Goal: Task Accomplishment & Management: Manage account settings

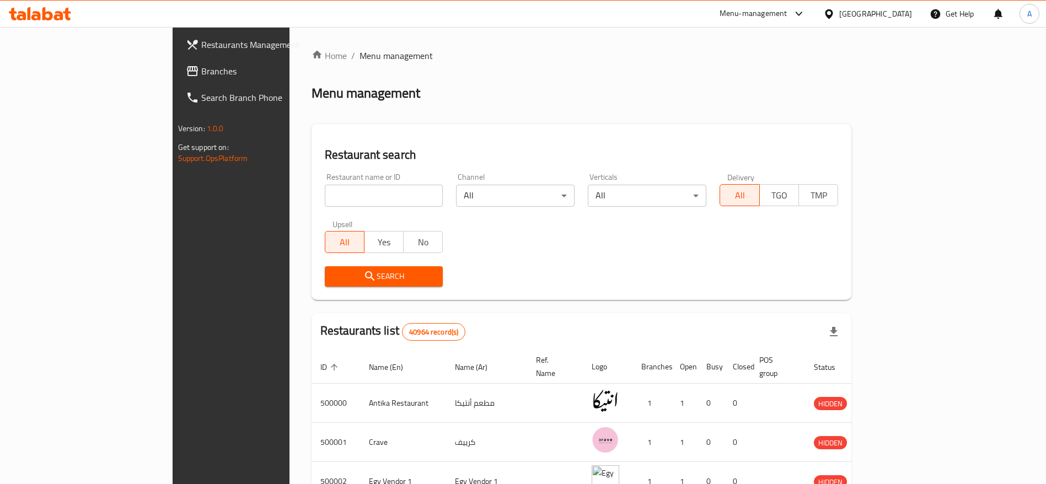
drag, startPoint x: 352, startPoint y: 207, endPoint x: 347, endPoint y: 193, distance: 14.5
click at [347, 193] on div "Restaurant name or ID Restaurant name or ID" at bounding box center [384, 190] width 132 height 47
click at [347, 193] on input "search" at bounding box center [384, 196] width 119 height 22
click at [352, 190] on input "search" at bounding box center [384, 196] width 119 height 22
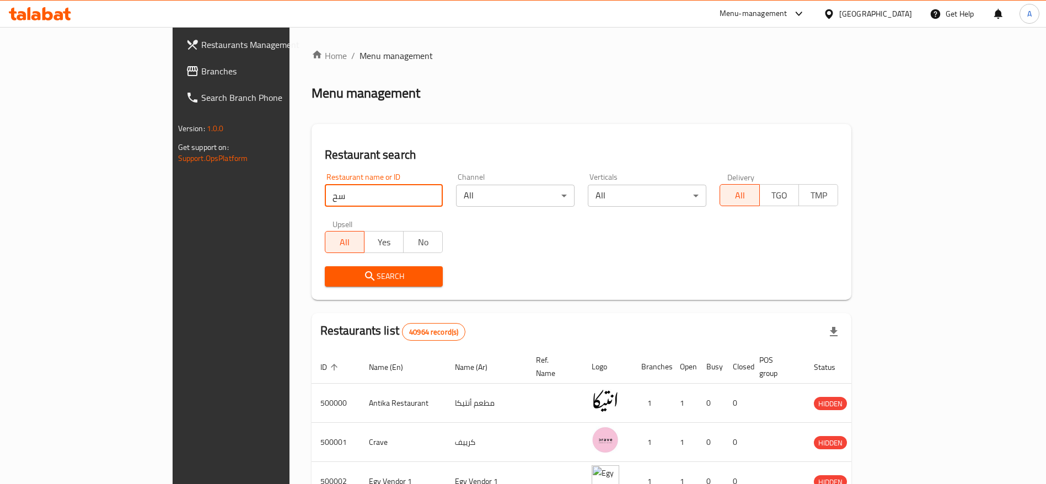
type input "س"
click at [332, 199] on input "spacca" at bounding box center [384, 196] width 119 height 22
click at [325, 196] on input "spacca" at bounding box center [384, 196] width 119 height 22
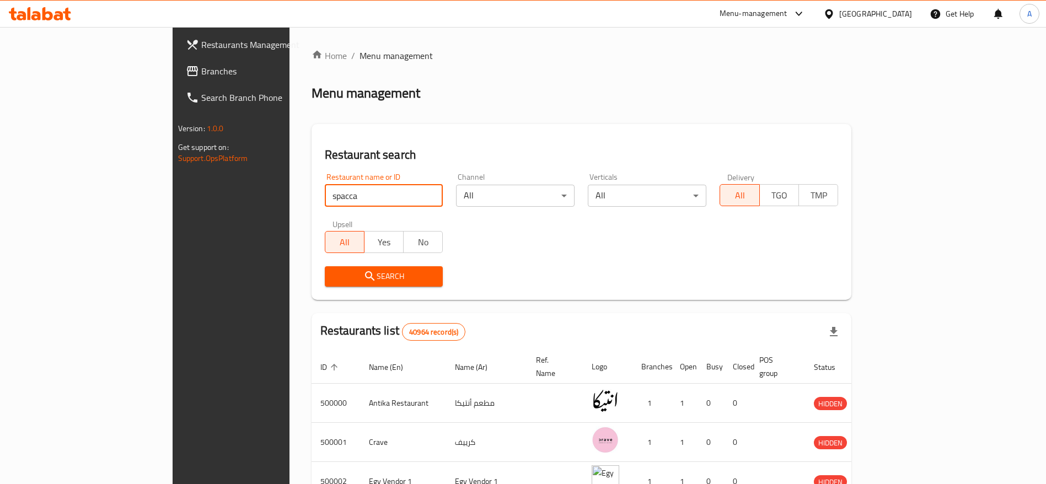
click button "Search" at bounding box center [384, 276] width 119 height 20
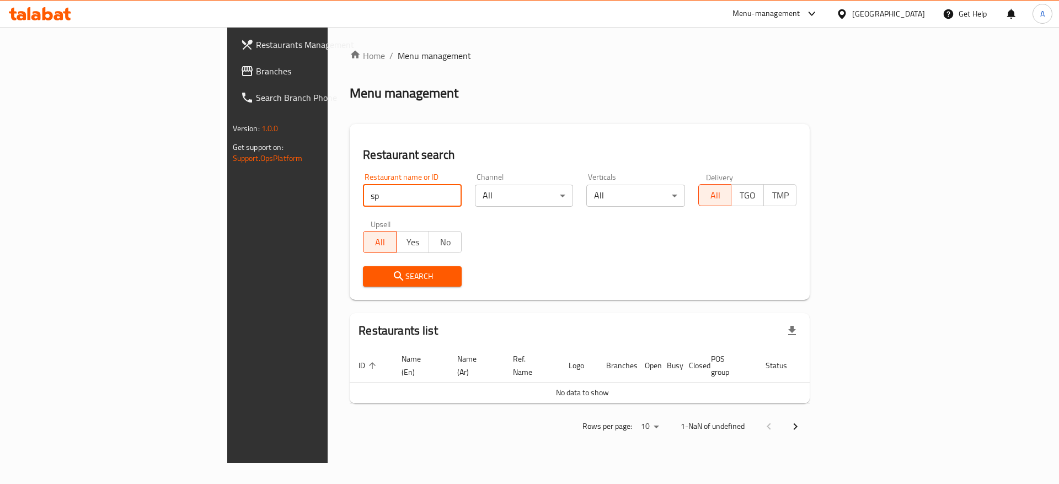
type input "s"
type input "r"
type input "spacca"
click at [391, 194] on input "spacca" at bounding box center [412, 196] width 99 height 22
click at [363, 190] on input "spacca" at bounding box center [412, 196] width 99 height 22
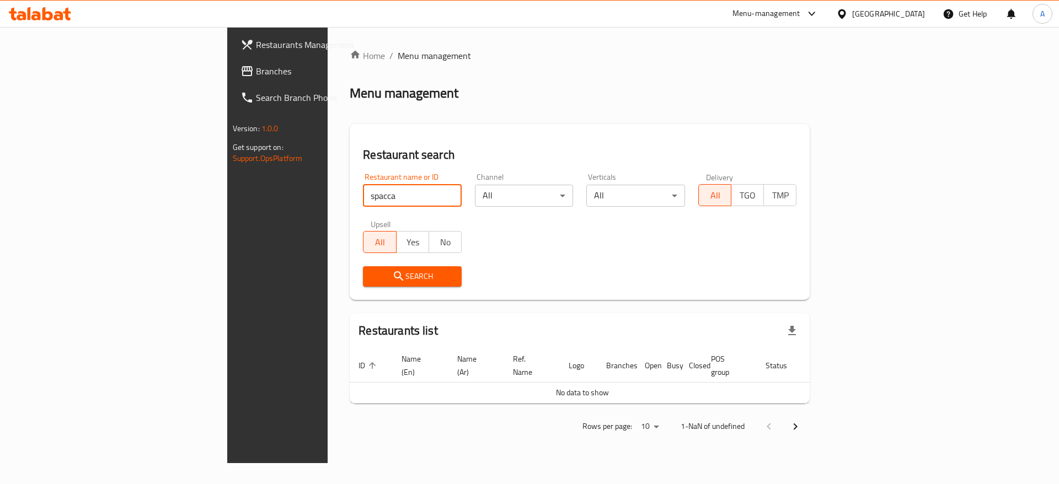
click button "Search" at bounding box center [412, 276] width 99 height 20
click at [363, 200] on input "spacca" at bounding box center [412, 196] width 99 height 22
click button "Search" at bounding box center [412, 276] width 99 height 20
click at [363, 199] on input "spacca" at bounding box center [412, 196] width 99 height 22
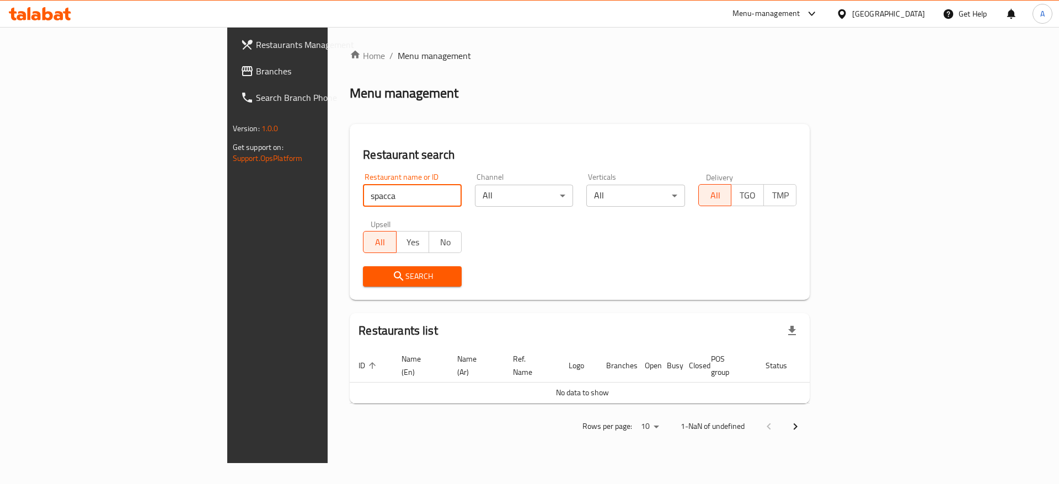
click at [363, 199] on input "spacca" at bounding box center [412, 196] width 99 height 22
paste input "700829"
type input "700829"
click button "Search" at bounding box center [412, 276] width 99 height 20
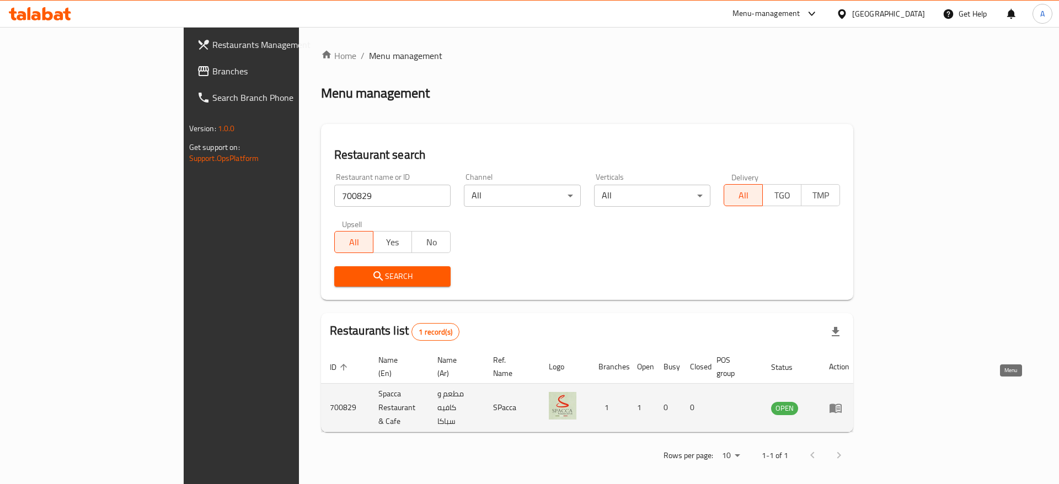
click at [841, 404] on icon "enhanced table" at bounding box center [835, 408] width 12 height 9
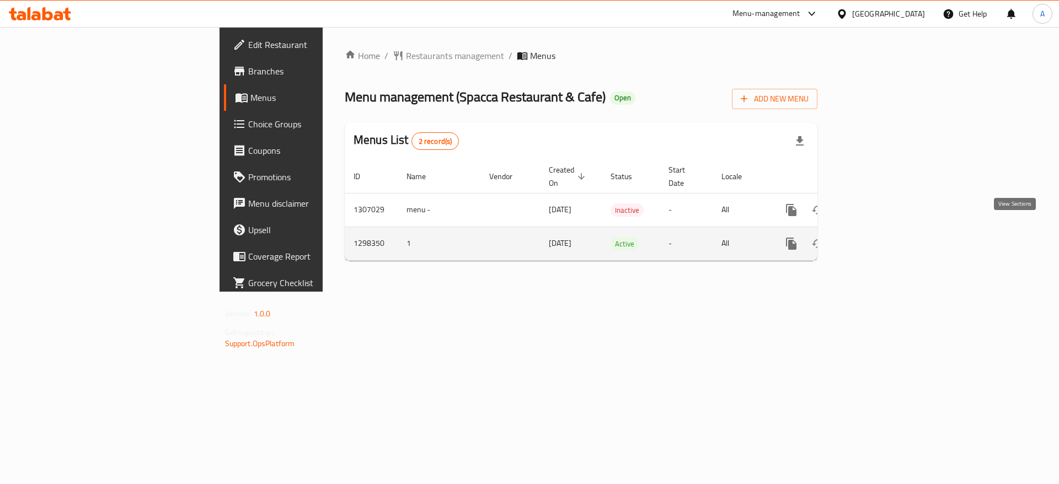
click at [877, 237] on icon "enhanced table" at bounding box center [870, 243] width 13 height 13
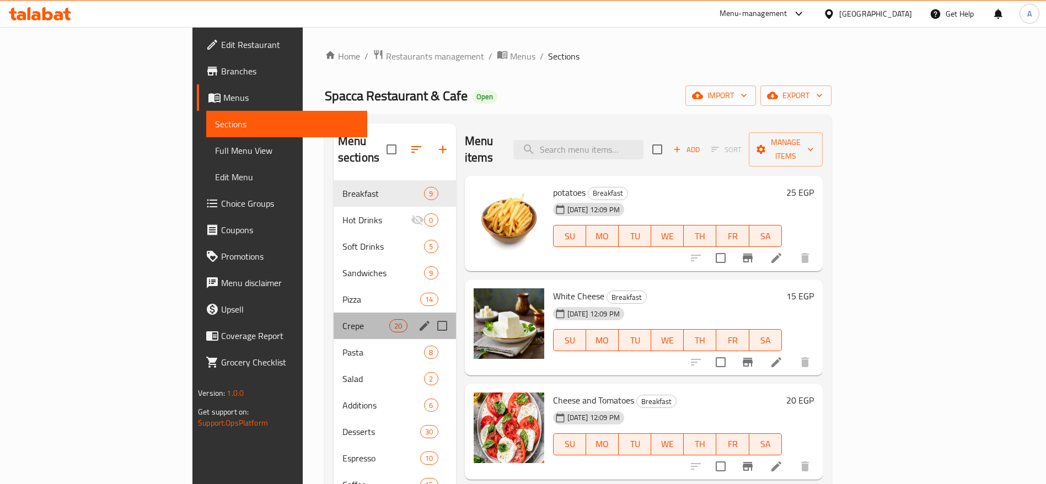
click at [334, 313] on div "Crepe 20" at bounding box center [395, 326] width 122 height 26
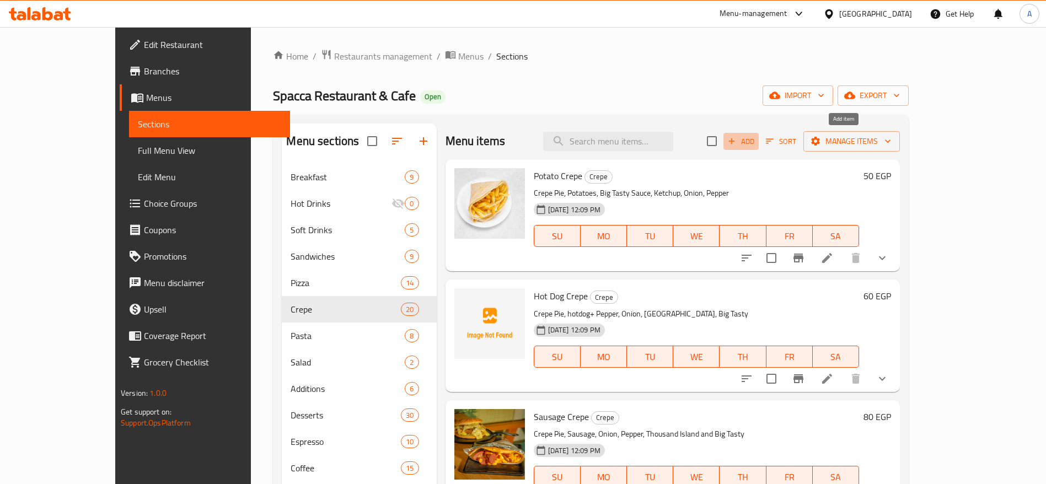
click at [756, 138] on span "Add" at bounding box center [741, 141] width 30 height 13
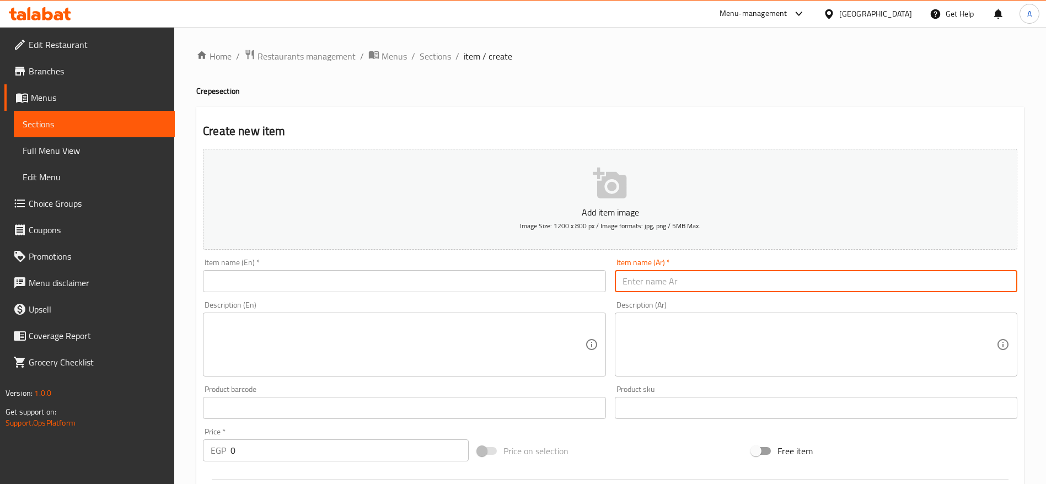
click at [674, 282] on input "text" at bounding box center [816, 281] width 403 height 22
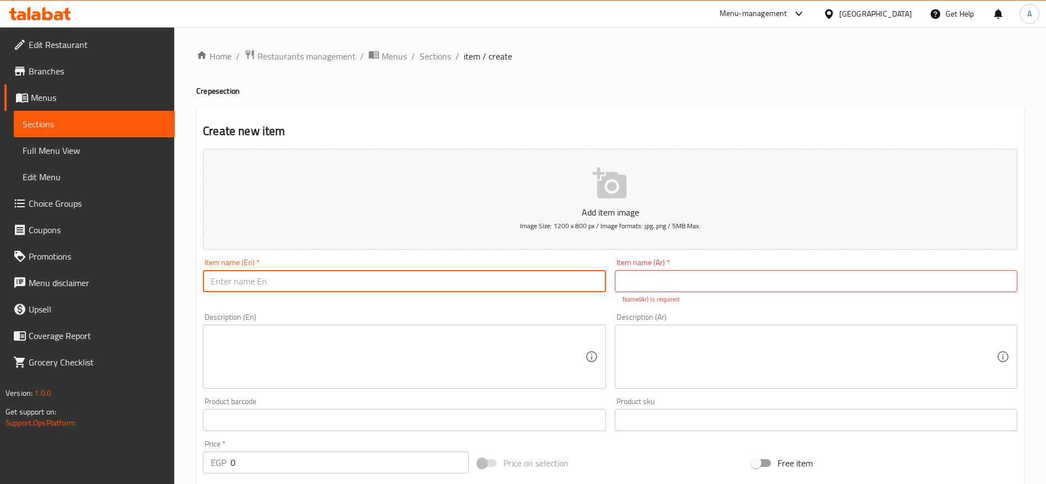
click at [530, 281] on input "text" at bounding box center [404, 281] width 403 height 22
paste input "La Bomba Italiano Crepe"
type input "La Bomba Italiano Crepe"
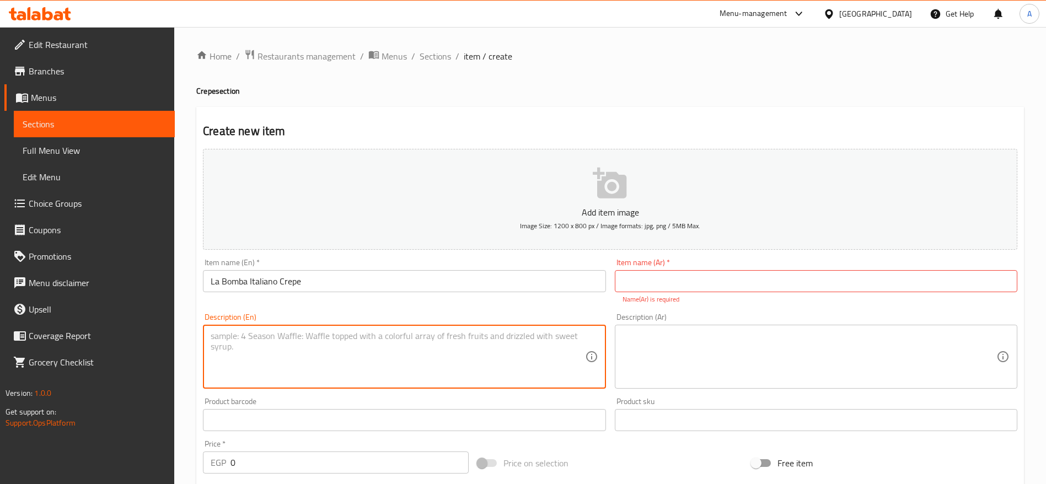
click at [390, 336] on textarea at bounding box center [398, 357] width 374 height 52
paste textarea "Savory crepe stuffed with grilled chicken, crispy bites, burger patty, sausage,…"
type textarea "Savory crepe stuffed with grilled chicken, crispy bites, burger patty, sausage,…"
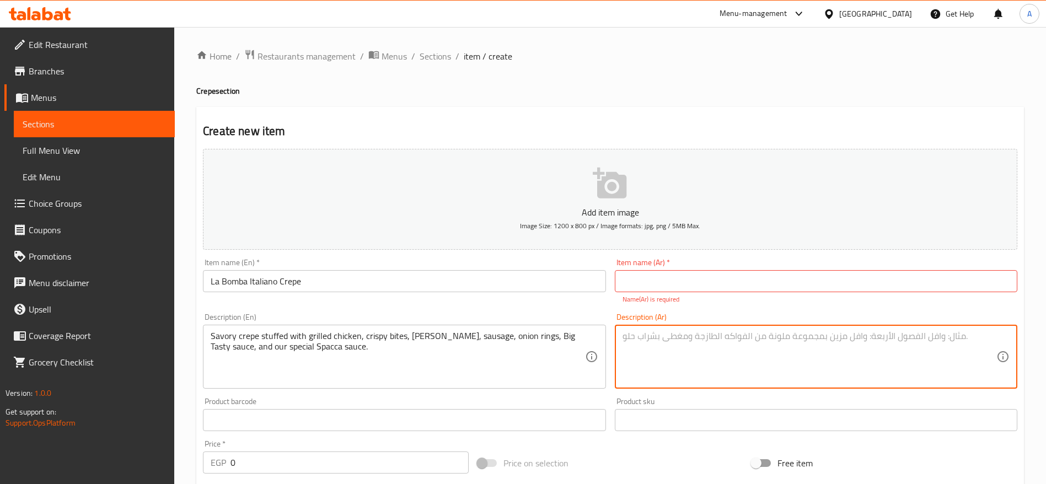
click at [661, 339] on textarea at bounding box center [810, 357] width 374 height 52
paste textarea "فطيرة كريب محشوة بفراخ جريل، كرانش مقرمش، برجر، سجق، حلقات بصل، صوص بيج تيستي و…"
type textarea "فطيرة كريب محشوة بفراخ جريل، كرانش مقرمش، برجر، سجق، حلقات بصل، صوص بيج تيستي و…"
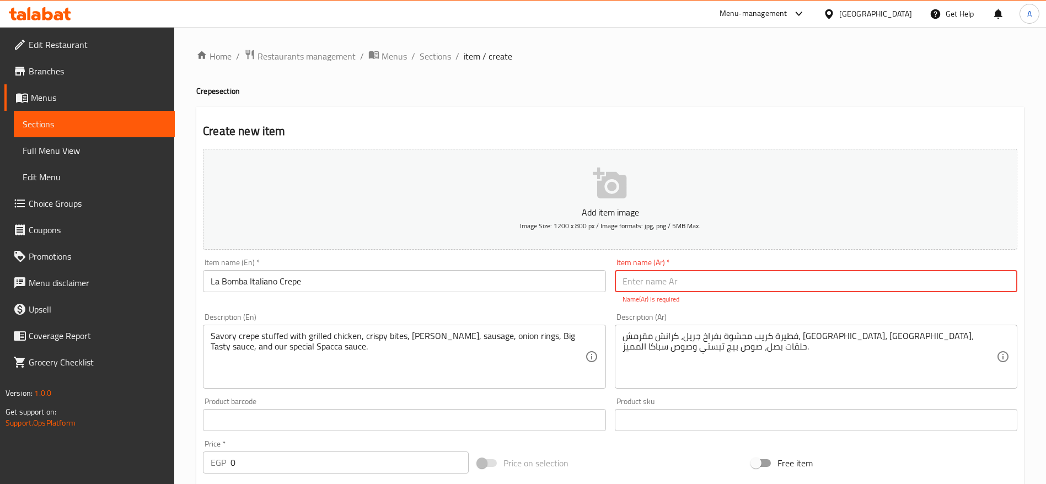
click at [732, 277] on input "text" at bounding box center [816, 281] width 403 height 22
paste input "كريب لابومبا إيطاليانو"
type input "كريب لابومبا إيطاليانو"
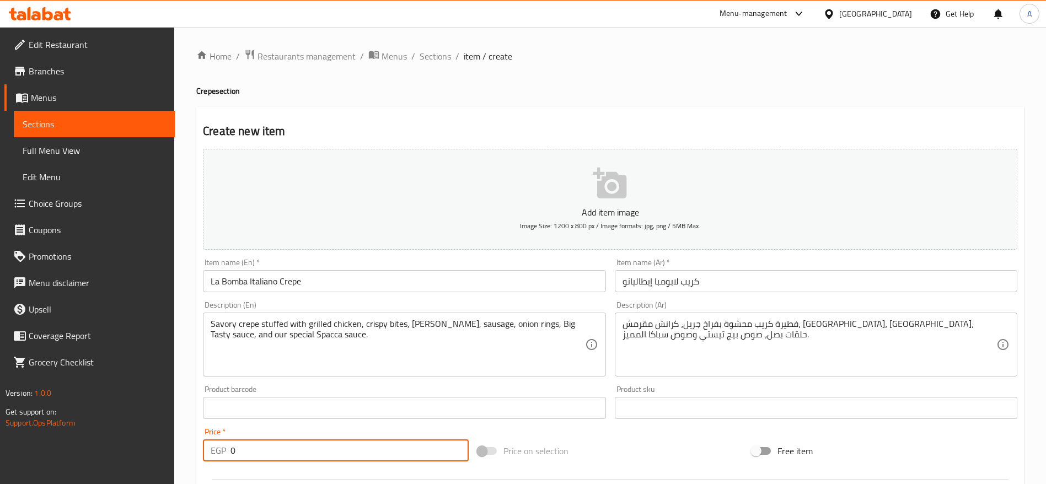
click at [332, 470] on div "Add item image Image Size: 1200 x 800 px / Image formats: jpg, png / 5MB Max. I…" at bounding box center [610, 381] width 823 height 475
type input "8"
type input "180"
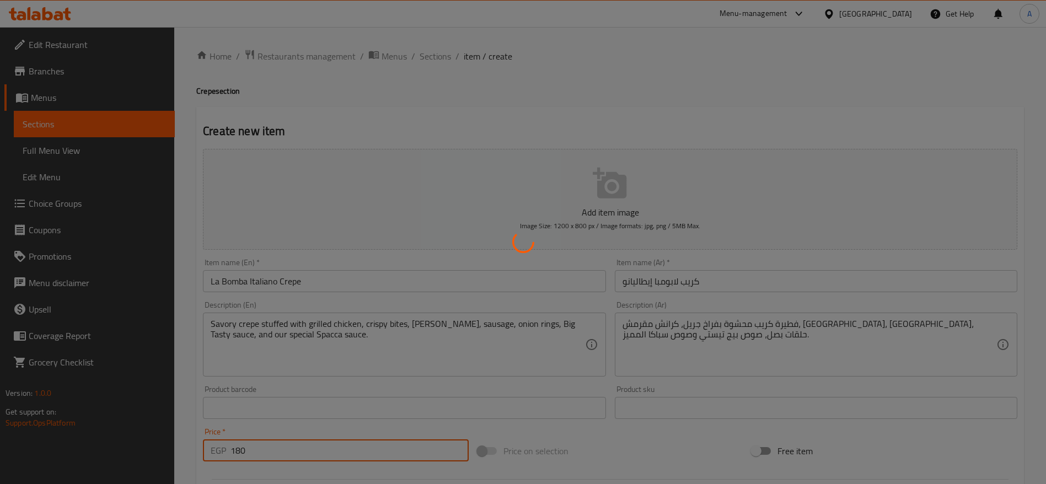
type input "0"
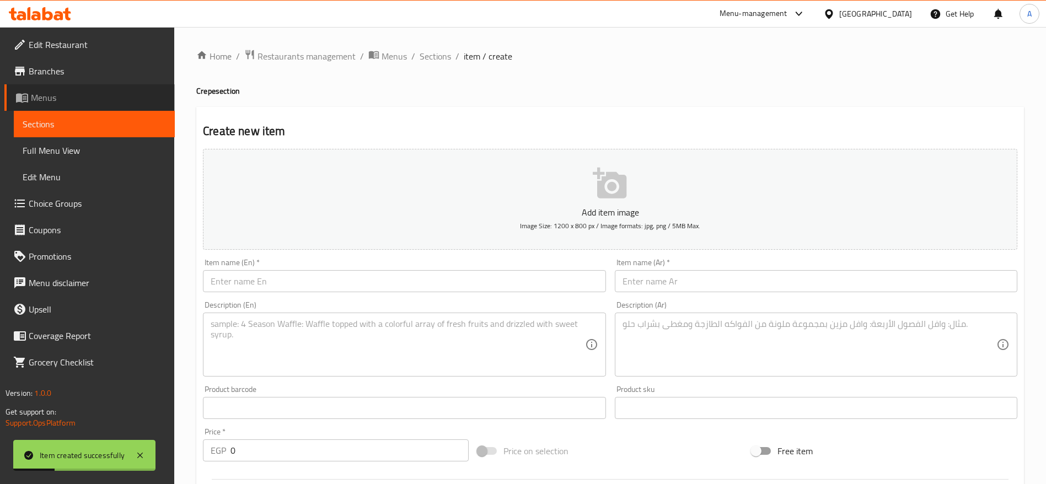
click at [55, 95] on span "Menus" at bounding box center [98, 97] width 135 height 13
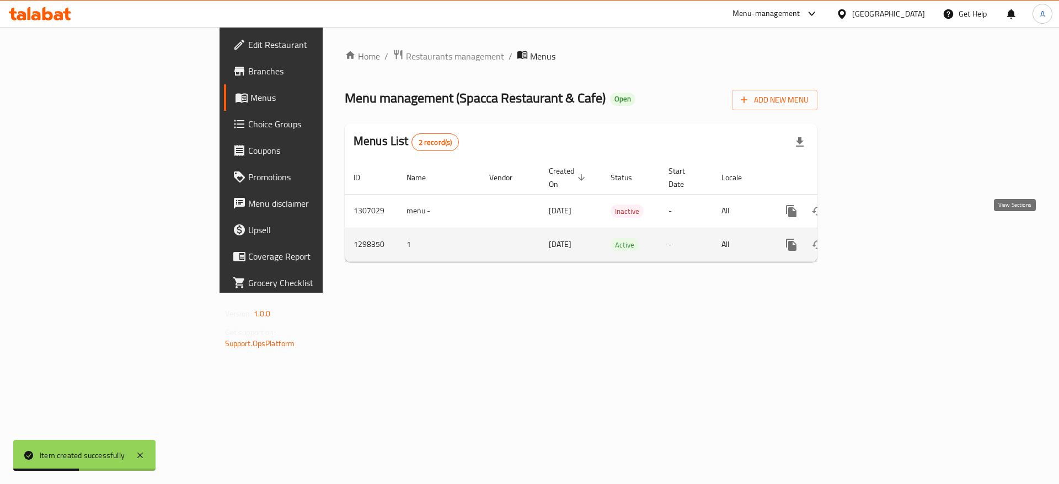
click at [877, 238] on icon "enhanced table" at bounding box center [870, 244] width 13 height 13
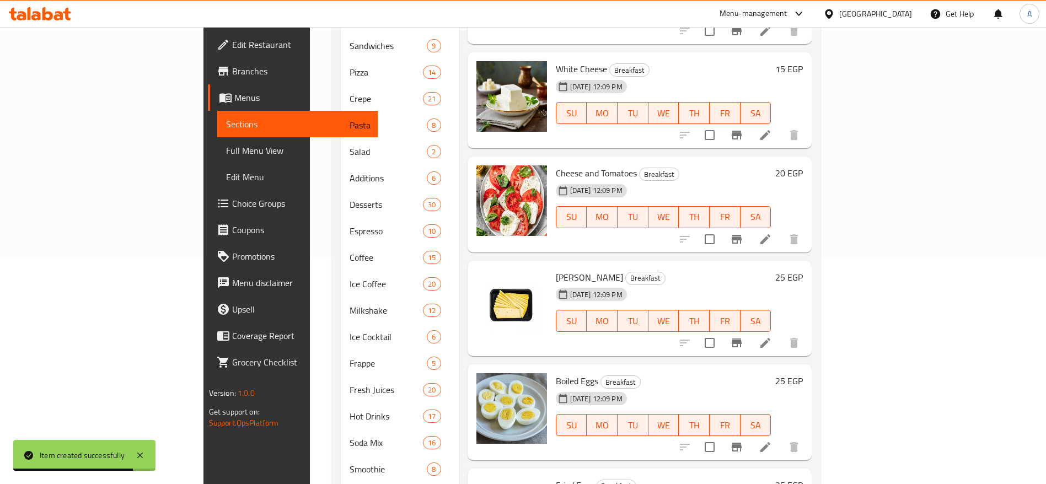
scroll to position [230, 0]
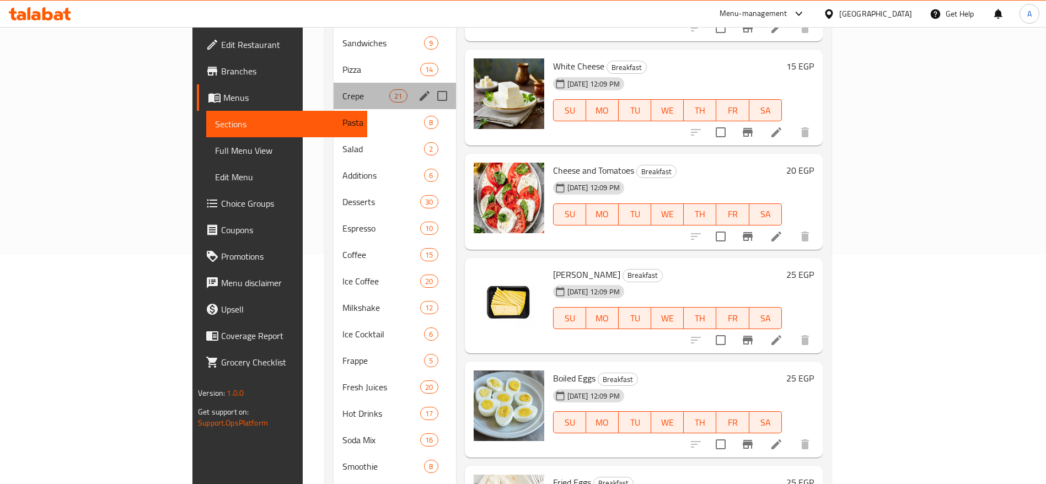
click at [334, 86] on div "Crepe 21" at bounding box center [395, 96] width 122 height 26
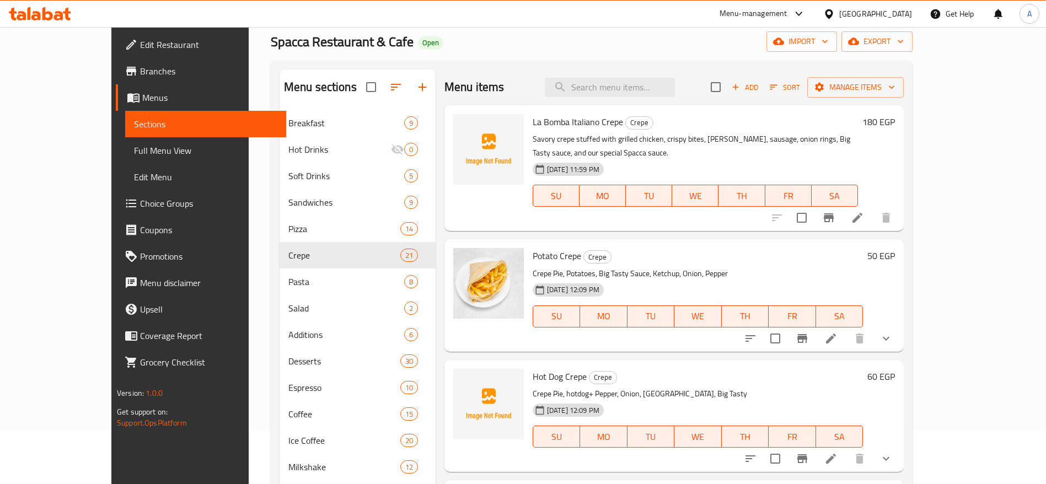
scroll to position [52, 0]
click at [893, 334] on icon "show more" at bounding box center [885, 340] width 13 height 13
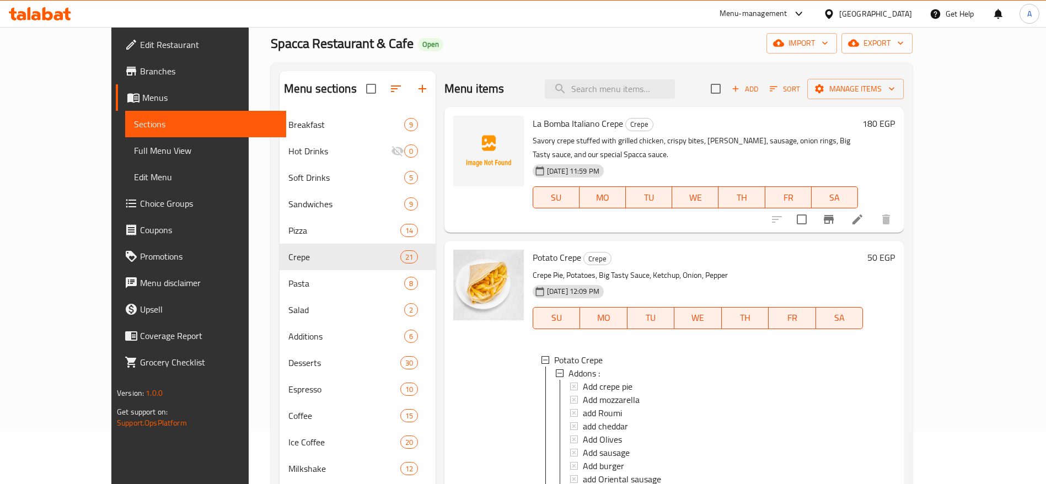
click at [895, 324] on div "50 EGP" at bounding box center [879, 425] width 32 height 350
click at [864, 213] on icon at bounding box center [857, 219] width 13 height 13
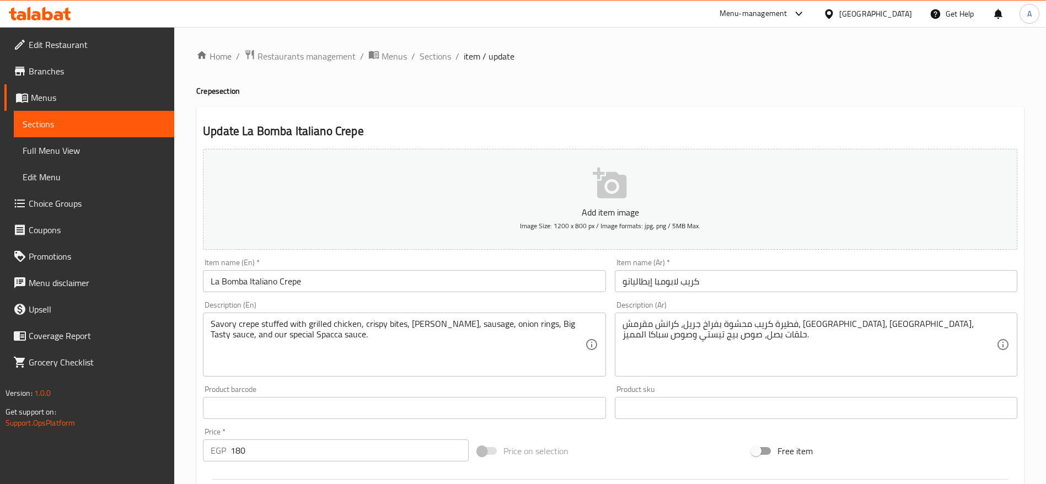
scroll to position [295, 0]
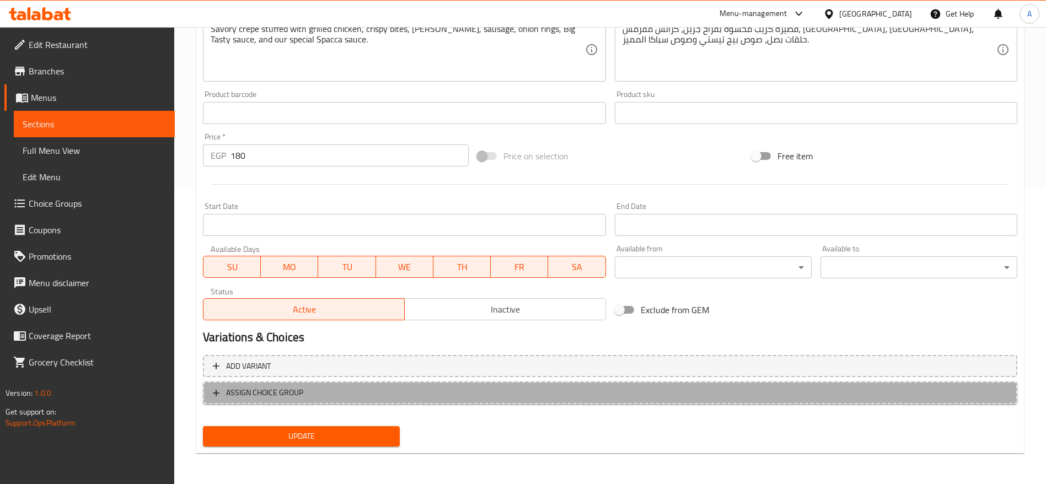
click at [330, 388] on span "ASSIGN CHOICE GROUP" at bounding box center [610, 393] width 795 height 14
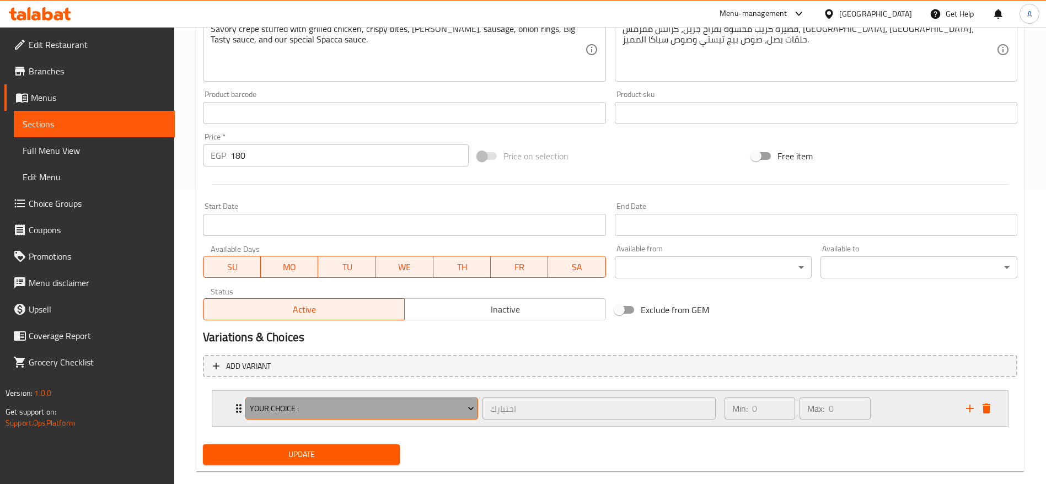
click at [347, 414] on span "your choice :" at bounding box center [362, 409] width 224 height 14
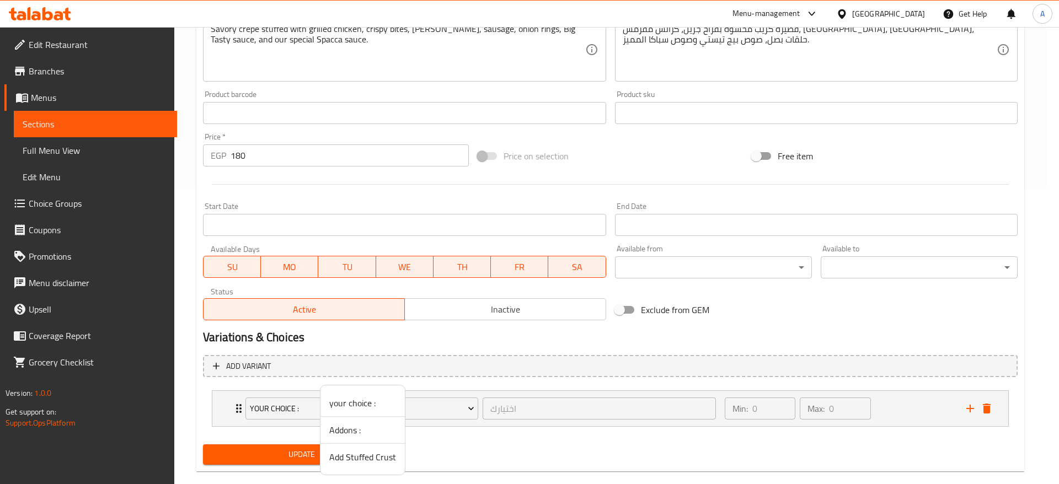
click at [375, 433] on span "Addons :" at bounding box center [362, 429] width 67 height 13
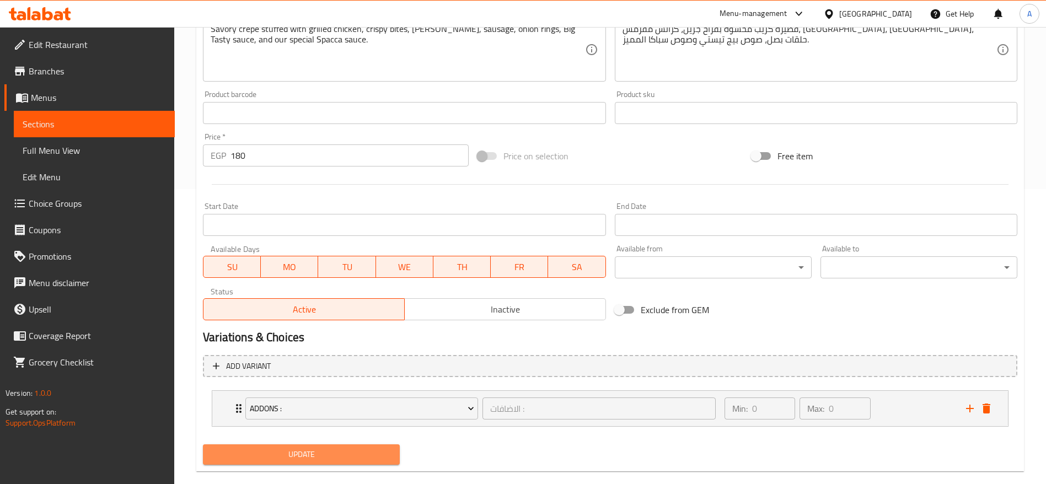
click at [334, 449] on span "Update" at bounding box center [301, 455] width 179 height 14
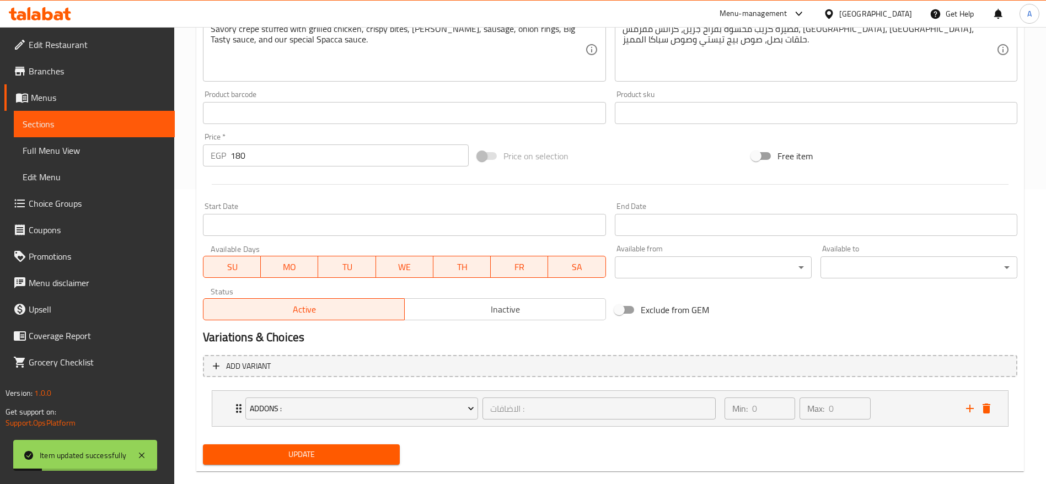
scroll to position [0, 0]
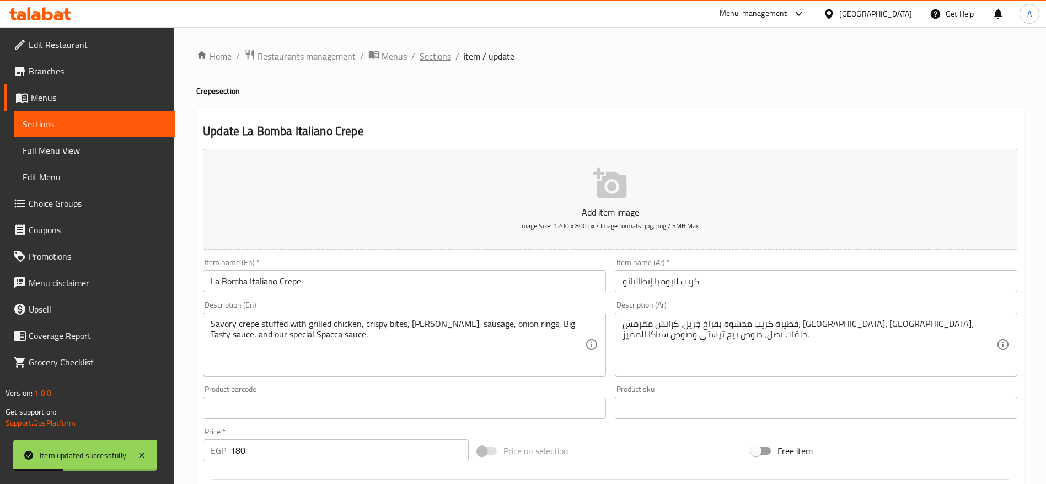
click at [439, 55] on span "Sections" at bounding box center [435, 56] width 31 height 13
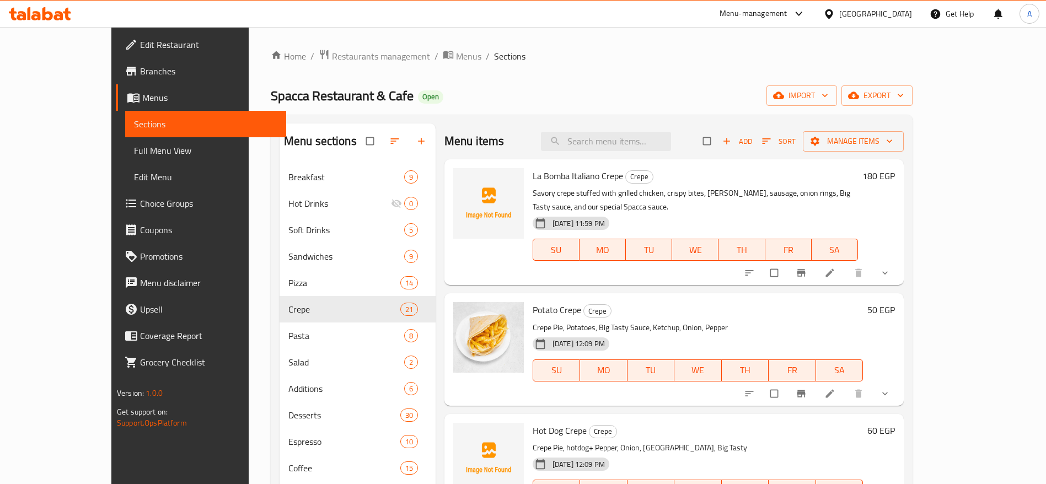
click at [787, 12] on div "Menu-management" at bounding box center [754, 13] width 68 height 13
click at [332, 62] on span "Restaurants management" at bounding box center [381, 56] width 98 height 13
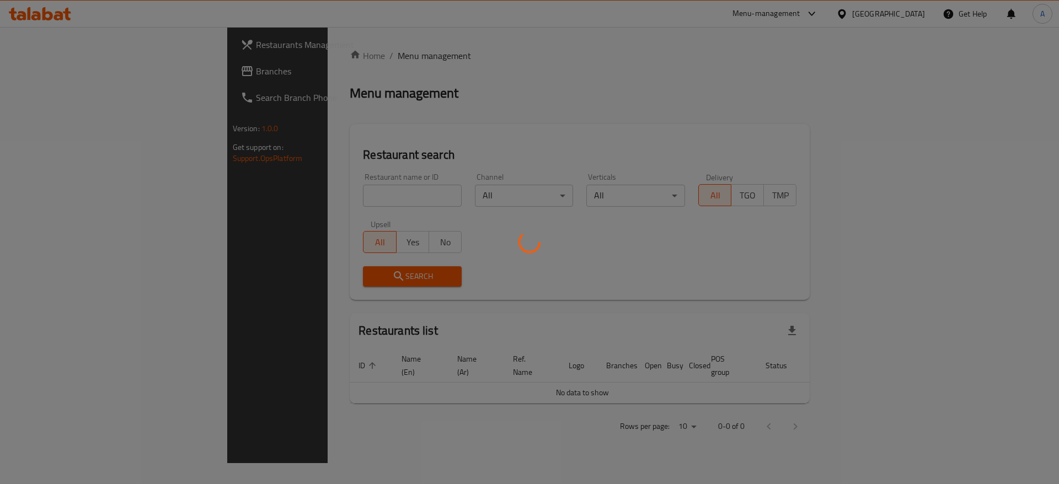
drag, startPoint x: 298, startPoint y: 180, endPoint x: 289, endPoint y: 195, distance: 16.8
click at [289, 195] on div at bounding box center [529, 242] width 1059 height 484
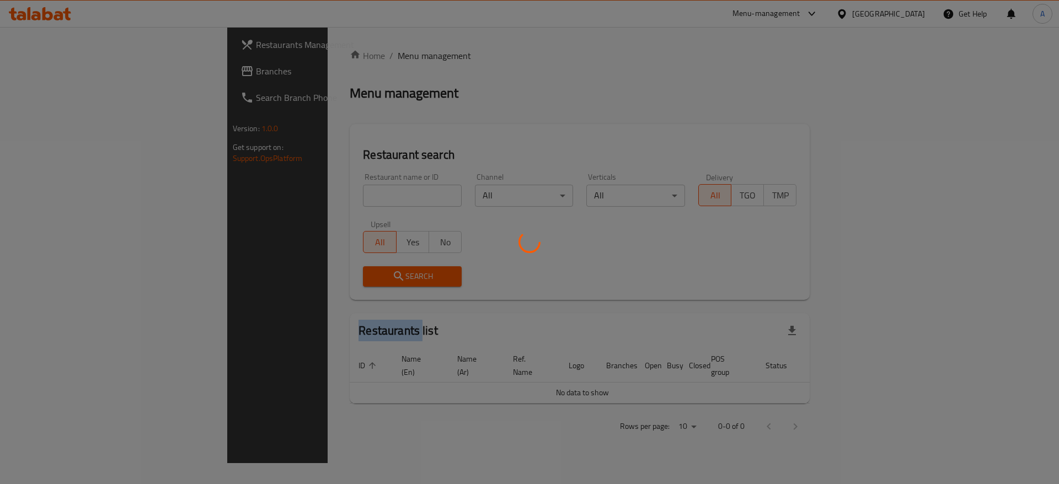
click at [289, 195] on div at bounding box center [529, 242] width 1059 height 484
click at [403, 107] on div at bounding box center [529, 242] width 1059 height 484
click at [516, 267] on div at bounding box center [529, 242] width 1059 height 484
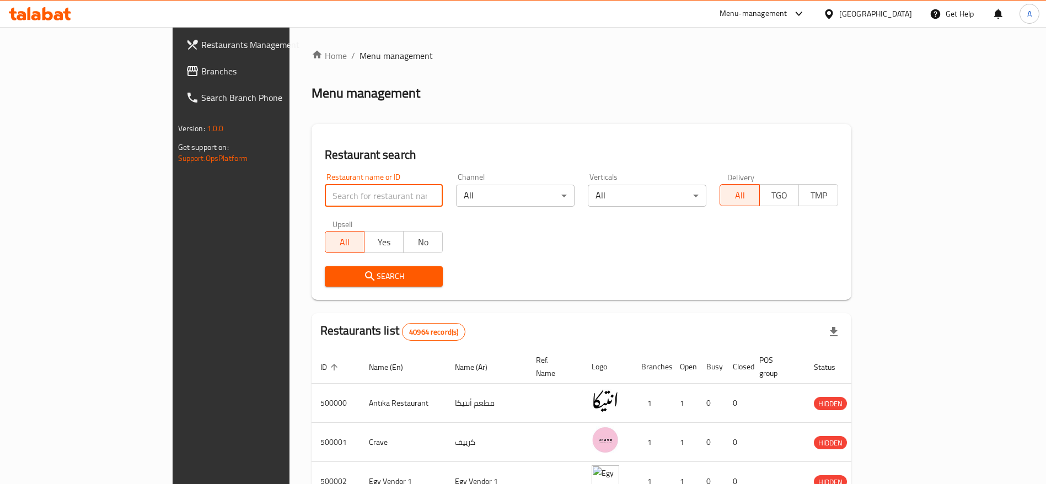
click at [325, 197] on input "search" at bounding box center [384, 196] width 119 height 22
type input "5 Hawawshi"
click button "Search" at bounding box center [384, 276] width 119 height 20
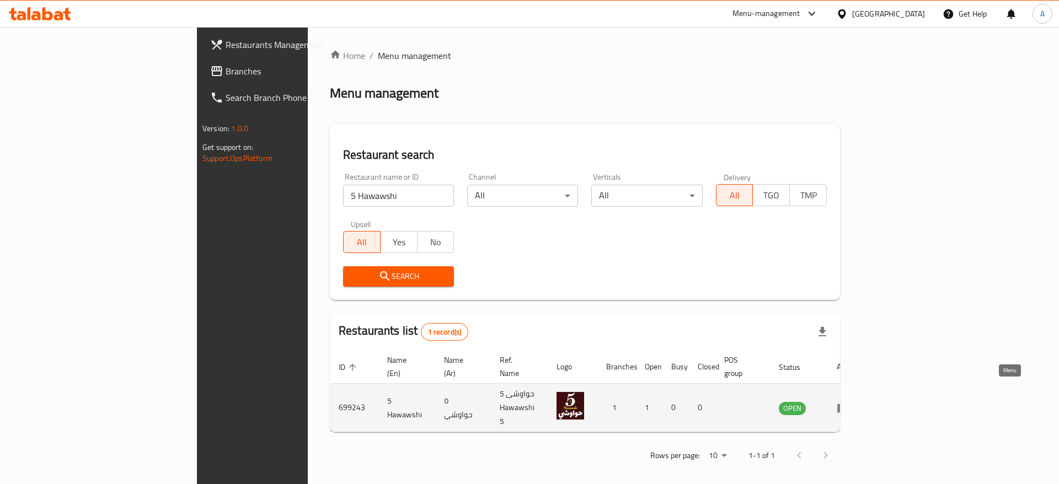
click at [847, 406] on icon "enhanced table" at bounding box center [846, 408] width 4 height 4
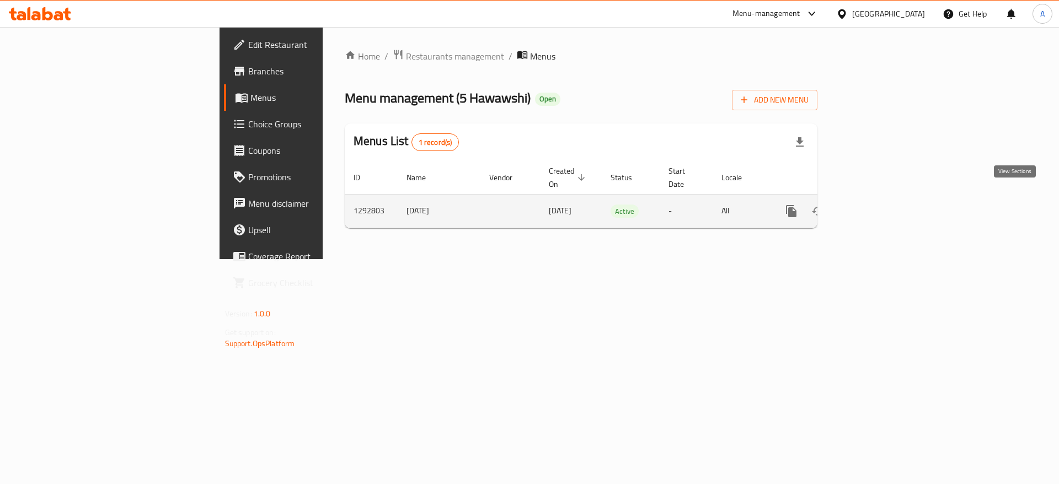
click at [884, 198] on link "enhanced table" at bounding box center [870, 211] width 26 height 26
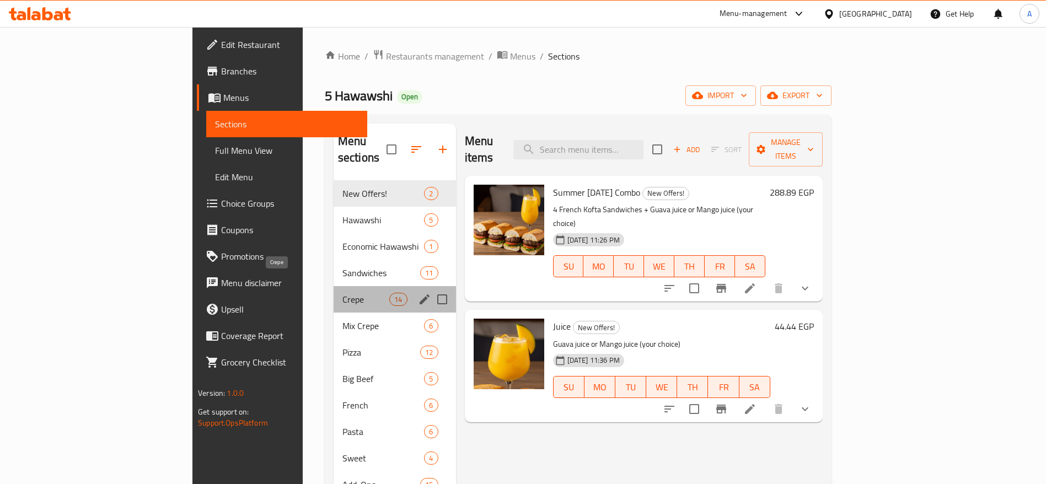
click at [342, 293] on span "Crepe" at bounding box center [365, 299] width 47 height 13
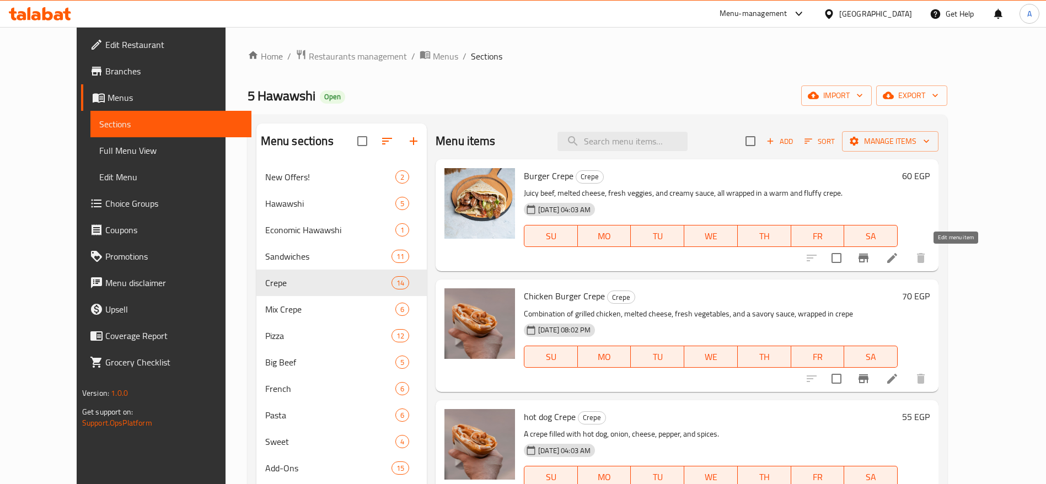
click at [897, 255] on icon at bounding box center [892, 258] width 10 height 10
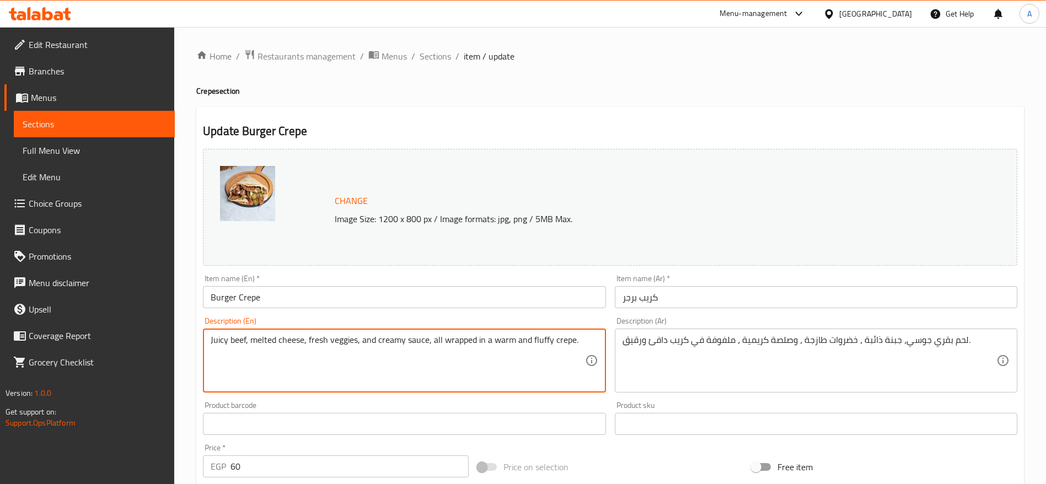
paste textarea "Served with fresh iceberg lettuce as the main vegetable"
type textarea "Juicy beef, melted cheese, fresh veggies, and creamy sauce, all wrapped in a wa…"
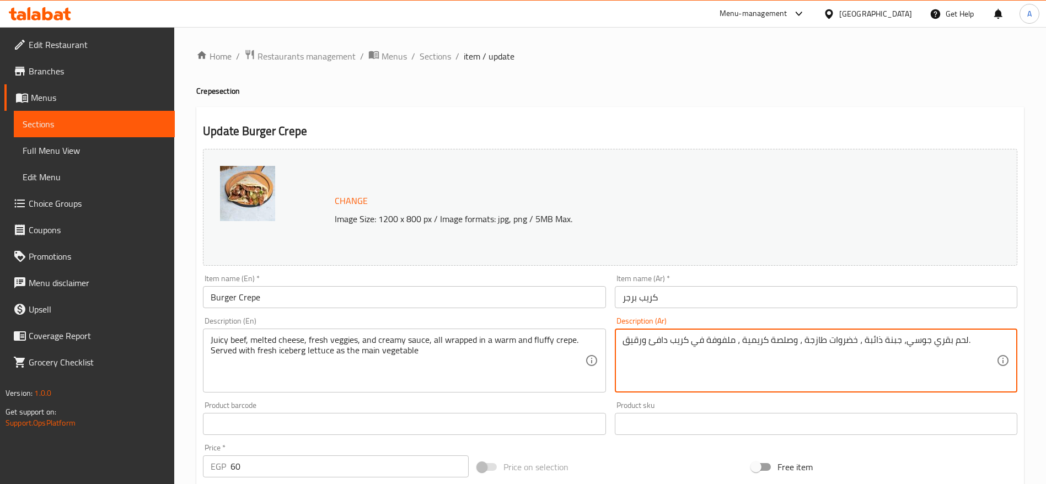
click at [978, 343] on textarea "لحم بقري جوسي، جبنة ذائبة ، خضروات طازجة ، وصلصة كريمية ، ملفوفة في كريب دافئ و…" at bounding box center [810, 361] width 374 height 52
paste textarea "يُقدَّم مع خس كابوتشا طازج كخضار أساسي"
type textarea "لحم بقري جوسي، جبنة ذائبة ، خضروات طازجة ، وصلصة كريمية ، ملفوفة في كريب دافئ و…"
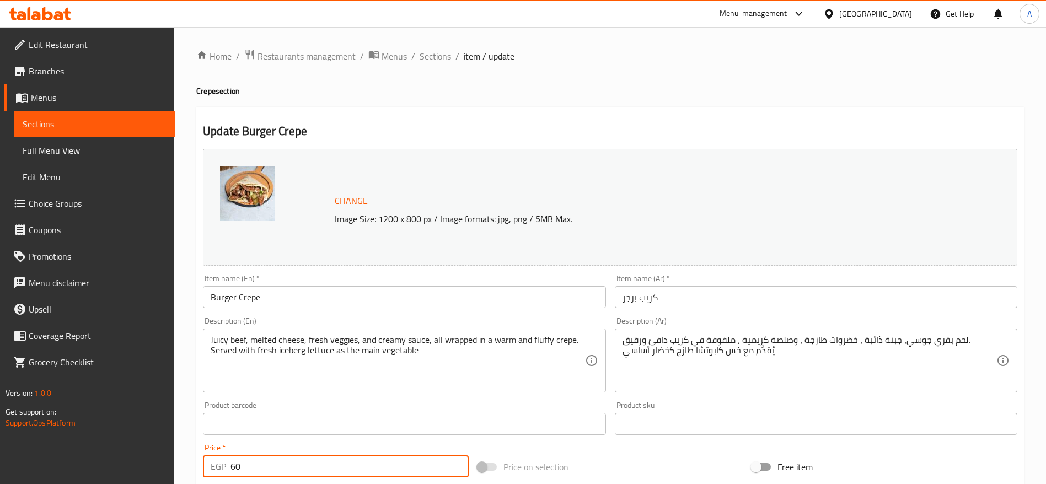
click at [347, 474] on input "60" at bounding box center [349, 466] width 238 height 22
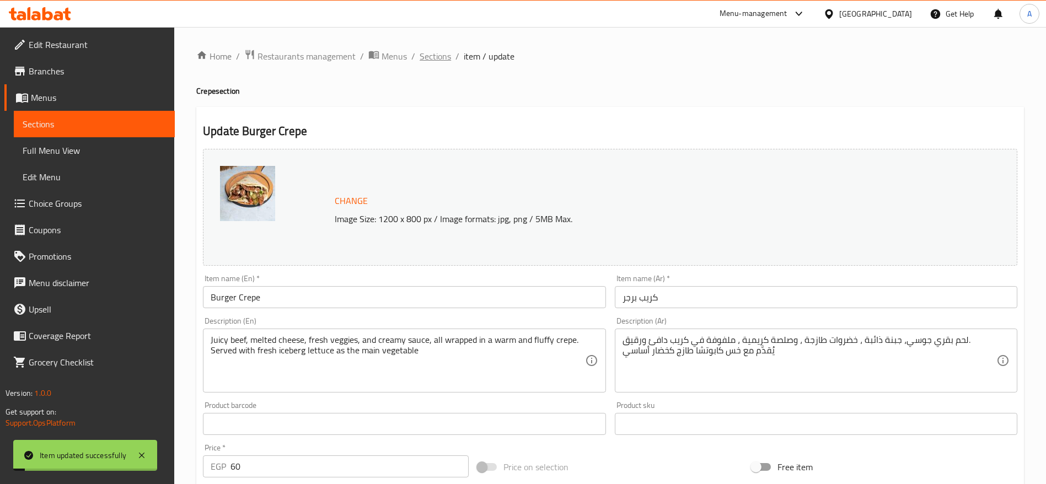
click at [441, 60] on span "Sections" at bounding box center [435, 56] width 31 height 13
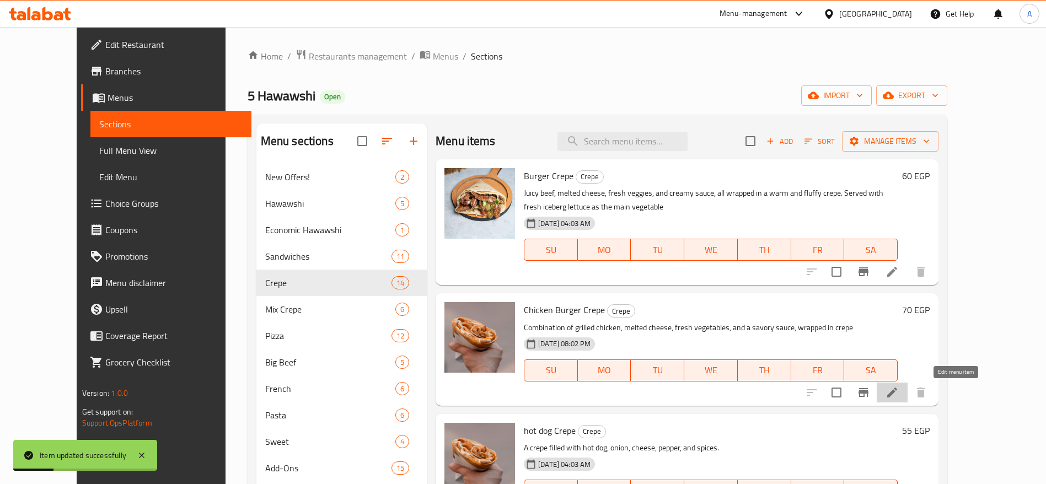
click at [897, 391] on icon at bounding box center [892, 393] width 10 height 10
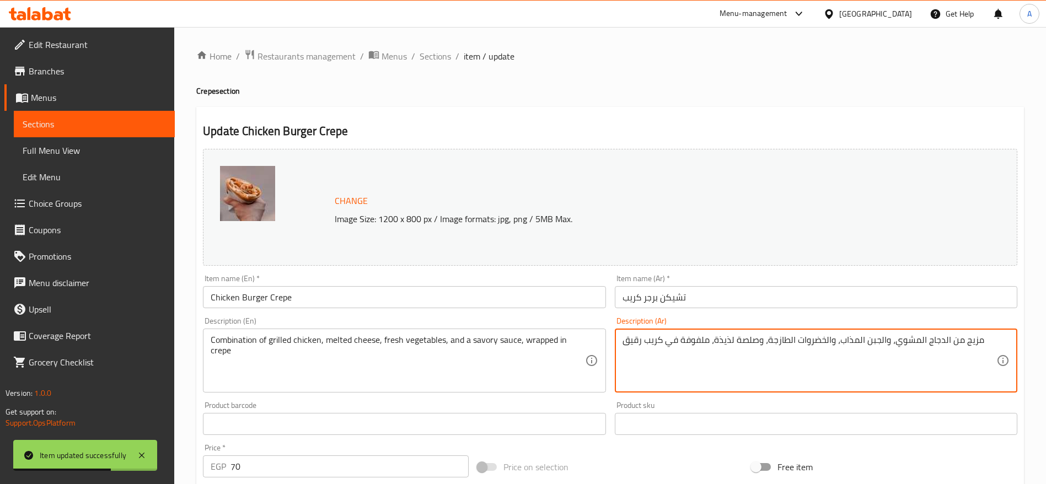
click at [626, 341] on textarea "مزيج من الدجاج المشوي، والجبن المذاب، والخضروات الطازجة، وصلصة لذيذة، ملفوفة في…" at bounding box center [810, 361] width 374 height 52
click at [984, 339] on textarea "مزيج من الدجاج المشوي، والجبن المذاب، والخضروات الطازجة، وصلصة لذيذة، ملفوفة في…" at bounding box center [810, 361] width 374 height 52
paste textarea "يُقدَّم مع خس كابوتشا طازج كخضار أساسي"
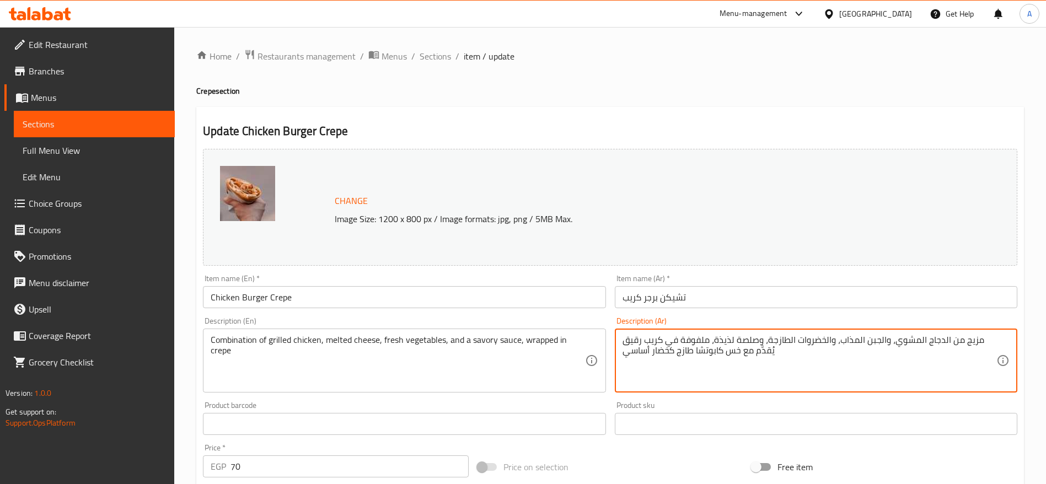
type textarea "مزيج من الدجاج المشوي، والجبن المذاب، والخضروات الطازجة، وصلصة لذيذة، ملفوفة في…"
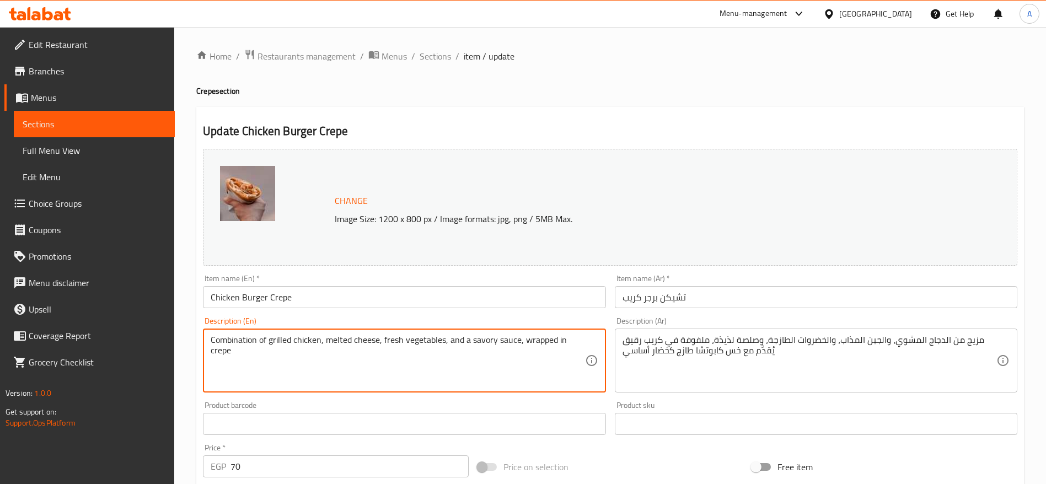
paste textarea "Served with fresh iceberg lettuce as the main vegetable"
type textarea "Combination of grilled chicken, melted cheese, fresh vegetables, and a savory s…"
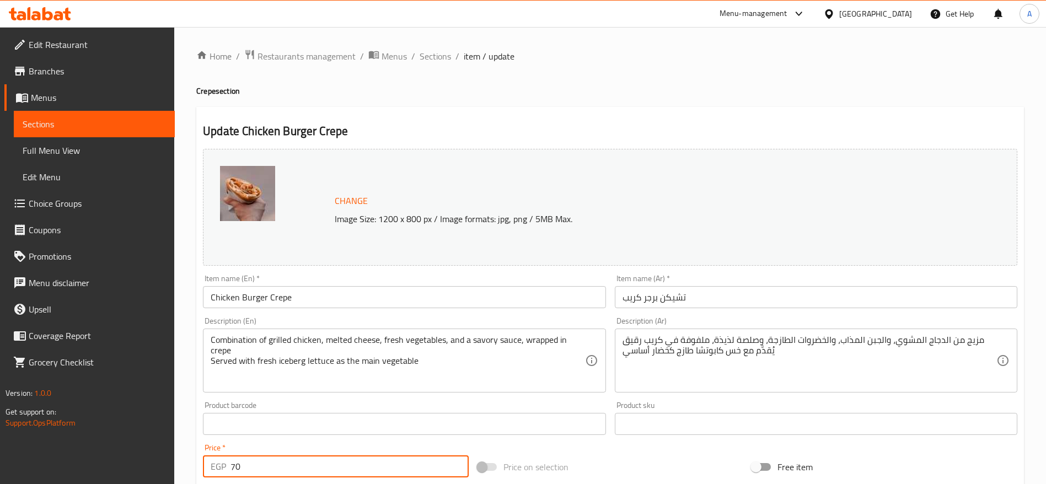
click at [367, 463] on input "70" at bounding box center [349, 466] width 238 height 22
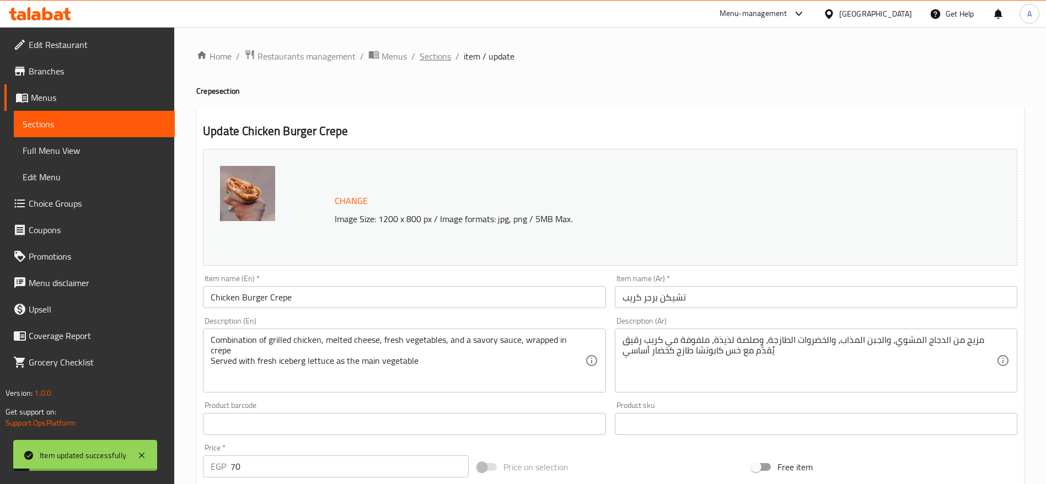
click at [447, 58] on span "Sections" at bounding box center [435, 56] width 31 height 13
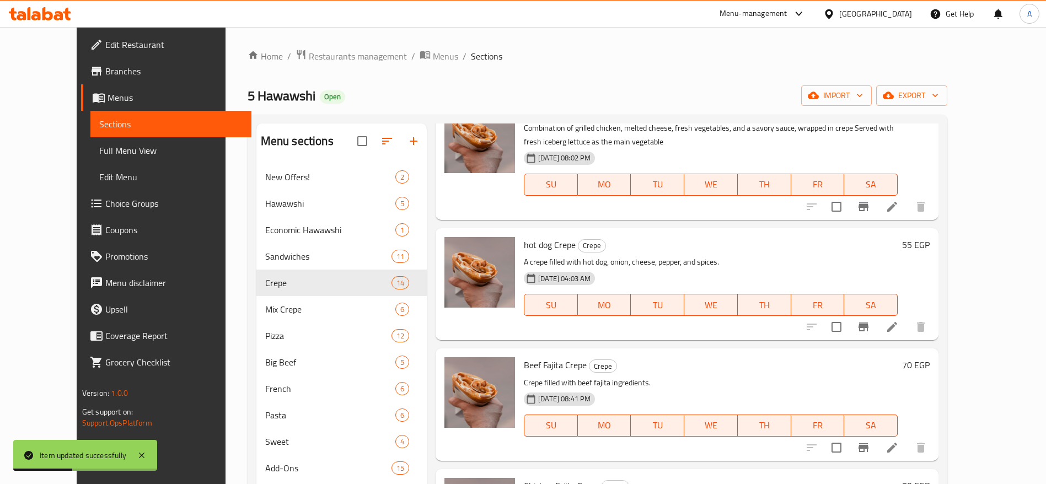
scroll to position [217, 0]
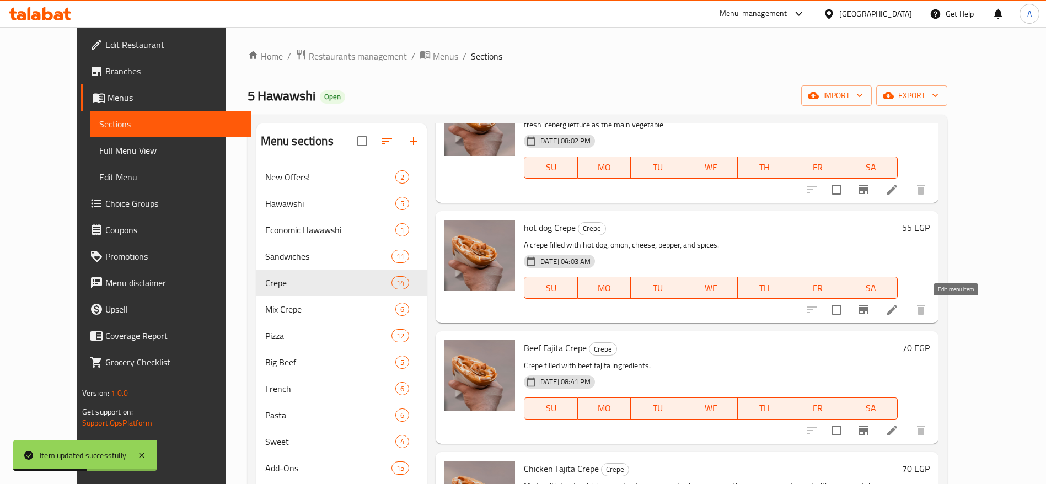
click at [899, 304] on icon at bounding box center [892, 309] width 13 height 13
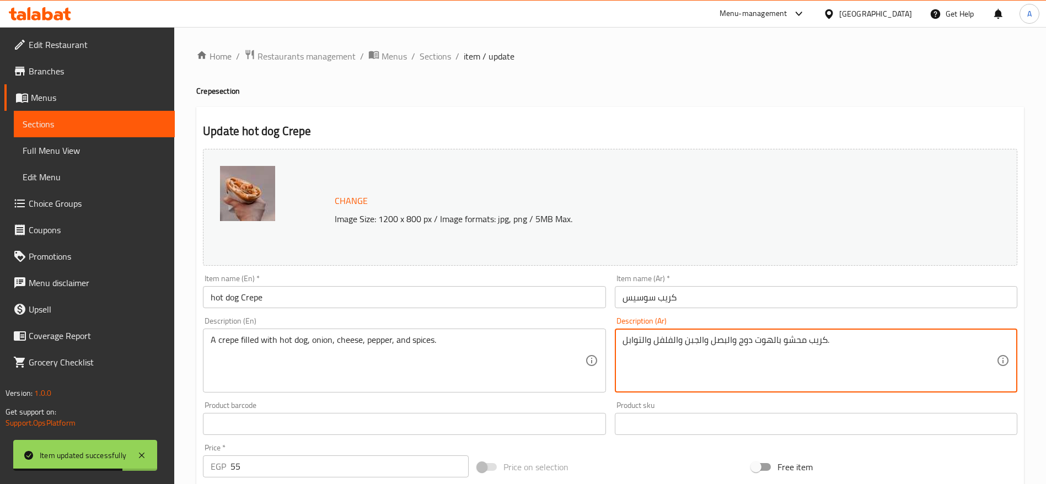
paste textarea "Served with fresh iceberg lettuce as the main vegetable"
type textarea "كريب محشو بالهوت دوج والبصل والجبن والفلفل والتوابل. Served with fresh iceberg …"
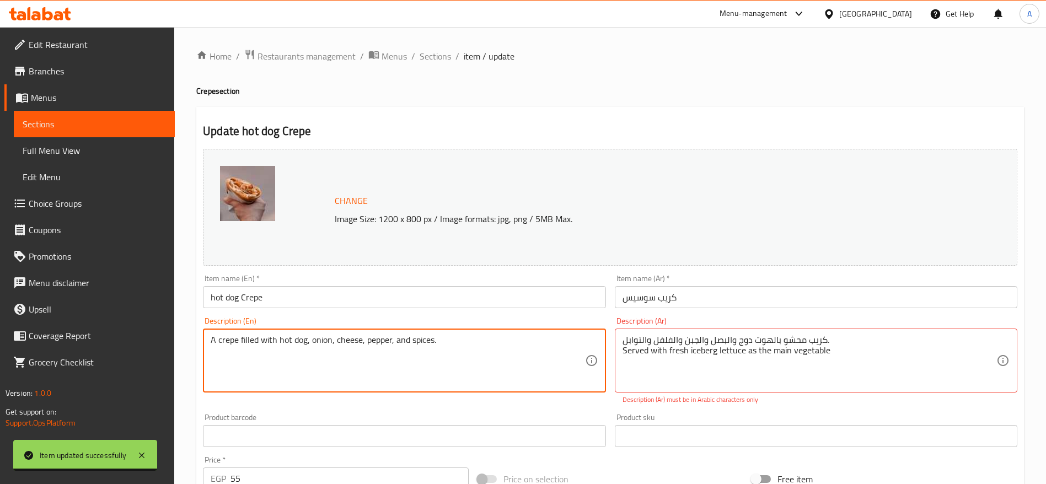
paste textarea "Served with fresh iceberg lettuce as the main vegetable"
type textarea "A crepe filled with hot dog, onion, cheese, pepper, and spices."
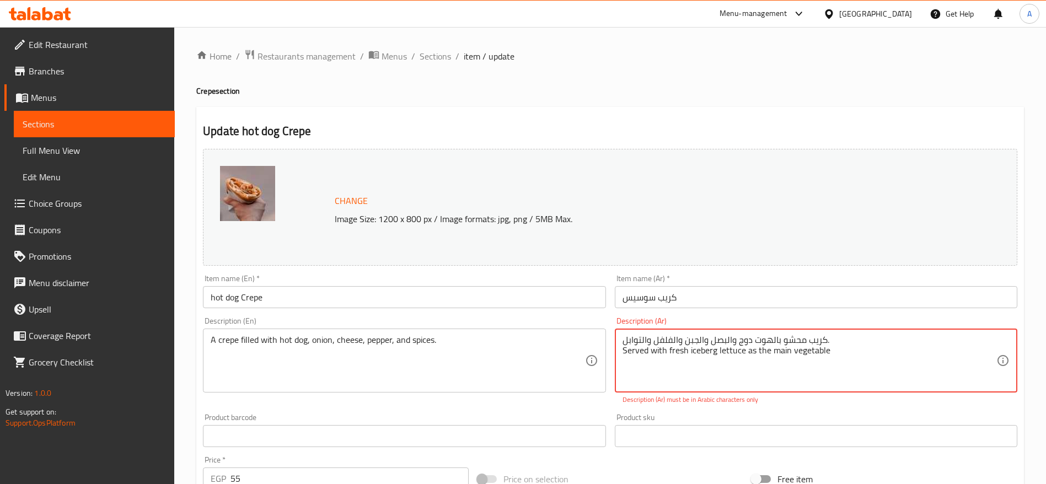
click at [822, 355] on textarea "كريب محشو بالهوت دوج والبصل والجبن والفلفل والتوابل. Served with fresh iceberg …" at bounding box center [810, 361] width 374 height 52
type textarea "كريب محشو بالهوت دوج والبصل والجبن والفلفل والتوابل."
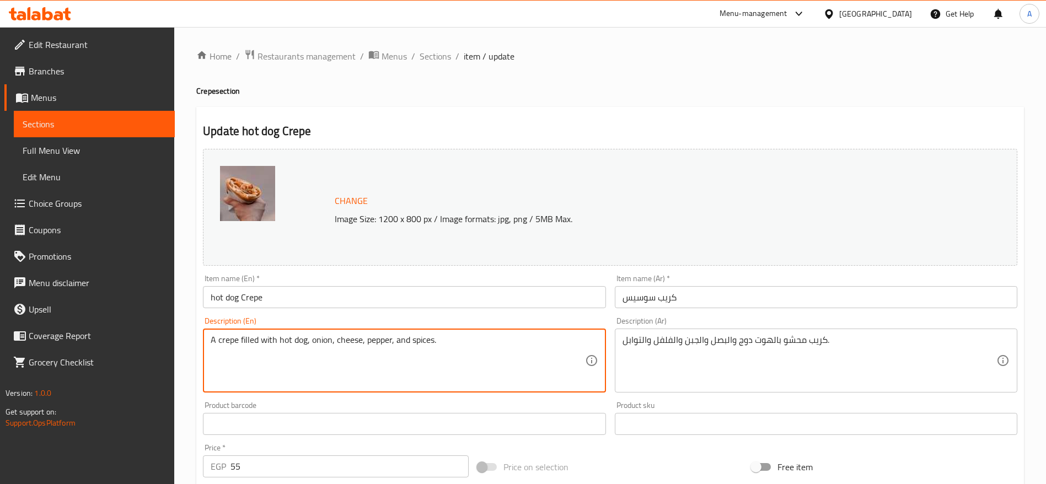
paste textarea "Served with fresh iceberg lettuce as the main vegetable"
type textarea "A crepe filled with hot dog, onion, cheese, pepper, and spices. Served with fre…"
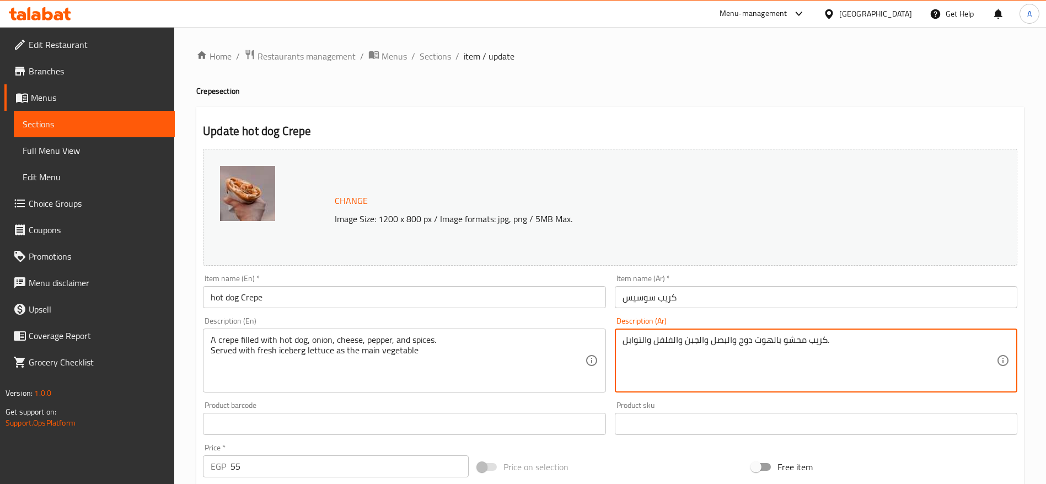
paste textarea "يُقدَّم مع خس كابوتشا طازج كخضار أساسي."
type textarea "كريب محشو بالهوت دوج والبصل والجبن والفلفل والتوابل. يُقدَّم مع خس كابوتشا طازج…"
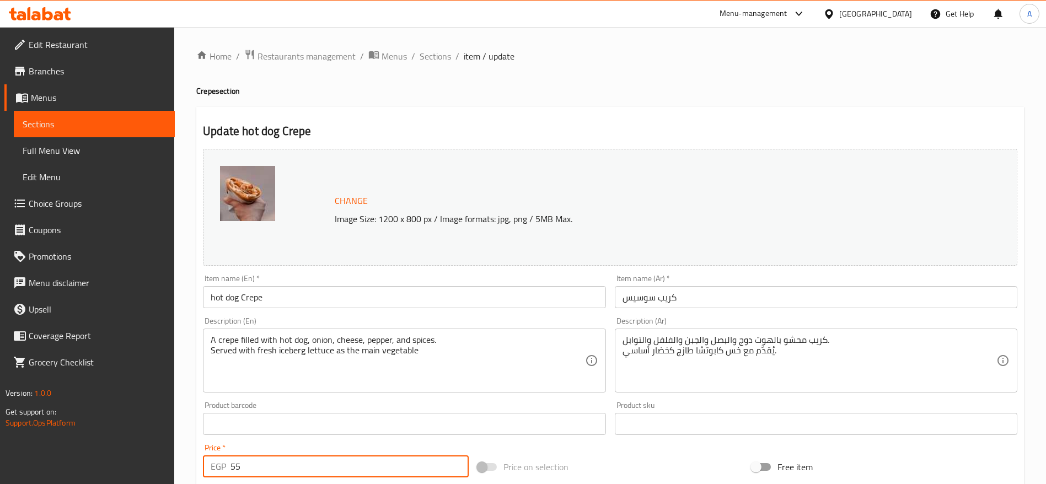
click at [407, 473] on input "55" at bounding box center [349, 466] width 238 height 22
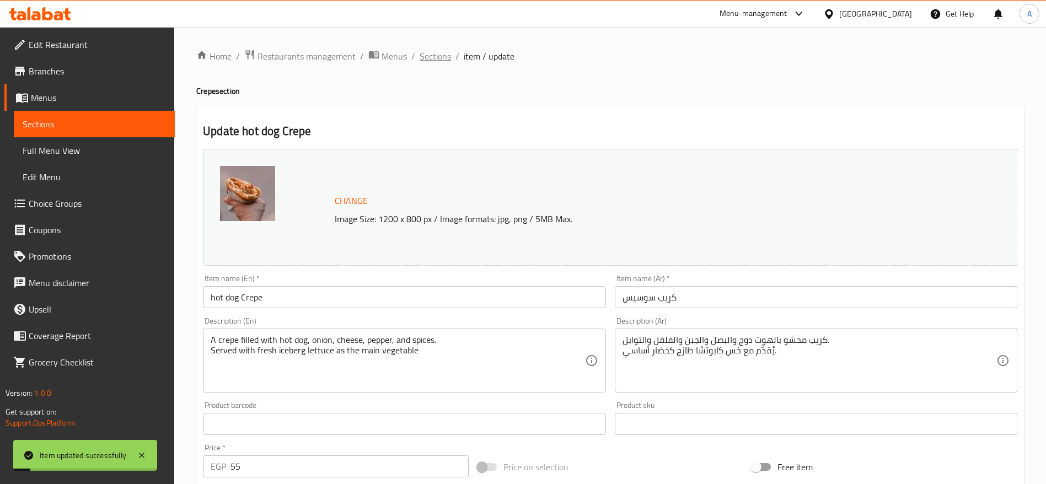
click at [433, 61] on span "Sections" at bounding box center [435, 56] width 31 height 13
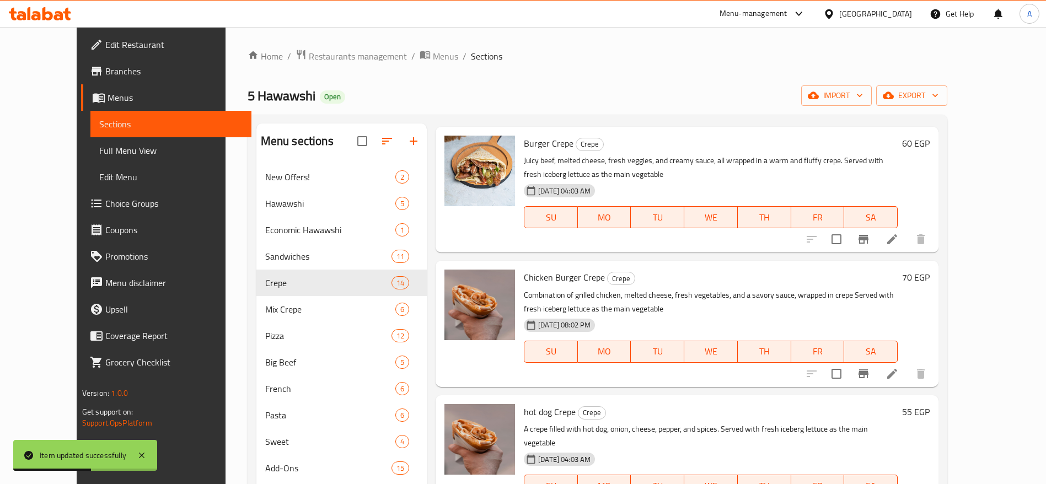
scroll to position [30, 0]
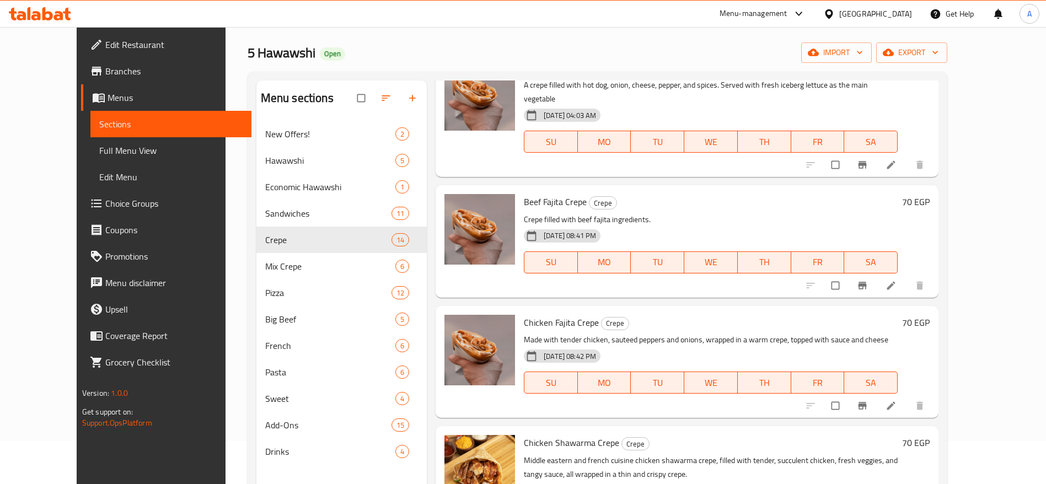
scroll to position [342, 0]
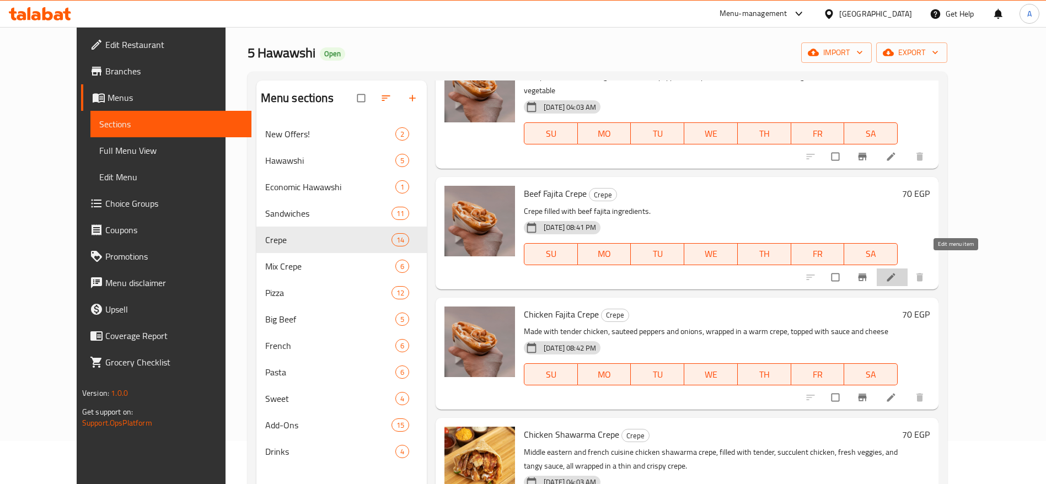
click at [897, 272] on icon at bounding box center [891, 277] width 11 height 11
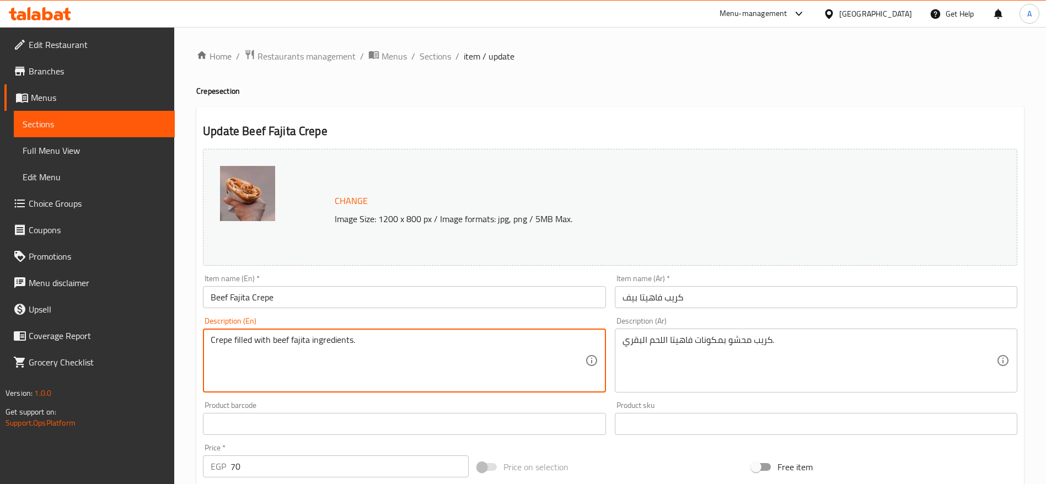
paste textarea "يُقدَّم مع خس كابوتشا طازج كخضار أساسي."
type textarea "Crepe filled with beef fajita ingredients."
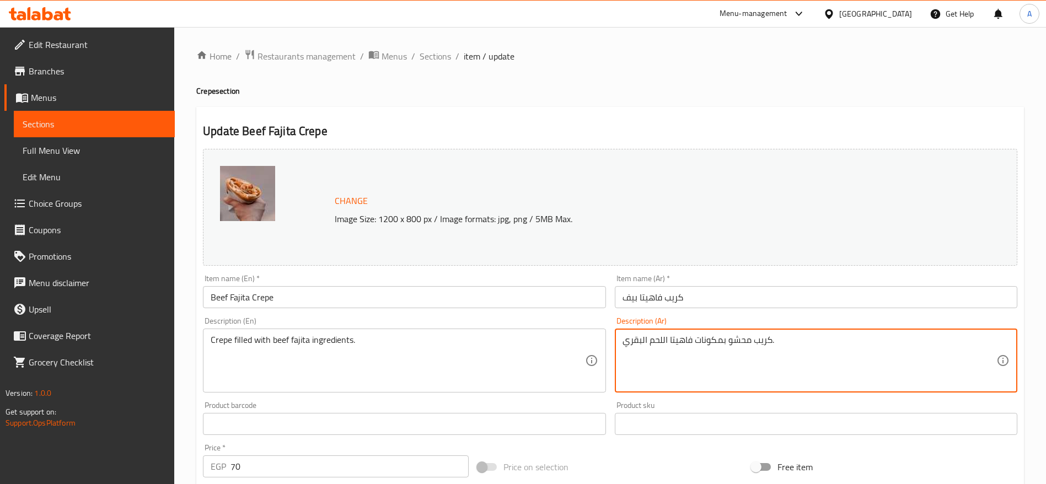
paste textarea "يُقدَّم مع خس كابوتشا طازج كخضار أساسي."
type textarea "كريب محشو بمكونات فاهيتا اللحم البقري. يُقدَّم مع خس كابوتشا طازج كخضار أساسي."
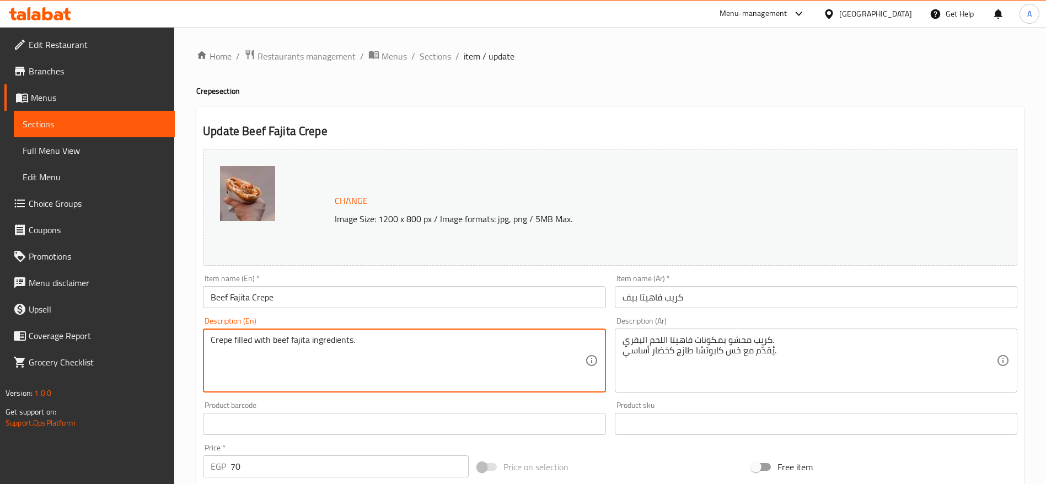
paste textarea "Served with fresh iceberg lettuce as the main vegetable"
type textarea "Crepe filled with beef fajita ingredients. Served with fresh iceberg lettuce as…"
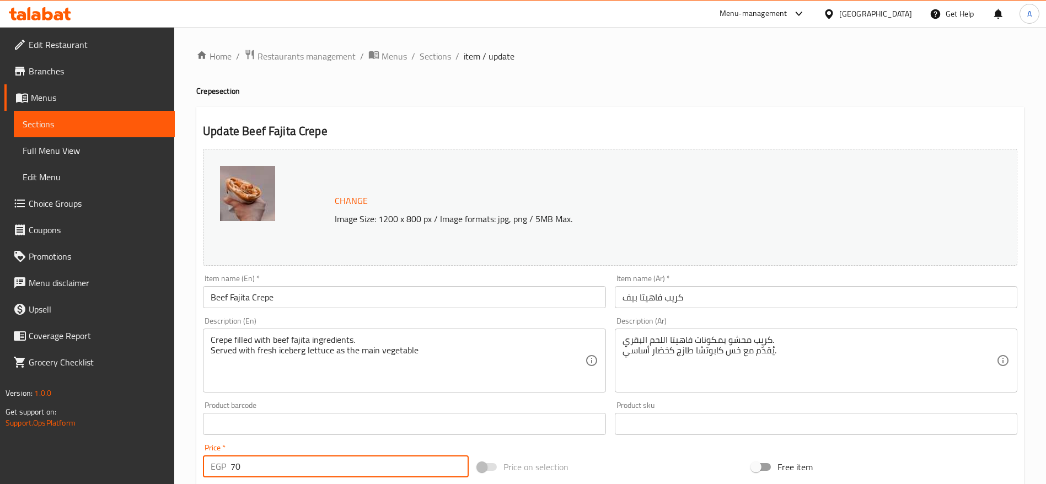
click at [402, 469] on input "70" at bounding box center [349, 466] width 238 height 22
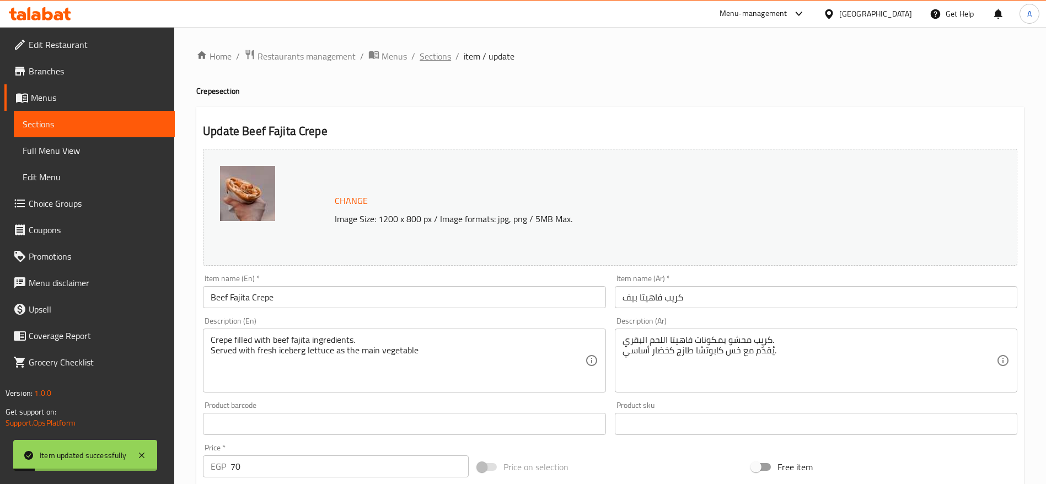
click at [429, 59] on span "Sections" at bounding box center [435, 56] width 31 height 13
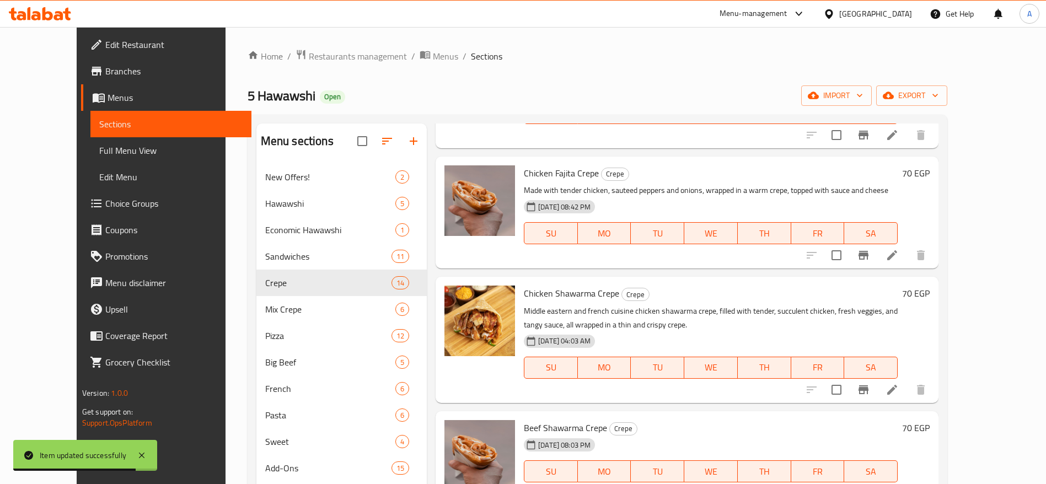
scroll to position [549, 0]
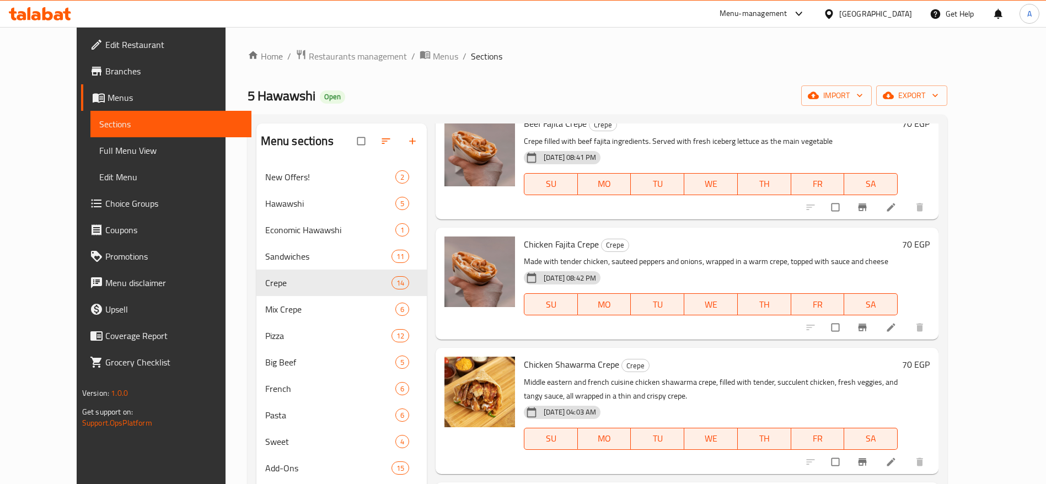
scroll to position [457, 0]
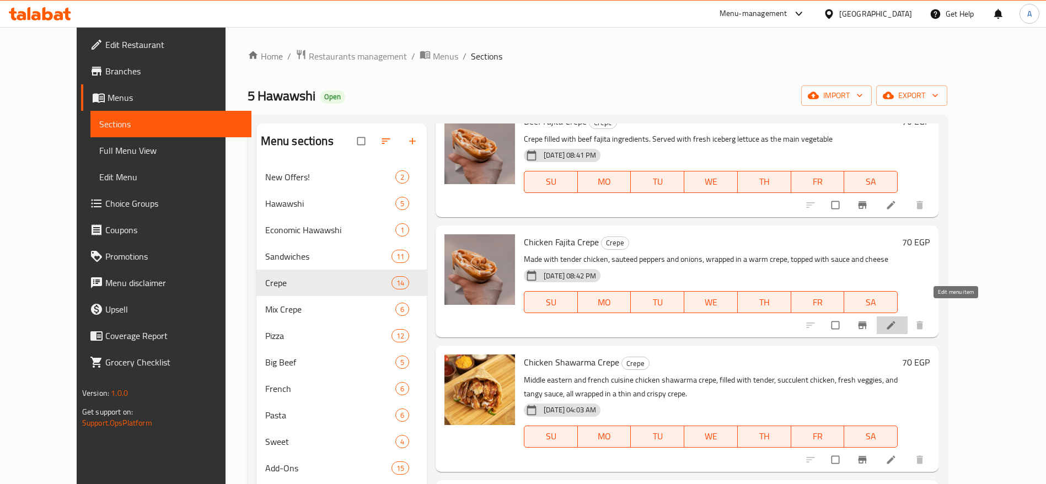
click at [897, 320] on icon at bounding box center [891, 325] width 11 height 11
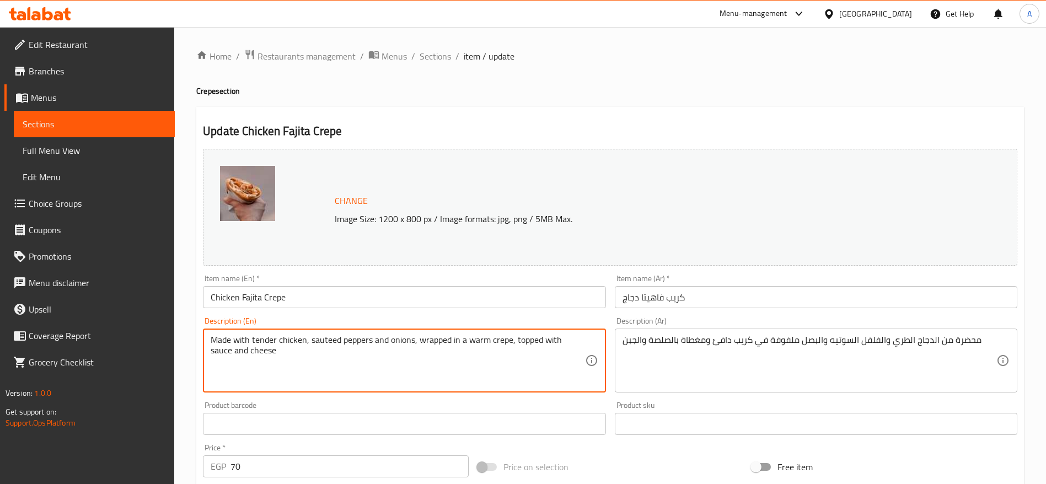
click at [361, 358] on textarea "Made with tender chicken, sauteed peppers and onions, wrapped in a warm crepe, …" at bounding box center [398, 361] width 374 height 52
paste textarea "Served with fresh iceberg lettuce as the main vegetable"
type textarea "Made with tender chicken, sauteed peppers and onions, wrapped in a warm crepe, …"
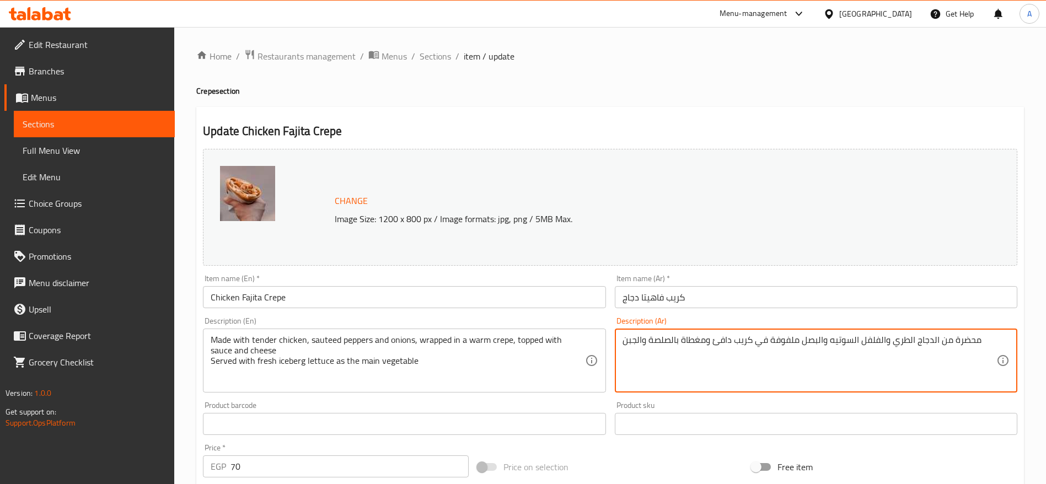
paste textarea "يُقدَّم مع خس كابوتشا طازج كخضار أساسي."
type textarea "محضرة من الدجاج الطري والفلفل السوتيه والبصل ملفوفة في كريب دافئ ومغطاة بالصلصة…"
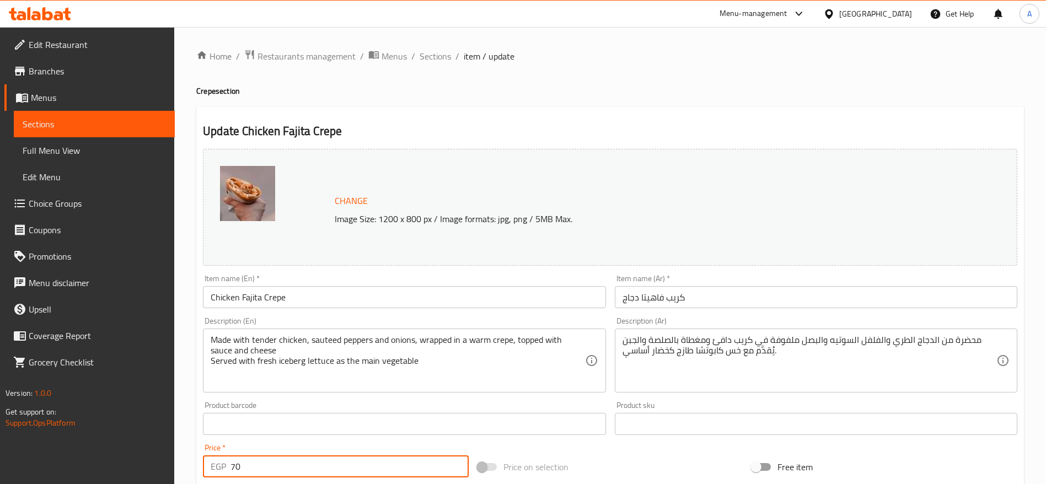
click at [337, 471] on input "70" at bounding box center [349, 466] width 238 height 22
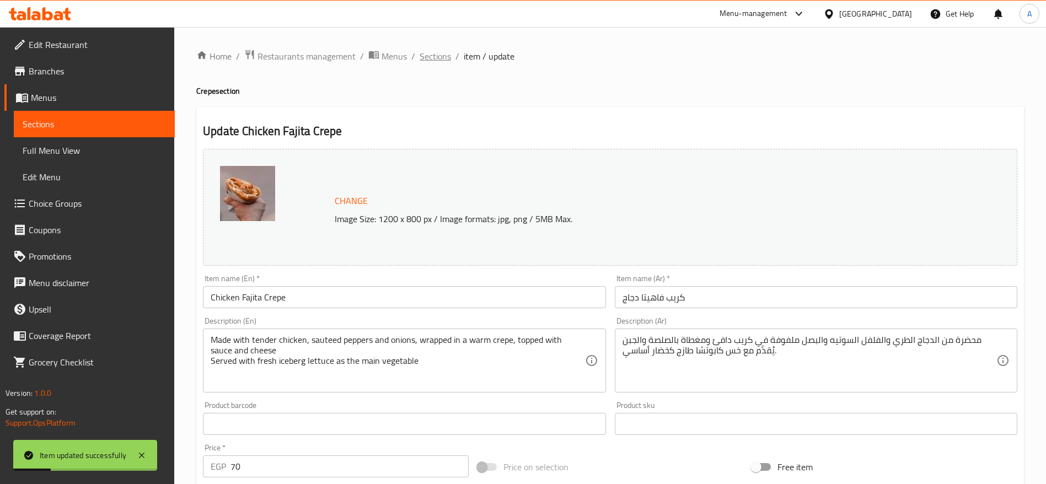
click at [445, 58] on span "Sections" at bounding box center [435, 56] width 31 height 13
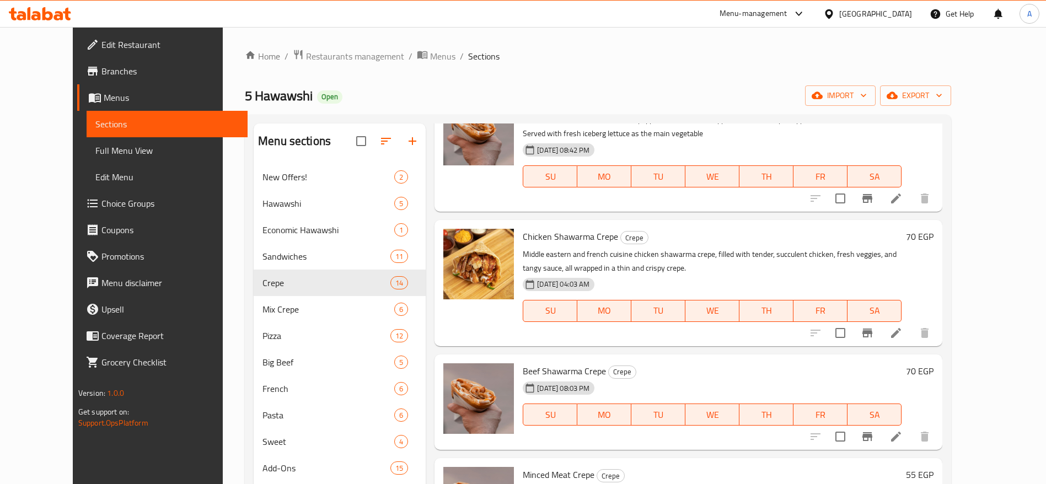
scroll to position [591, 0]
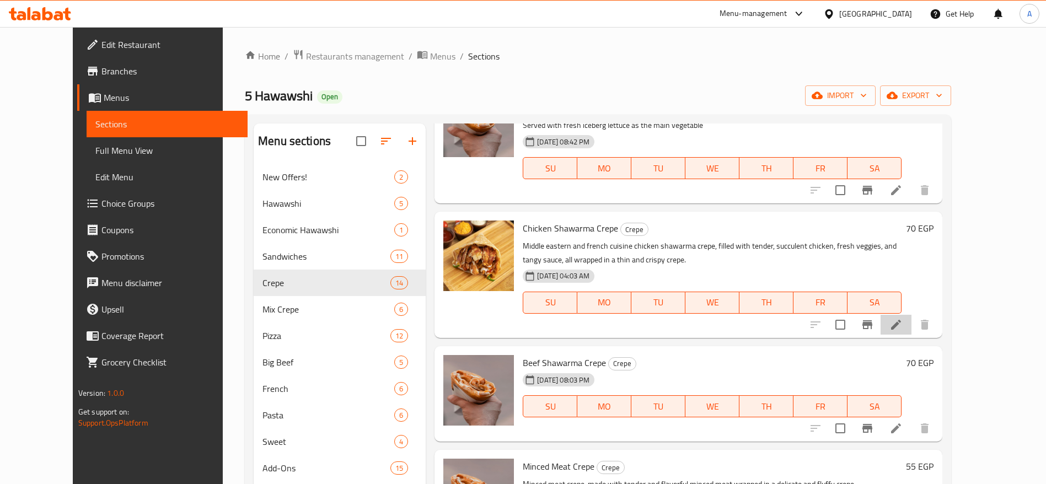
click at [911, 332] on li at bounding box center [896, 325] width 31 height 20
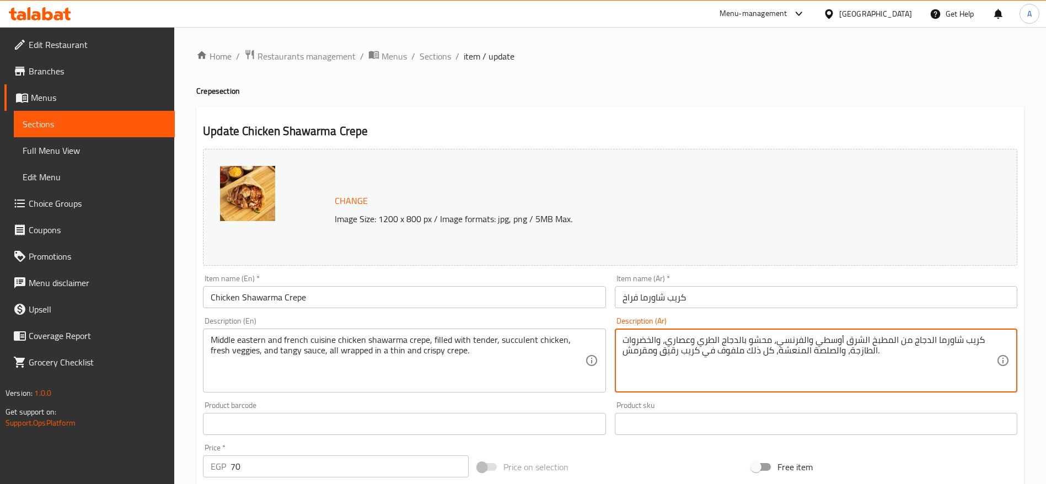
paste textarea "يُقدَّم مع خس كابوتشا طازج كخضار أساسي."
type textarea "كريب شاورما الدجاج من المطبخ الشرق أوسطي والفرنسي، محشو بالدجاج الطري وعصاري، و…"
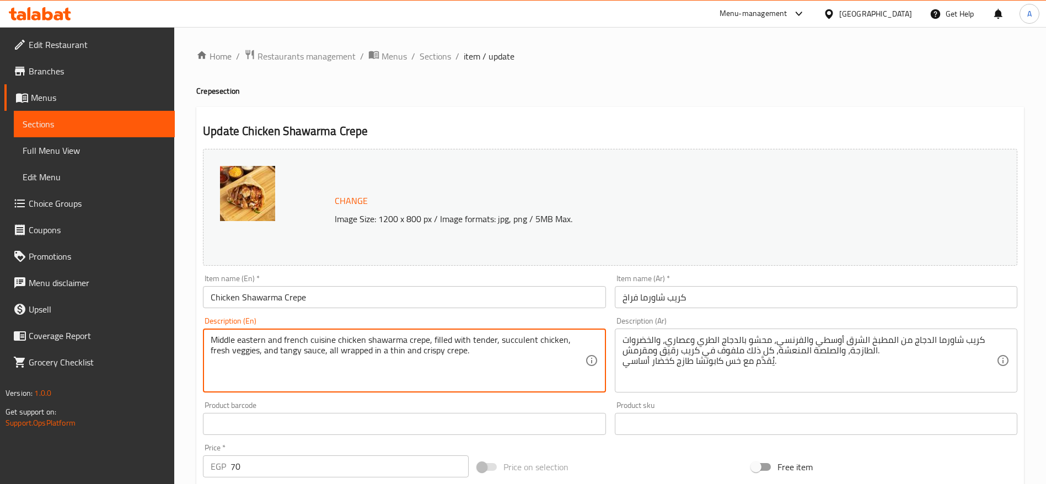
paste textarea "Served with fresh iceberg lettuce as the main vegetable"
type textarea "Middle eastern and french cuisine chicken shawarma crepe, filled with tender, s…"
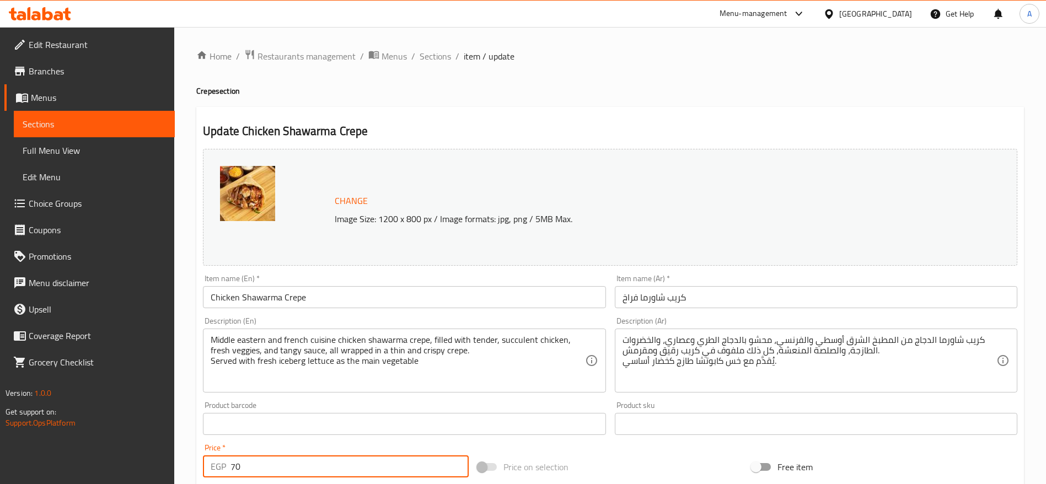
click at [280, 465] on input "70" at bounding box center [349, 466] width 238 height 22
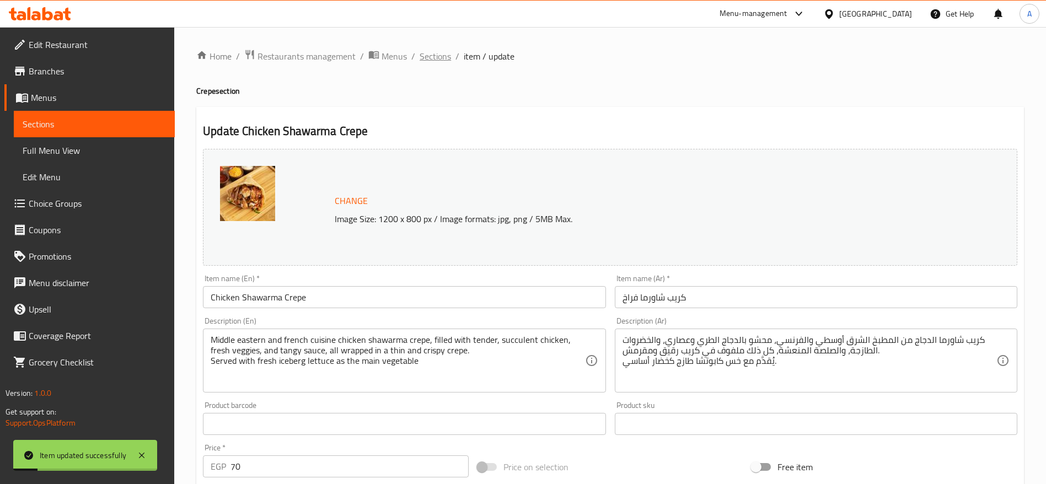
click at [431, 57] on span "Sections" at bounding box center [435, 56] width 31 height 13
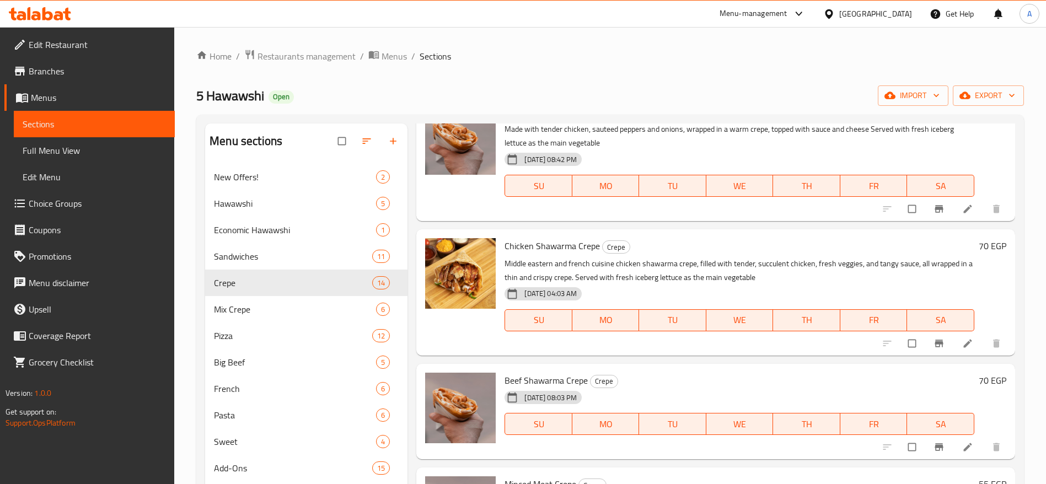
scroll to position [656, 0]
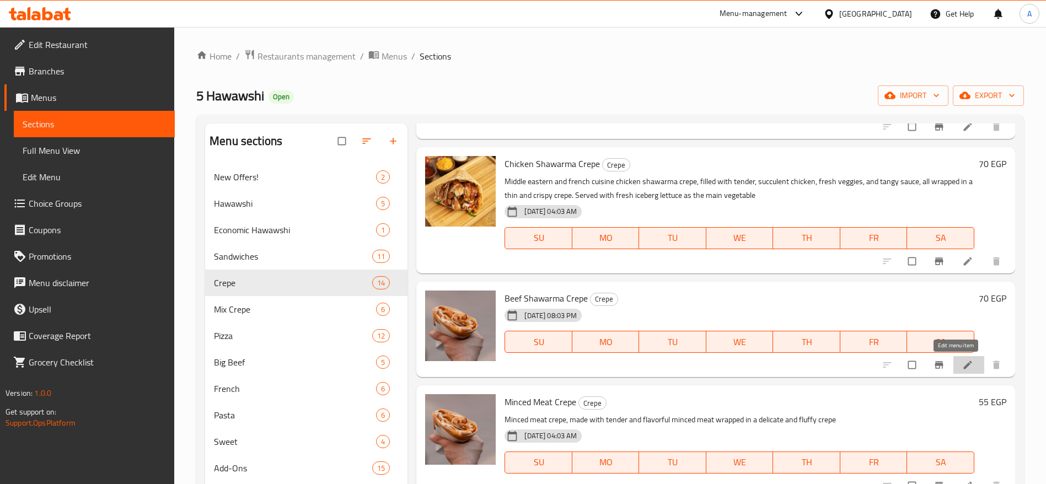
click at [963, 362] on icon at bounding box center [967, 365] width 8 height 8
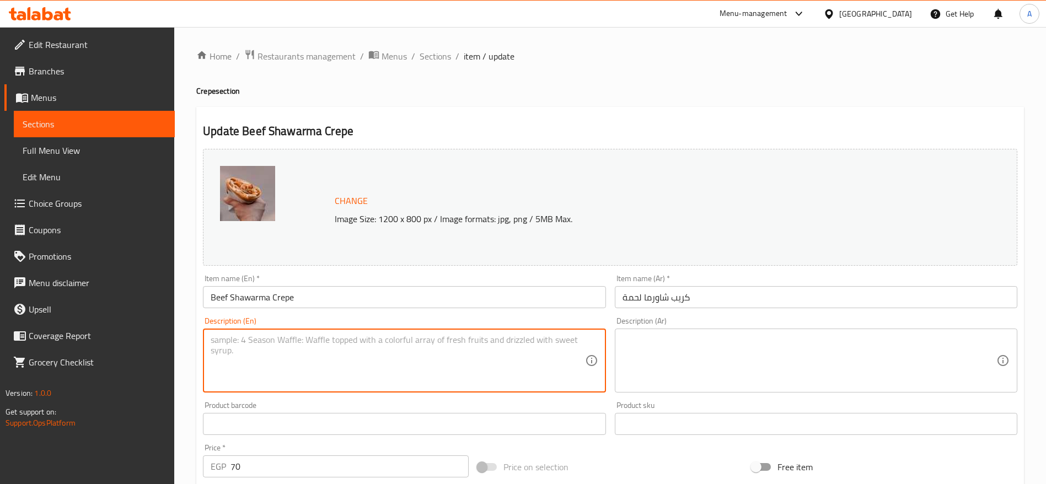
click at [535, 335] on textarea at bounding box center [398, 361] width 374 height 52
paste textarea "Served with fresh iceberg lettuce as the main vegetable"
type textarea "Served with fresh iceberg lettuce as the main vegetable"
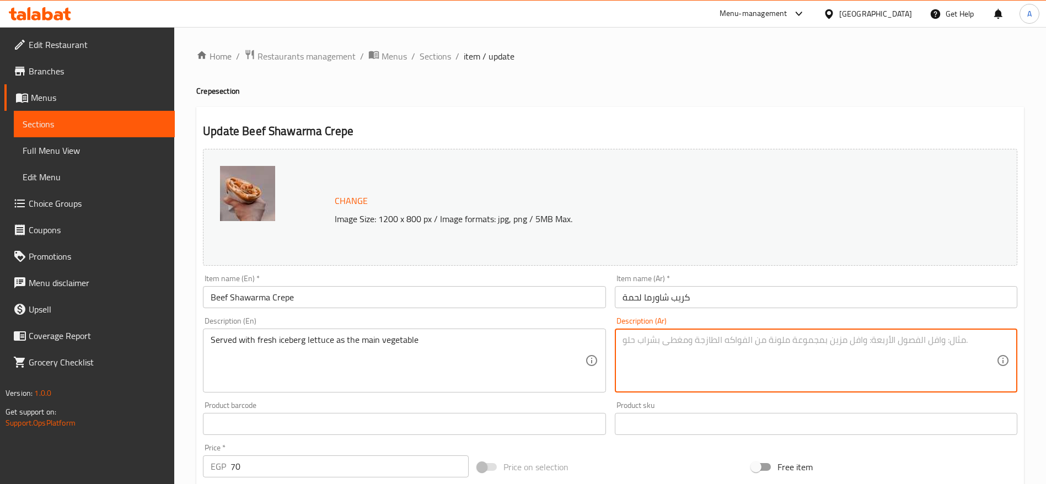
click at [640, 347] on textarea at bounding box center [810, 361] width 374 height 52
paste textarea "يُقدَّم مع خس كابوتشا طازج كخضار أساسي."
type textarea "يُقدَّم مع خس كابوتشا طازج كخضار أساسي."
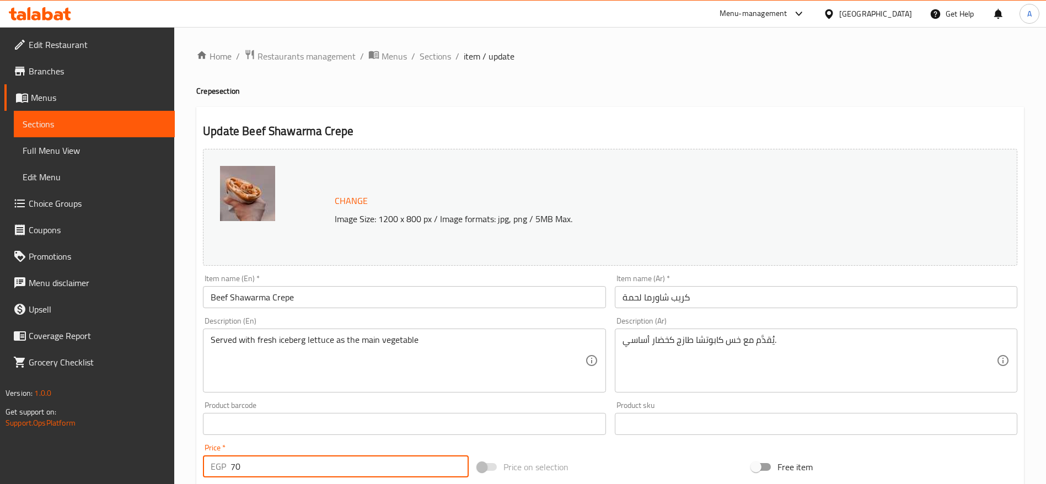
click at [323, 461] on input "70" at bounding box center [349, 466] width 238 height 22
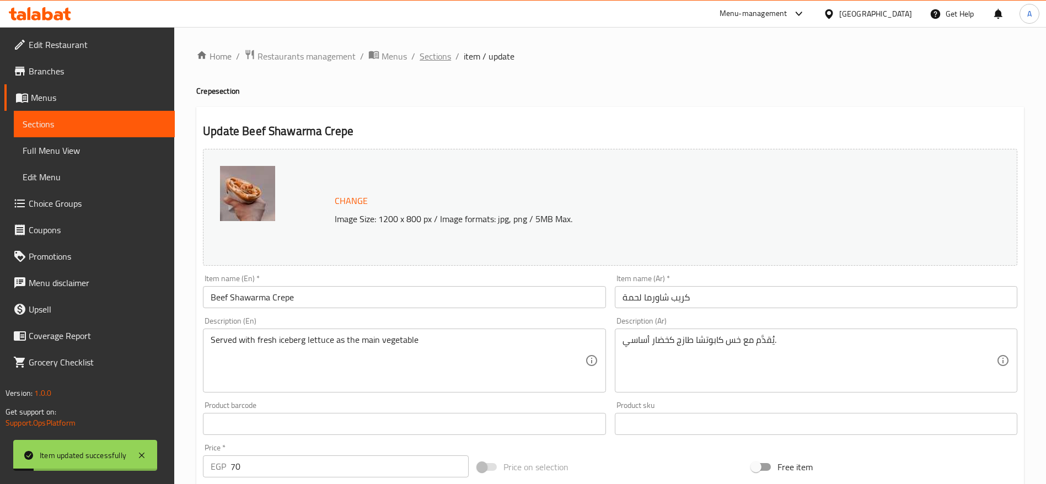
click at [431, 55] on span "Sections" at bounding box center [435, 56] width 31 height 13
click at [437, 53] on span "Sections" at bounding box center [435, 56] width 31 height 13
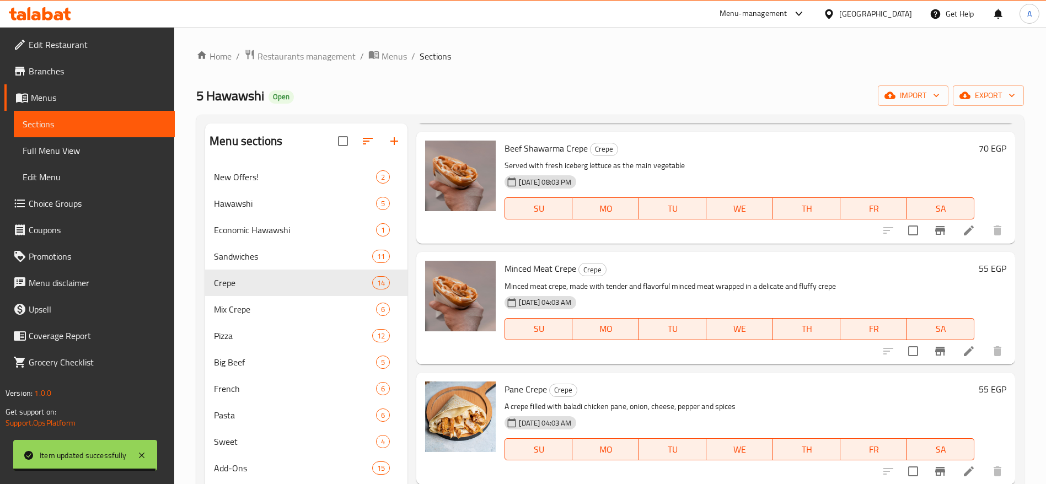
scroll to position [869, 0]
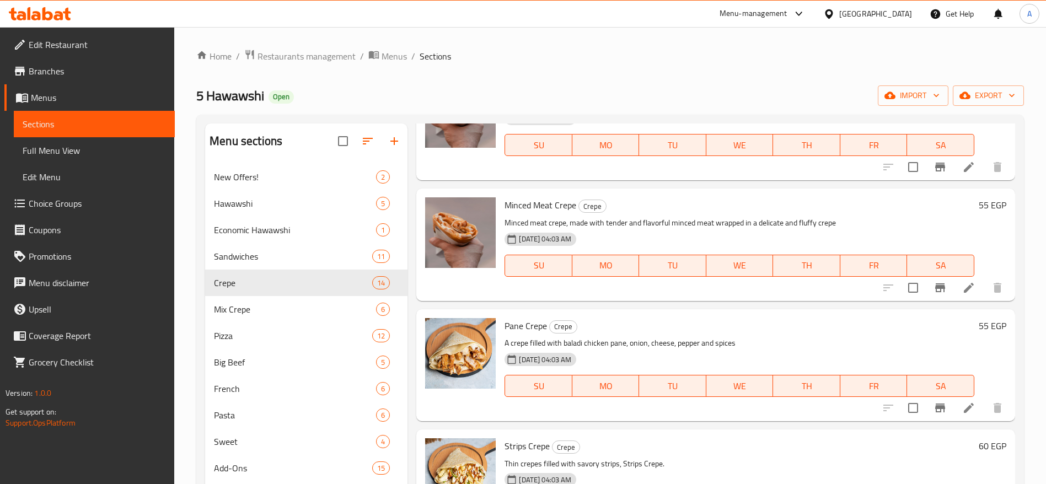
click at [639, 283] on div "10-06-2025 04:03 AM SU MO TU WE TH FR SA" at bounding box center [739, 258] width 479 height 60
click at [962, 286] on icon at bounding box center [968, 287] width 13 height 13
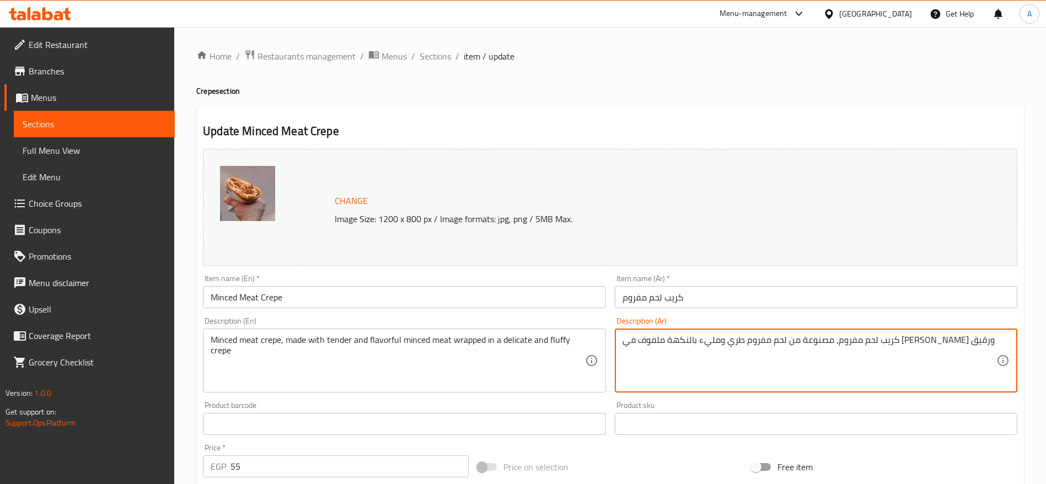
paste textarea "يُقدَّم مع خس كابوتشا طازج كخضار أساسي."
type textarea "كريب لحم مفروم، مصنوعة من لحم مفروم طري ومليء بالنكهة ملفوف في كريب هش ورقيق يُ…"
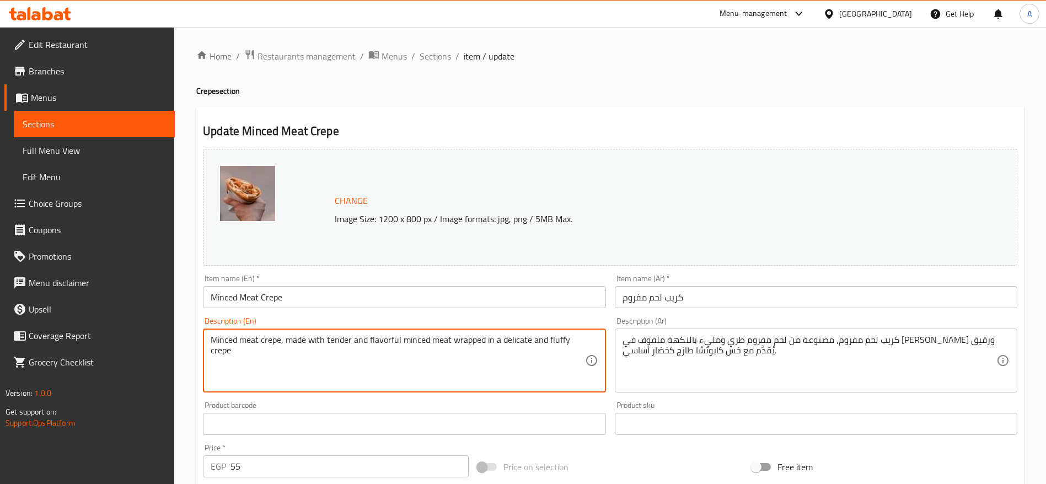
click at [264, 355] on textarea "Minced meat crepe, made with tender and flavorful minced meat wrapped in a deli…" at bounding box center [398, 361] width 374 height 52
paste textarea "Served with fresh iceberg lettuce as the main vegetable"
type textarea "Minced meat crepe, made with tender and flavorful minced meat wrapped in a deli…"
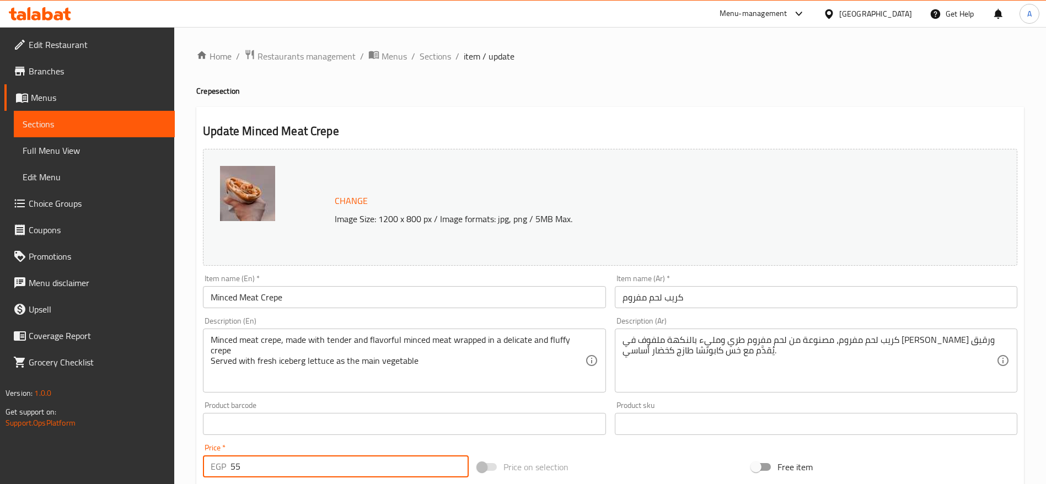
click at [273, 470] on input "55" at bounding box center [349, 466] width 238 height 22
click at [435, 51] on span "Sections" at bounding box center [435, 56] width 31 height 13
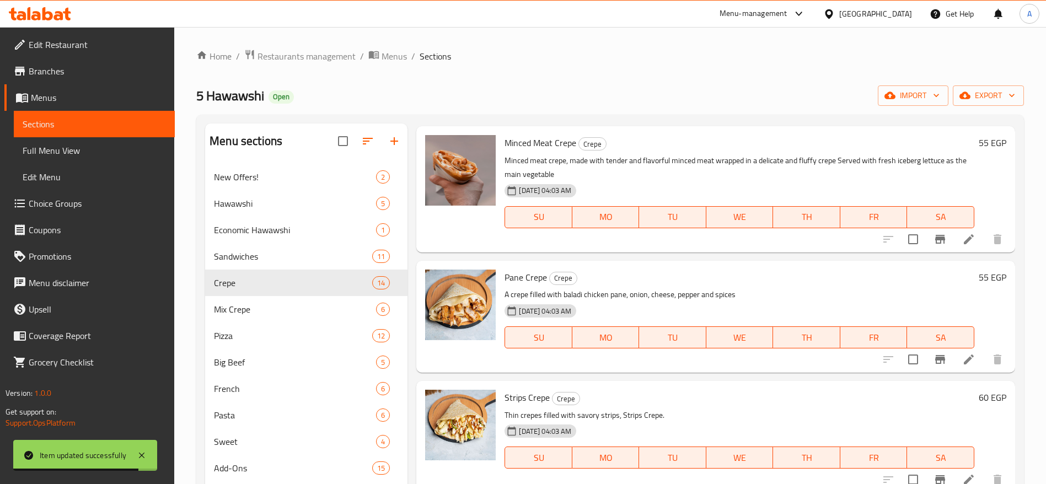
scroll to position [964, 0]
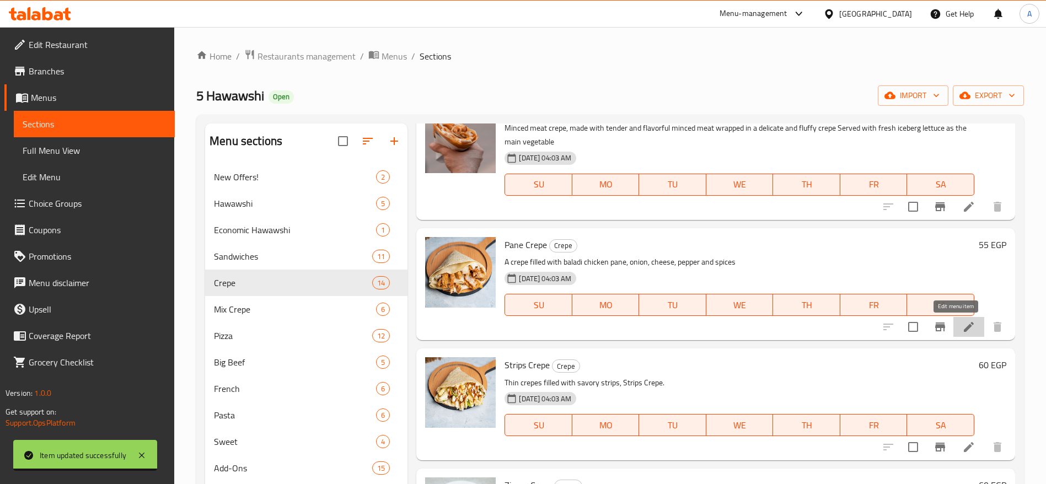
click at [964, 328] on icon at bounding box center [969, 327] width 10 height 10
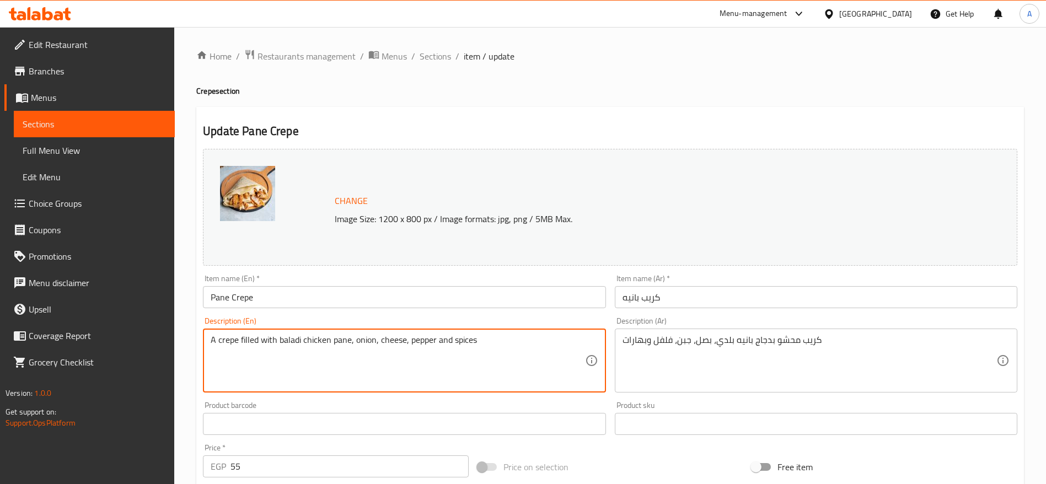
paste textarea "Served with fresh iceberg lettuce as the main vegetable"
type textarea "A crepe filled with baladi chicken pane, onion, cheese, pepper and spices Serve…"
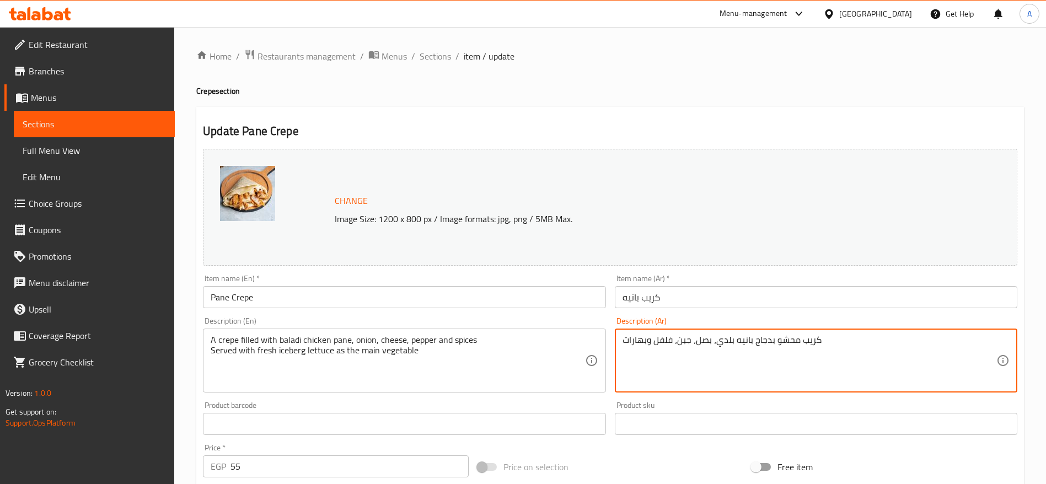
paste textarea "يُقدَّم مع خس كابوتشا طازج كخضار أساسي."
type textarea "كريب محشو بدجاج بانيه بلدي، بصل، جبن، فلفل وبهارات يُقدَّم مع خس كابوتشا طازج ك…"
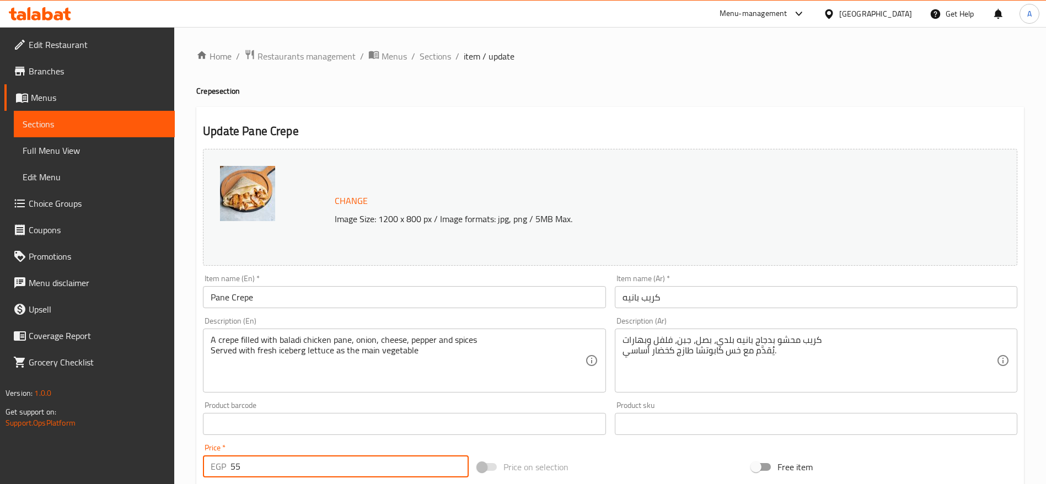
click at [336, 468] on input "55" at bounding box center [349, 466] width 238 height 22
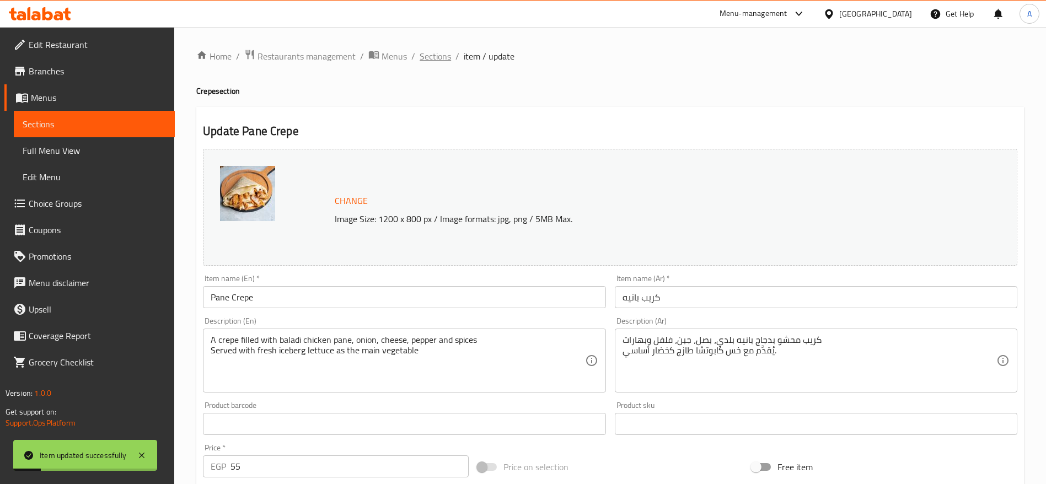
click at [437, 57] on span "Sections" at bounding box center [435, 56] width 31 height 13
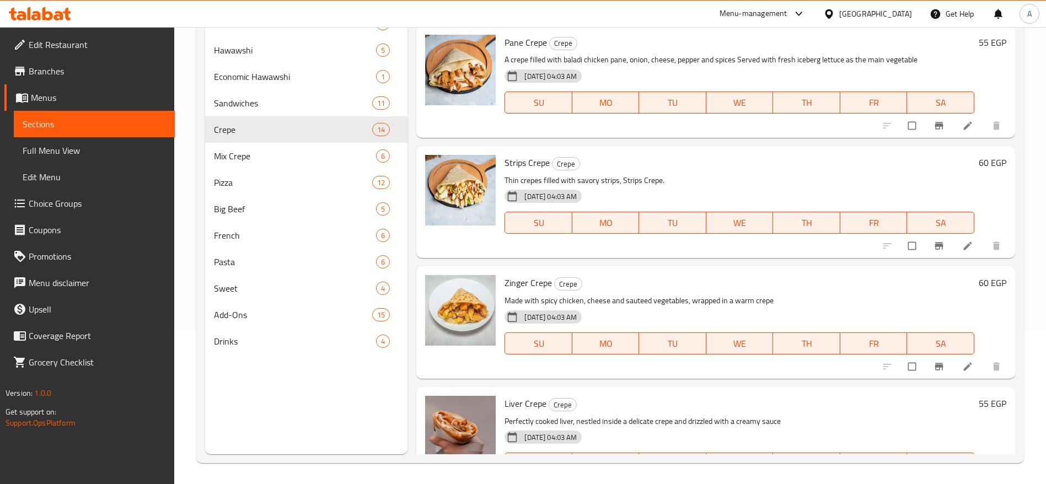
scroll to position [154, 0]
click at [963, 245] on icon at bounding box center [967, 245] width 8 height 8
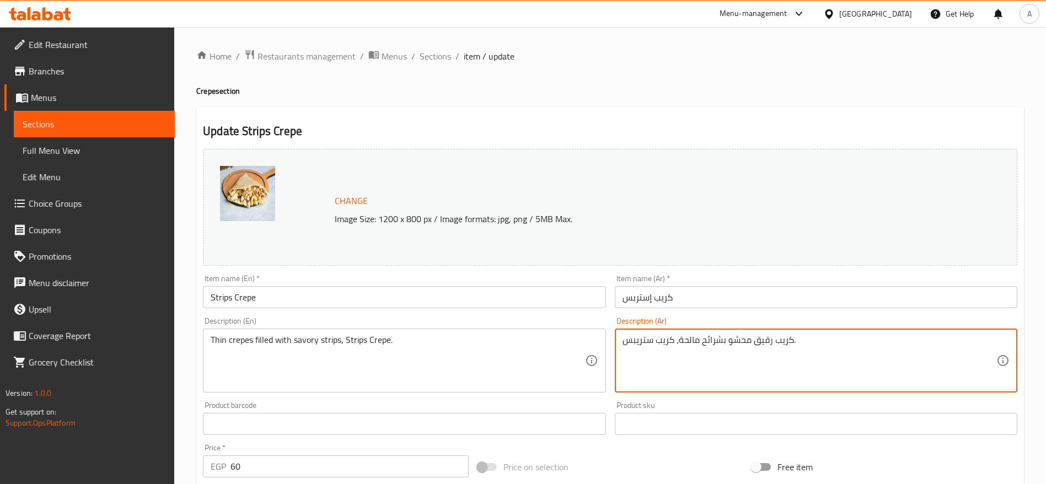
paste textarea "يُقدَّم مع خس كابوتشا طازج كخضار أساسي."
type textarea "كريب رقيق محشو بشرائح مالحة، كريب ستريبس. يُقدَّم مع خس كابوتشا طازج كخضار أساس…"
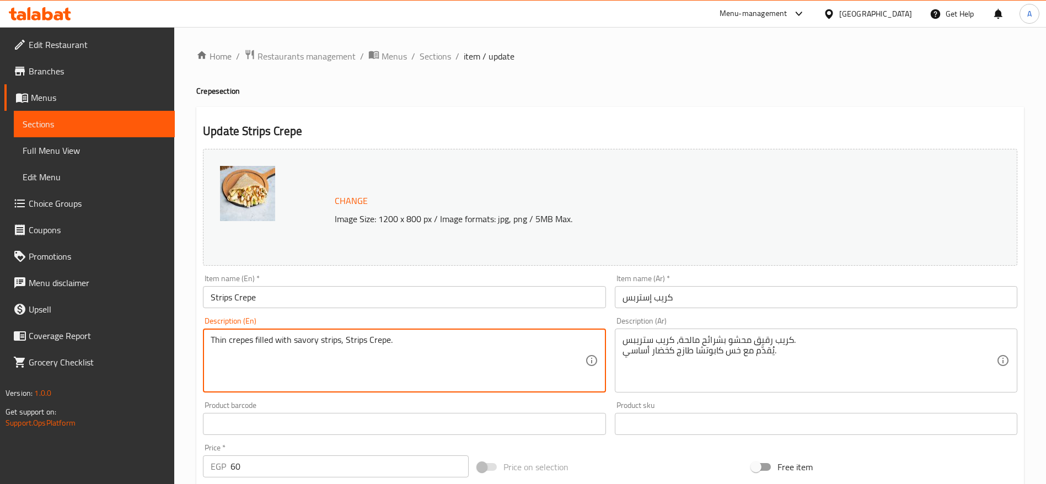
paste textarea "Served with fresh iceberg lettuce as the main vegetable"
type textarea "Thin crepes filled with savory strips, Strips Crepe. Served with fresh iceberg …"
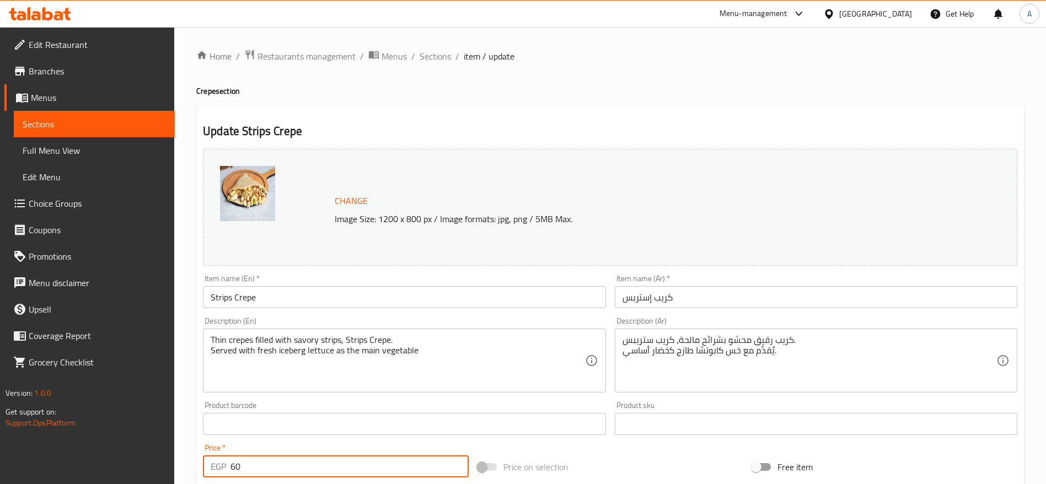
click at [307, 462] on input "60" at bounding box center [349, 466] width 238 height 22
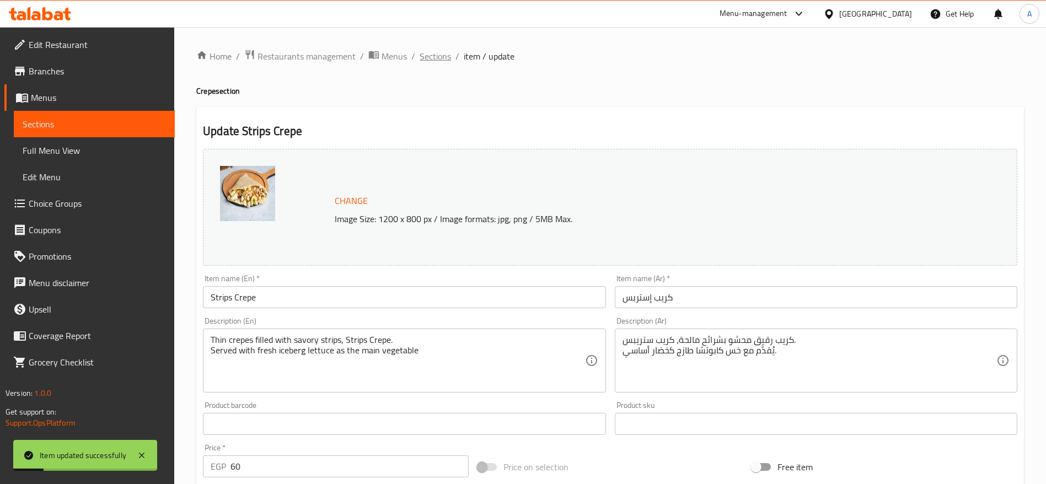
click at [433, 59] on span "Sections" at bounding box center [435, 56] width 31 height 13
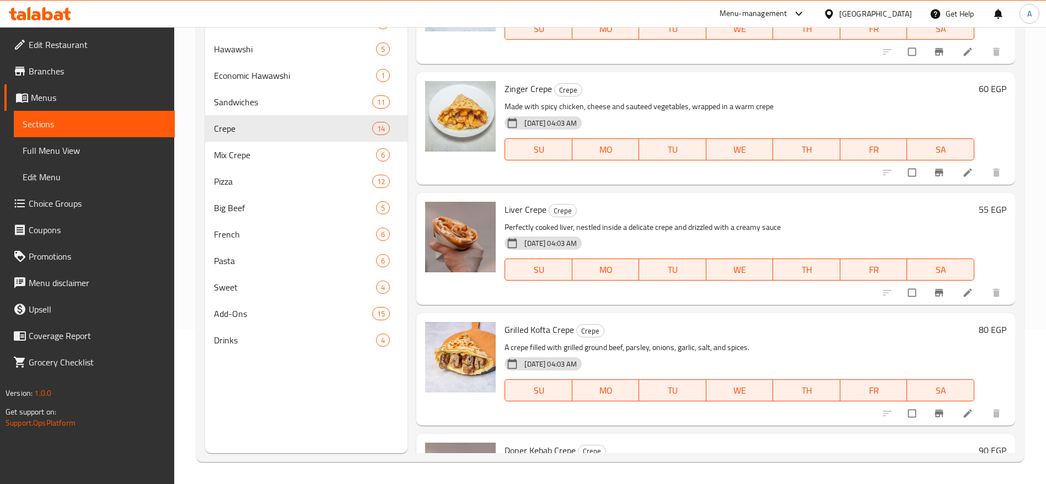
scroll to position [1204, 0]
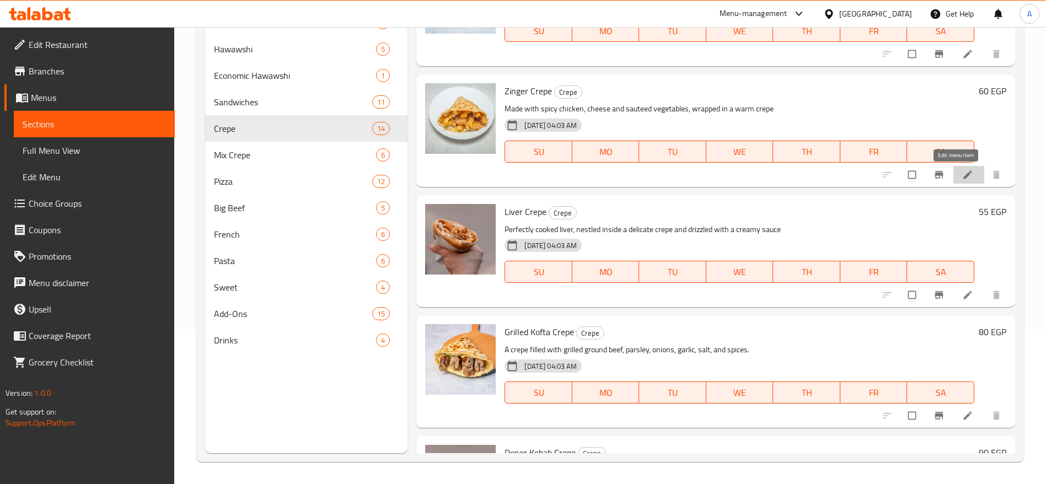
click at [962, 180] on icon at bounding box center [967, 174] width 11 height 11
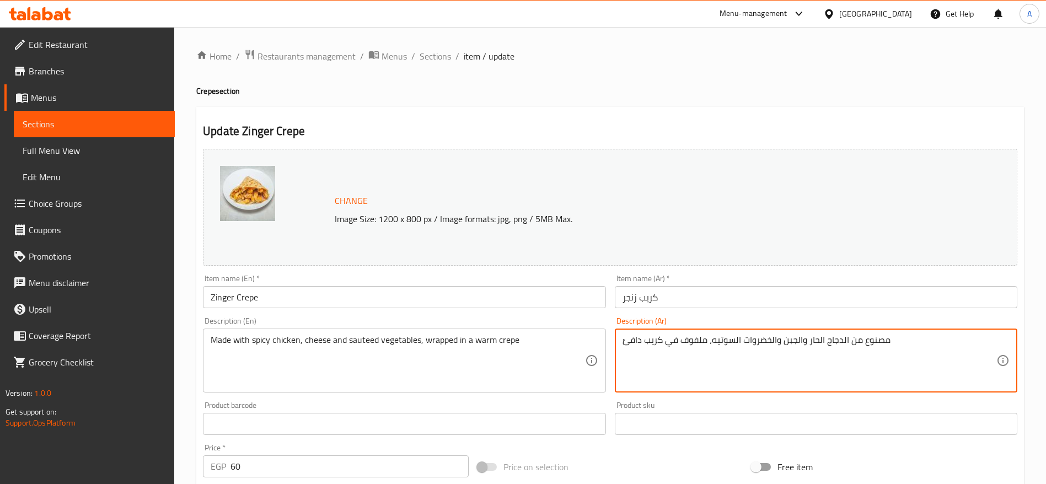
paste textarea "Served with fresh iceberg lettuce as the main vegetable"
type textarea "مصنوع من الدجاج الحار والجبن والخضروات السوتيه، ملفوف في كريب دافئ"
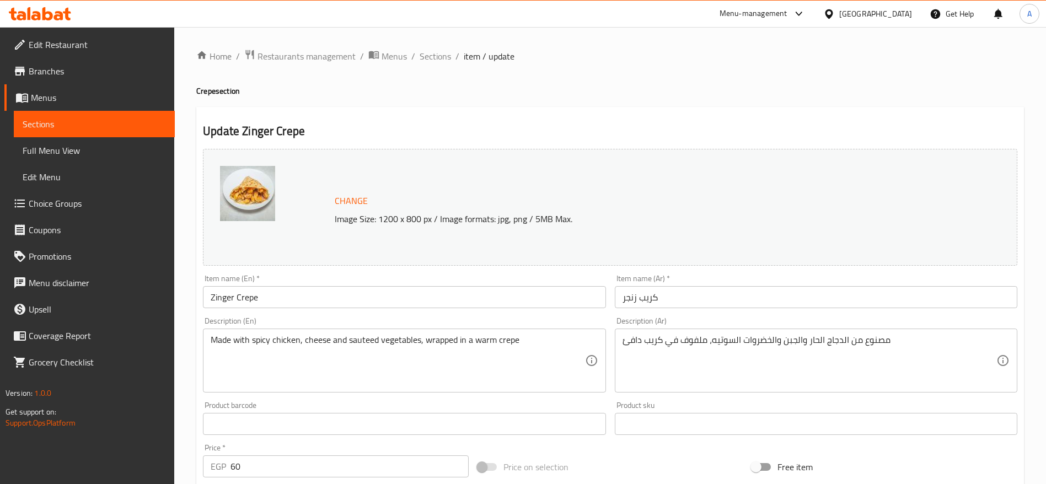
click at [541, 333] on div "Made with spicy chicken, cheese and sauteed vegetables, wrapped in a warm crepe…" at bounding box center [404, 361] width 403 height 64
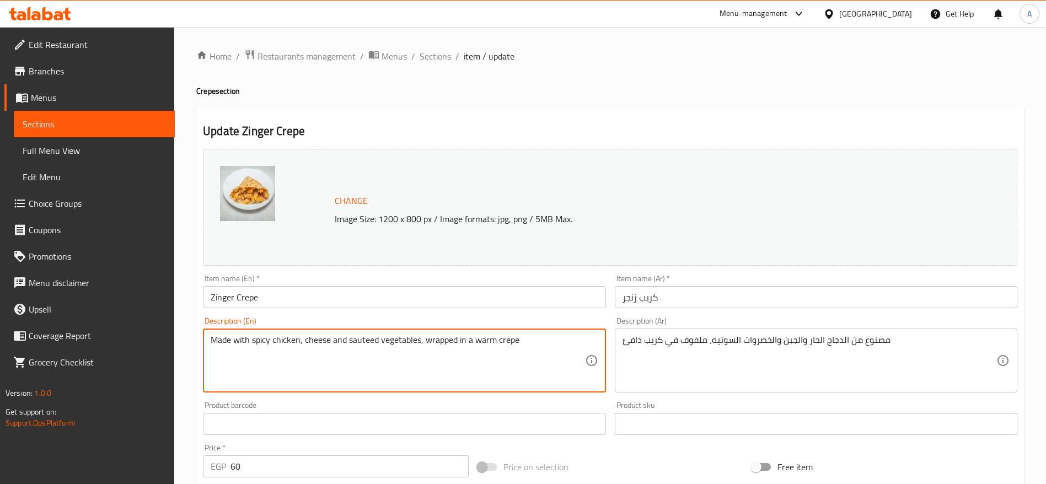
click at [519, 337] on textarea "Made with spicy chicken, cheese and sauteed vegetables, wrapped in a warm crepe" at bounding box center [398, 361] width 374 height 52
paste textarea "Served with fresh iceberg lettuce as the main vegetable"
type textarea "Made with spicy chicken, cheese and sauteed vegetables, wrapped in a warm crepe…"
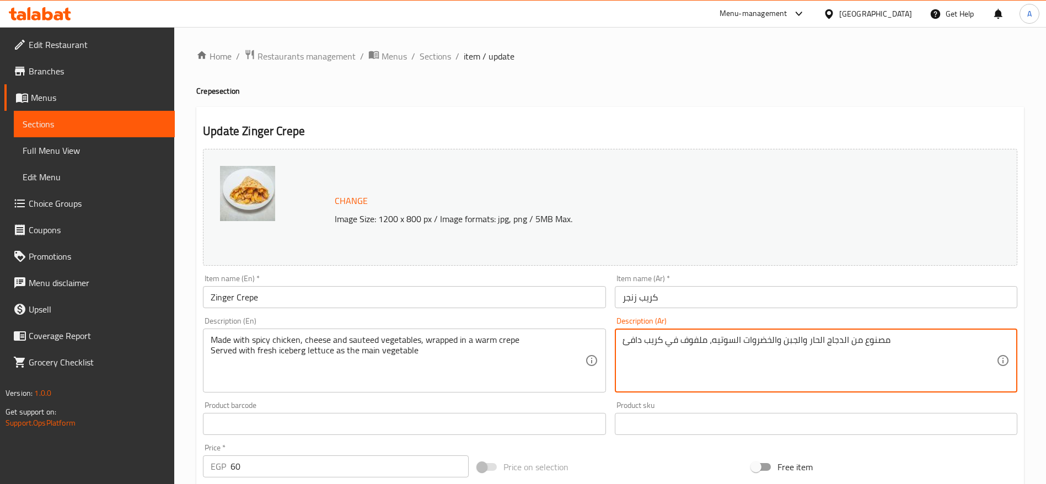
paste textarea "يُقدَّم مع خس كابوتشا طازج كخضار أساسي."
type textarea "مصنوع من الدجاج الحار والجبن والخضروات السوتيه، ملفوف في كريب دافئ يُقدَّم مع خ…"
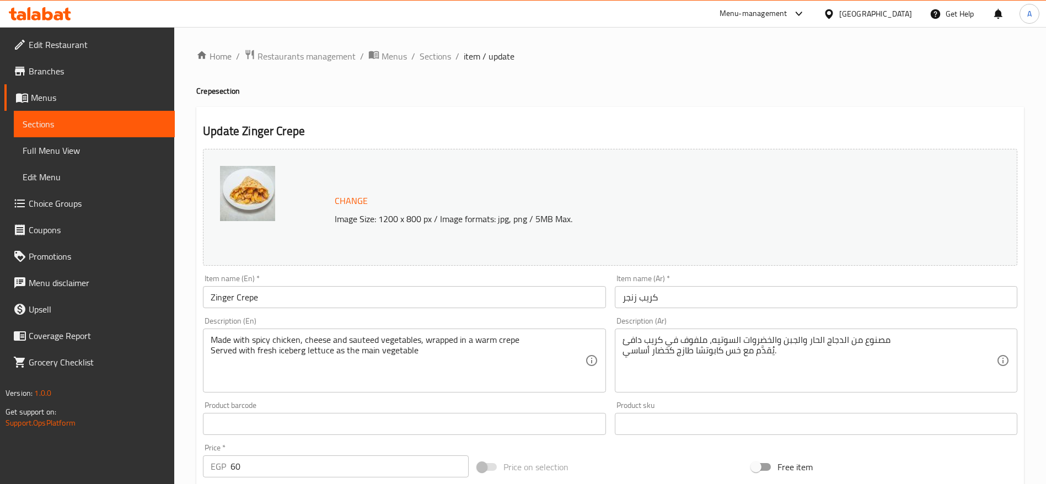
click at [365, 453] on div "Price   * EGP 60 Price *" at bounding box center [336, 461] width 266 height 34
click at [356, 460] on input "60" at bounding box center [349, 466] width 238 height 22
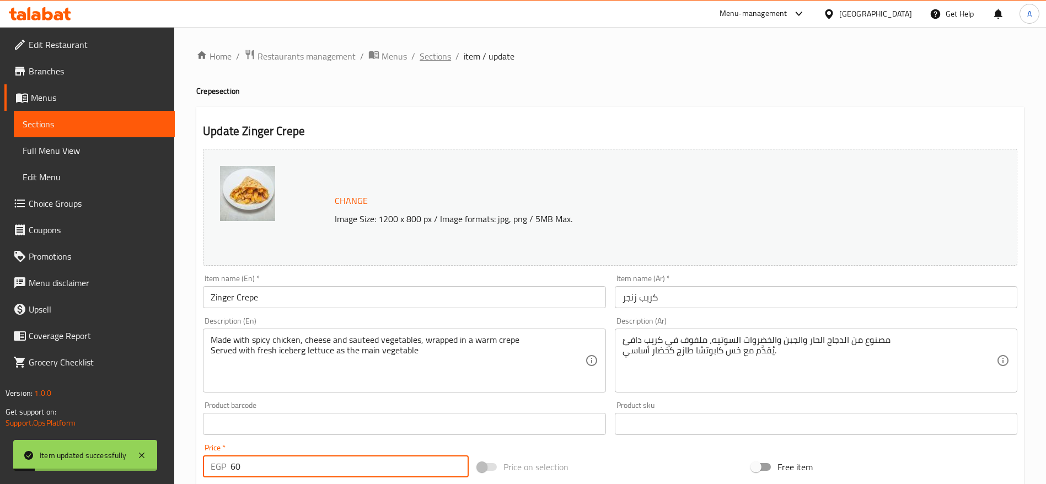
click at [438, 57] on span "Sections" at bounding box center [435, 56] width 31 height 13
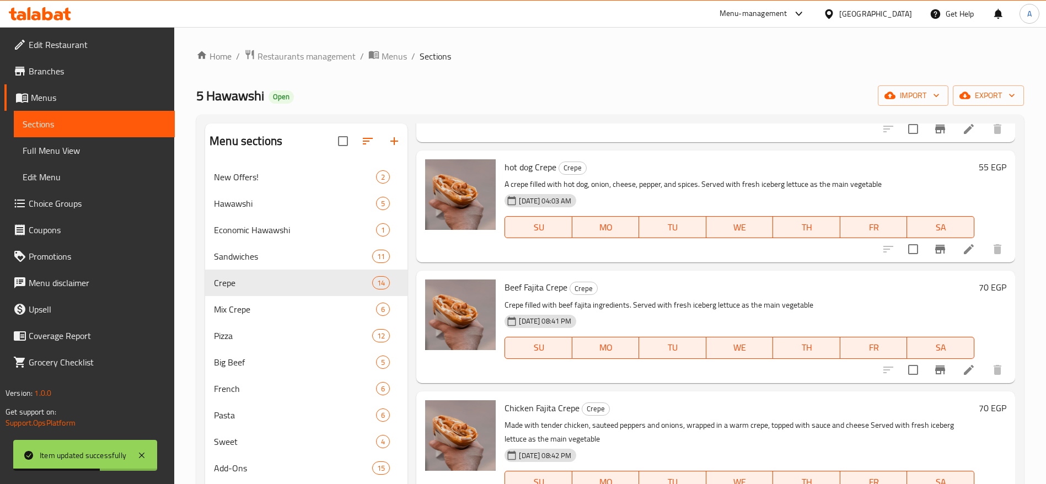
scroll to position [303, 0]
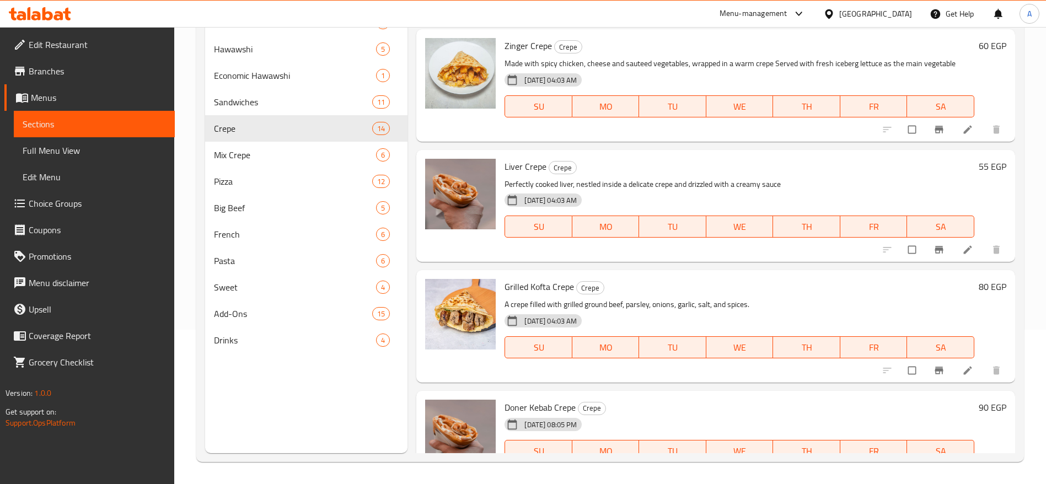
scroll to position [143, 0]
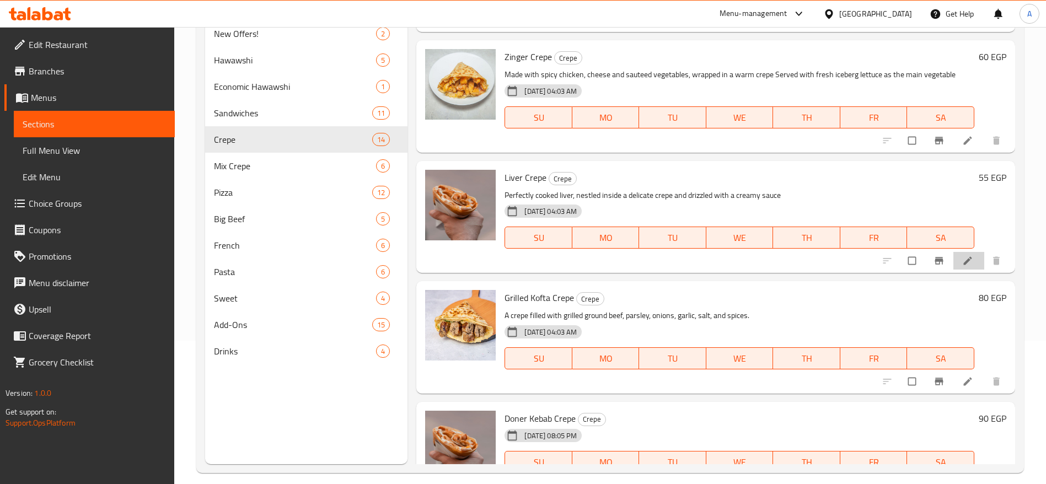
click at [958, 269] on li at bounding box center [968, 261] width 31 height 18
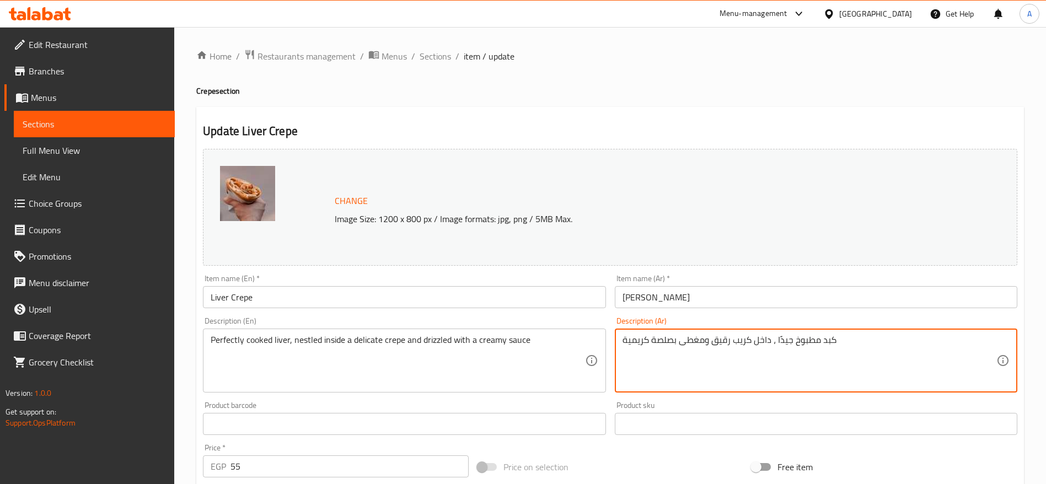
paste textarea "يُقدَّم مع خس كابوتشا طازج كخضار أساسي."
type textarea "كبد مطبوخ جيدًا ، داخل كريب رقيق ومغطى بصلصة كريمية يُقدَّم مع خس كابوتشا طازج …"
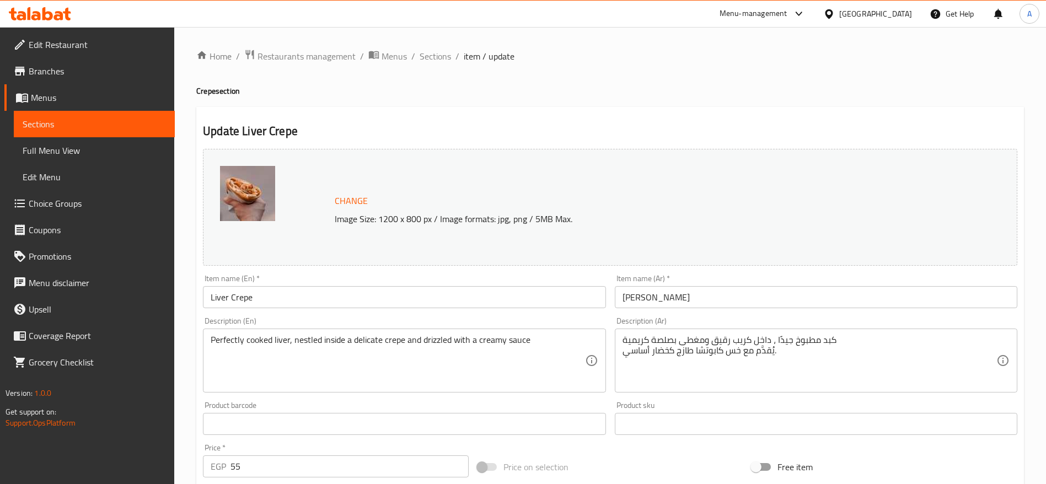
click at [538, 334] on div "Perfectly cooked liver, nestled inside a delicate crepe and drizzled with a cre…" at bounding box center [404, 361] width 403 height 64
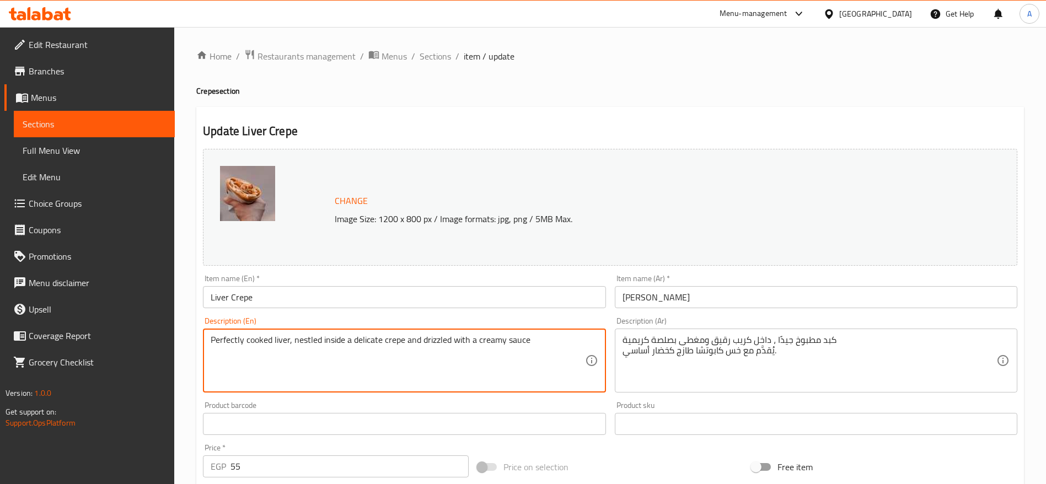
click at [530, 340] on textarea "Perfectly cooked liver, nestled inside a delicate crepe and drizzled with a cre…" at bounding box center [398, 361] width 374 height 52
paste textarea "Served with fresh iceberg lettuce as the main vegetable"
type textarea "Perfectly cooked liver, nestled inside a delicate crepe and drizzled with a cre…"
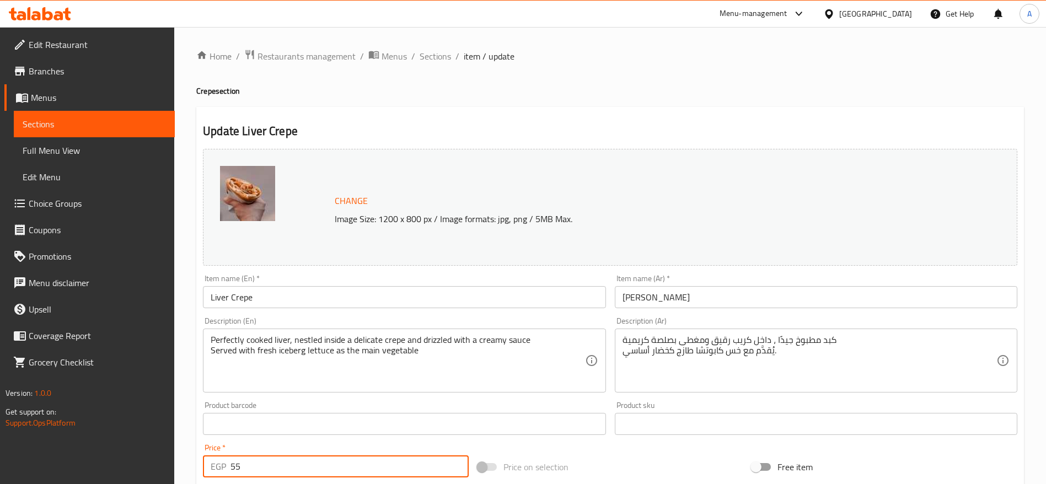
click at [300, 464] on input "55" at bounding box center [349, 466] width 238 height 22
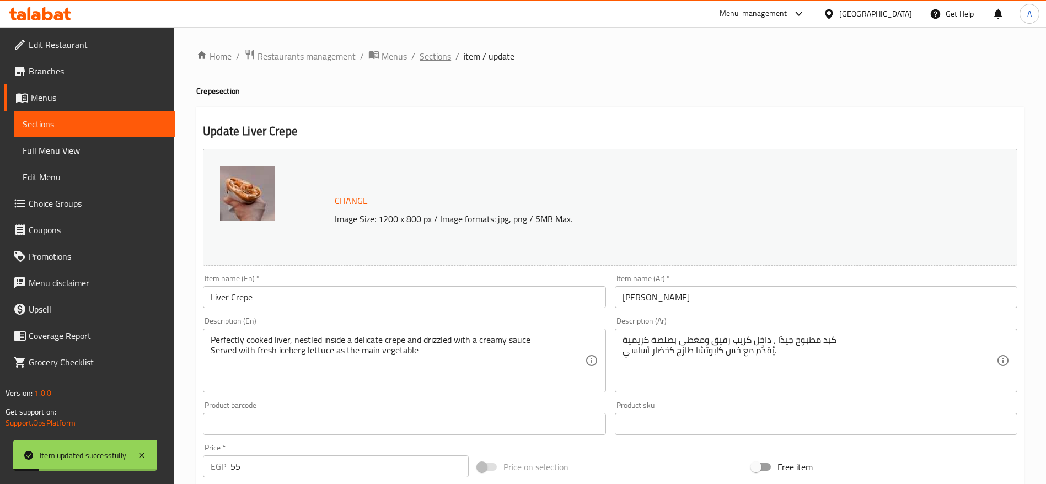
click at [436, 59] on span "Sections" at bounding box center [435, 56] width 31 height 13
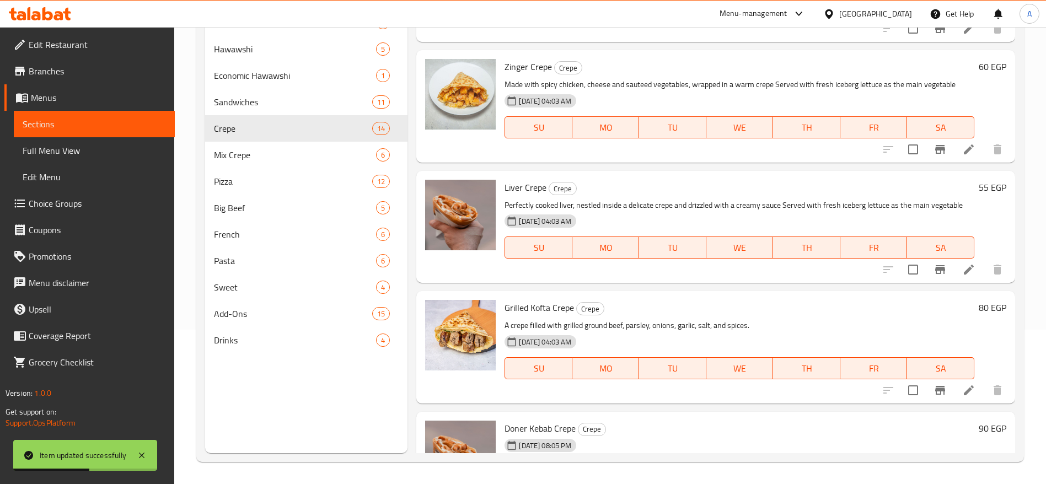
scroll to position [1296, 0]
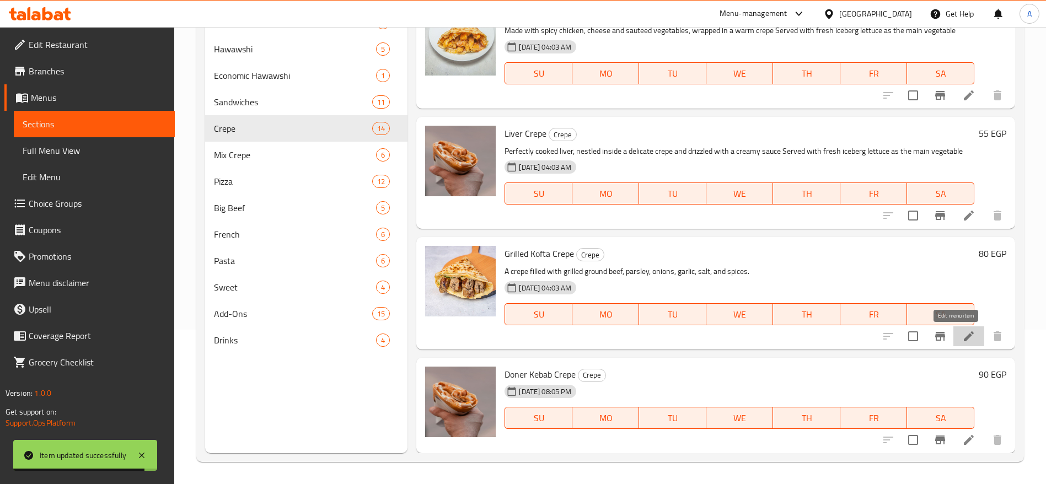
click at [964, 337] on icon at bounding box center [969, 336] width 10 height 10
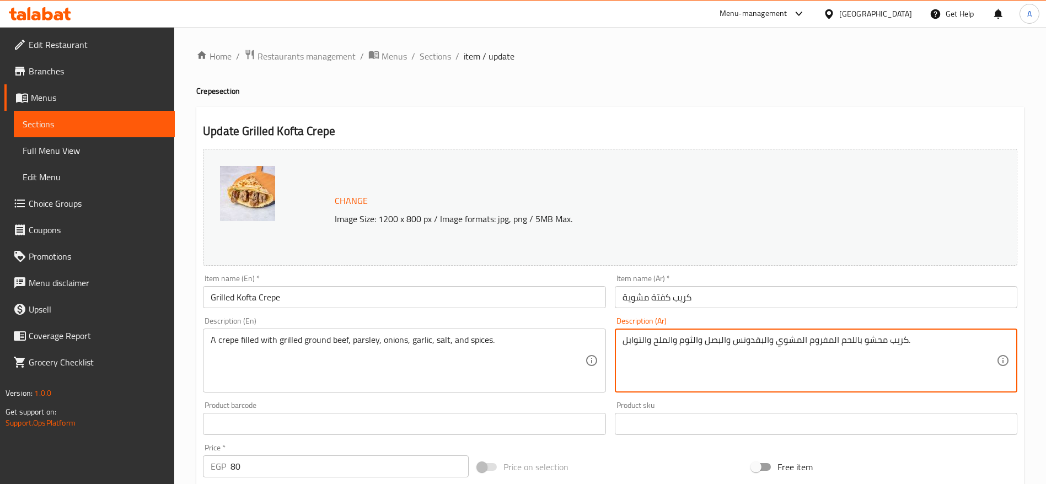
paste textarea "Served with fresh iceberg lettuce as the main vegetable"
type textarea "كريب محشو باللحم المفروم المشوي والبقدونس والبصل والثوم والملح والتوابل."
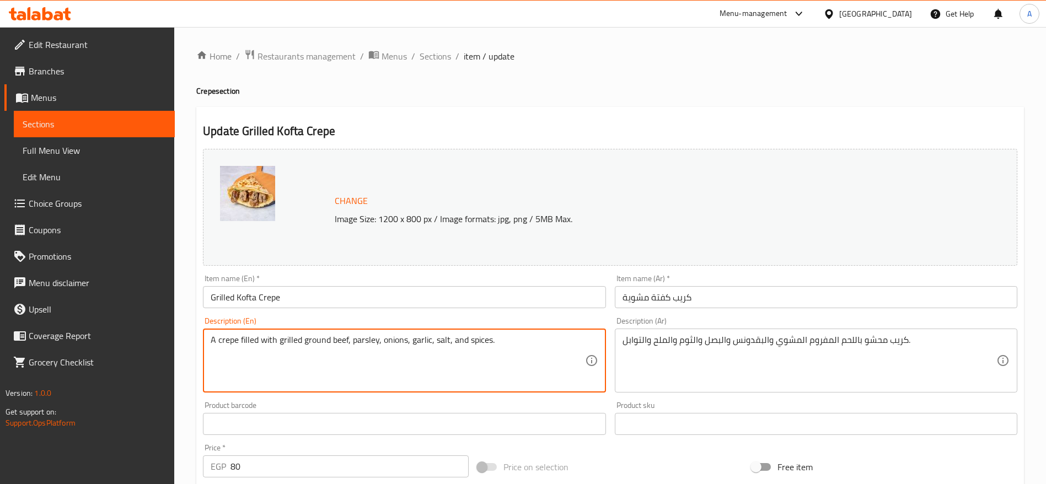
paste textarea "Served with fresh iceberg lettuce as the main vegetable"
type textarea "A crepe filled with grilled ground beef, parsley, onions, garlic, salt, and spi…"
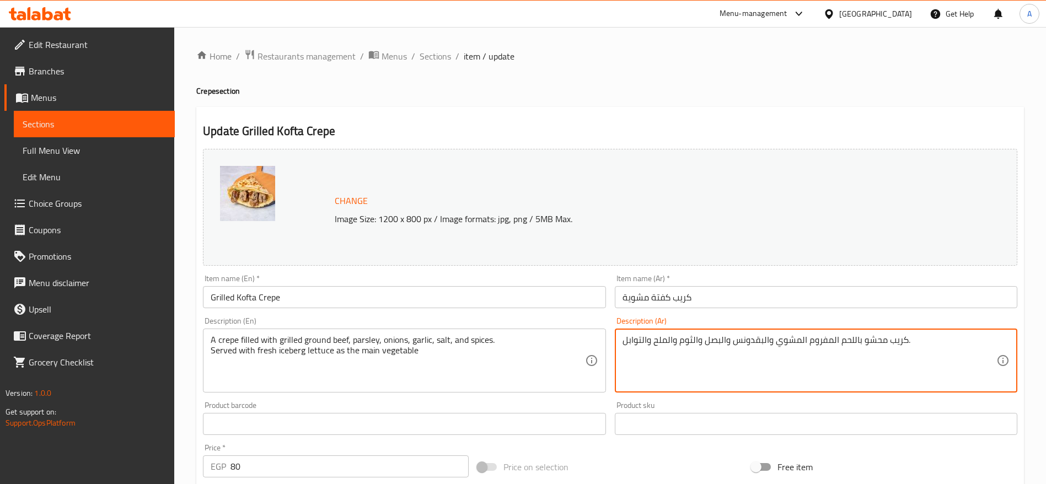
paste textarea "يُقدَّم مع خس كابوتشا طازج كخضار أساسي."
type textarea "كريب محشو باللحم المفروم المشوي والبقدونس والبصل والثوم والملح والتوابل. يُقدَّ…"
click at [318, 470] on input "80" at bounding box center [349, 466] width 238 height 22
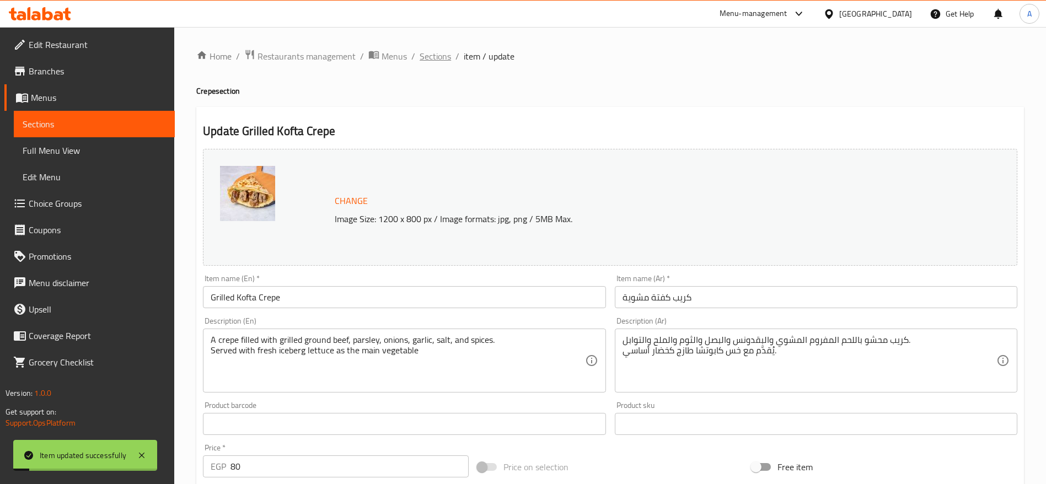
click at [433, 59] on span "Sections" at bounding box center [435, 56] width 31 height 13
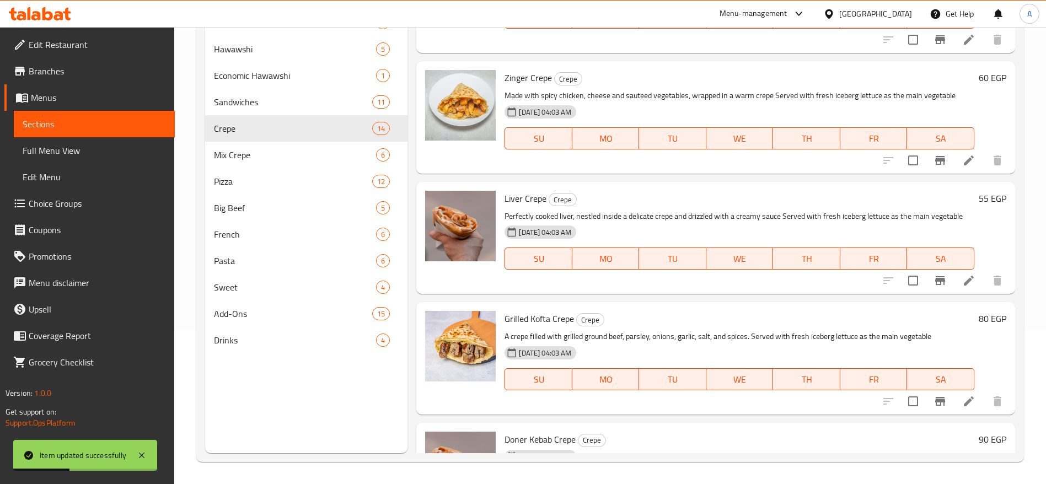
scroll to position [1296, 0]
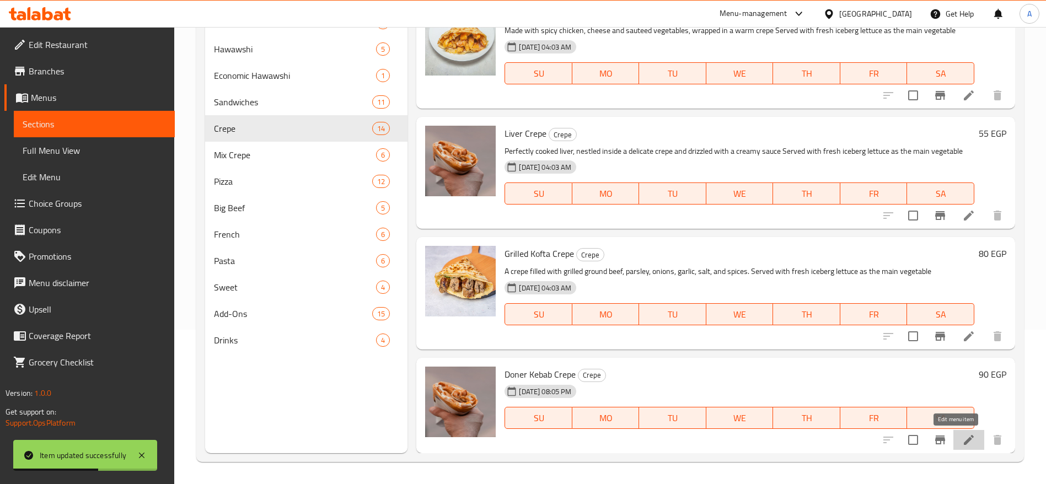
click at [962, 438] on icon at bounding box center [968, 439] width 13 height 13
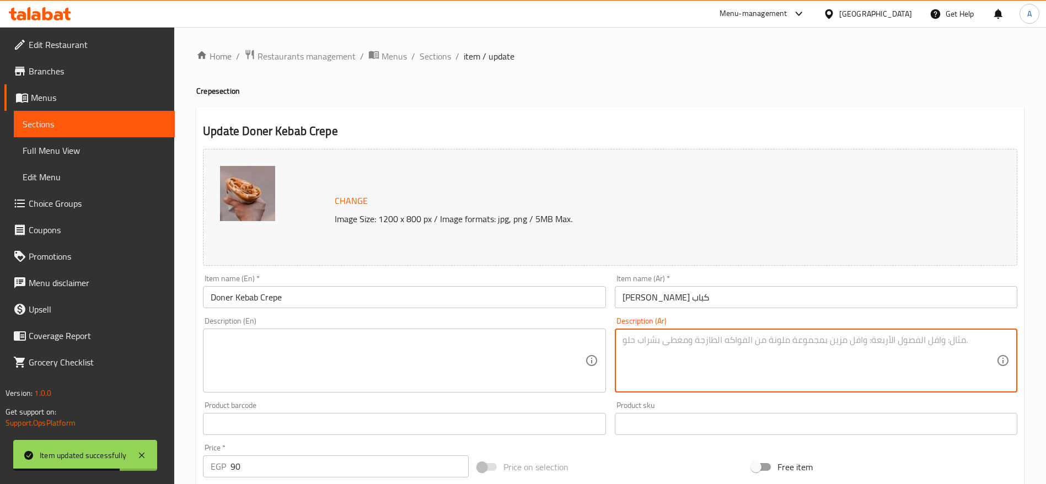
paste textarea "يُقدَّم مع خس كابوتشا طازج كخضار أساسي."
type textarea "يُقدَّم مع خس كابوتشا طازج كخضار أساسي."
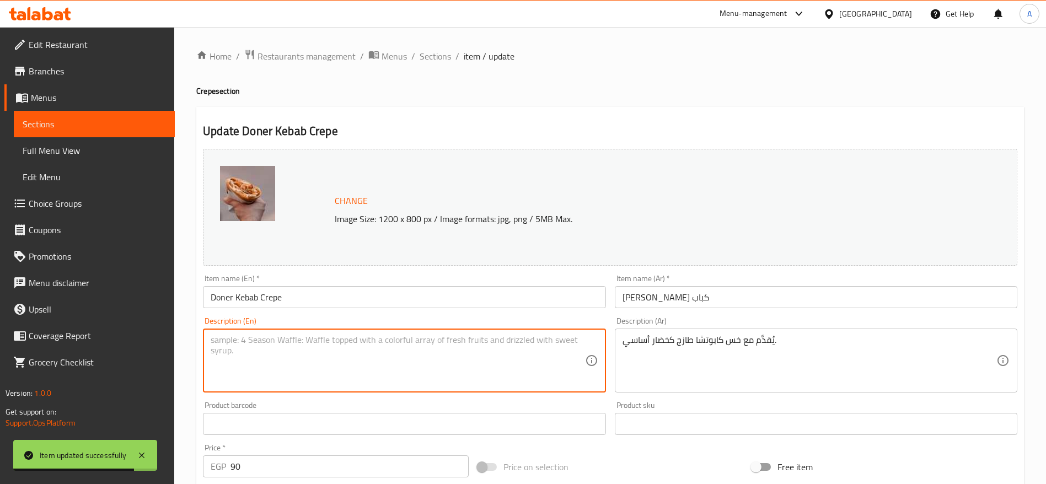
click at [504, 345] on textarea at bounding box center [398, 361] width 374 height 52
paste textarea "Served with fresh iceberg lettuce as the main vegetable"
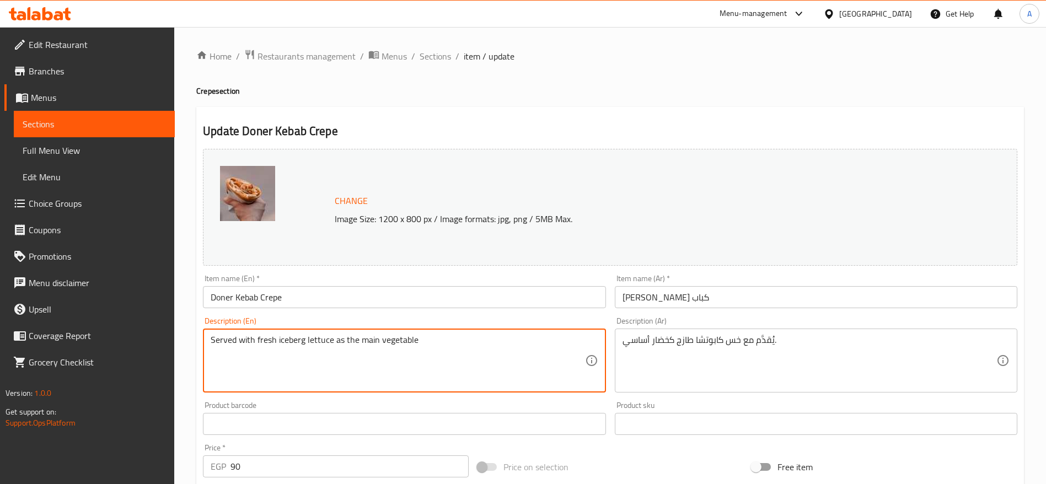
type textarea "Served with fresh iceberg lettuce as the main vegetable"
click at [298, 471] on input "90" at bounding box center [349, 466] width 238 height 22
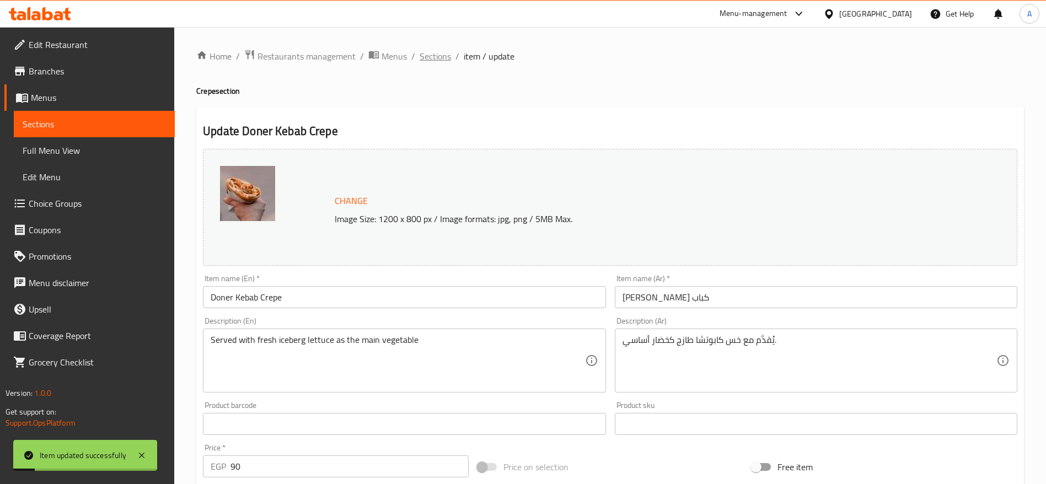
click at [433, 56] on span "Sections" at bounding box center [435, 56] width 31 height 13
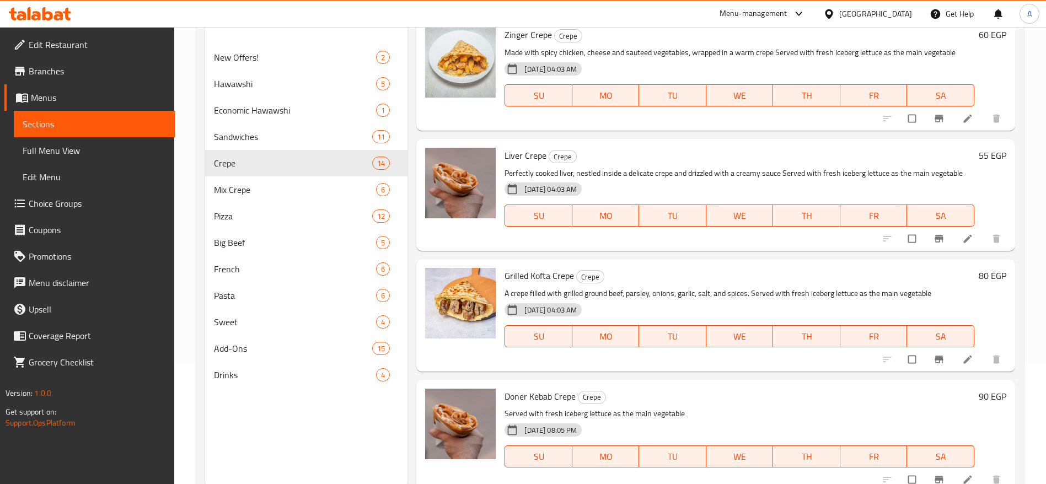
scroll to position [1312, 0]
